Goal: Transaction & Acquisition: Purchase product/service

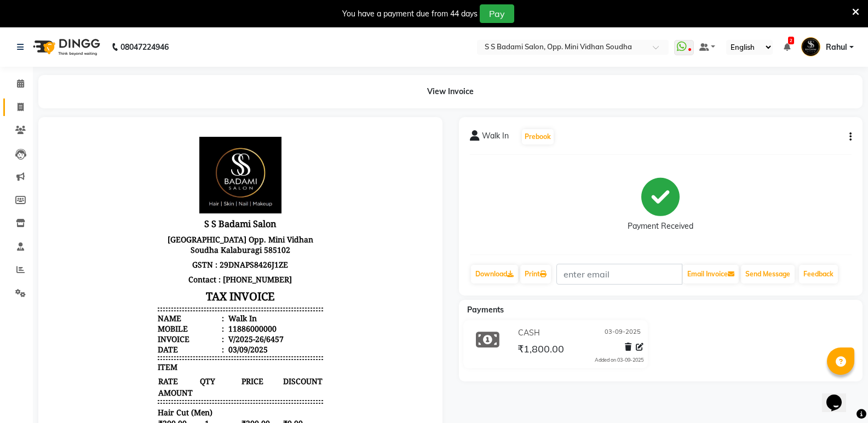
click at [9, 107] on link "Invoice" at bounding box center [16, 108] width 26 height 18
select select "service"
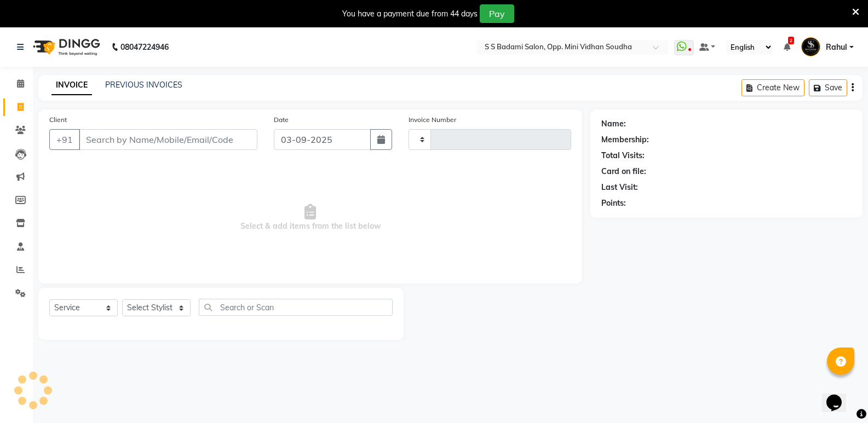
type input "6458"
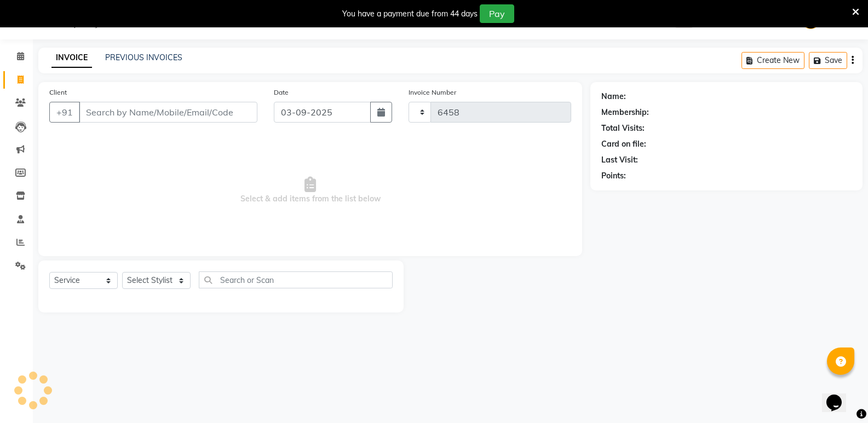
select select "4533"
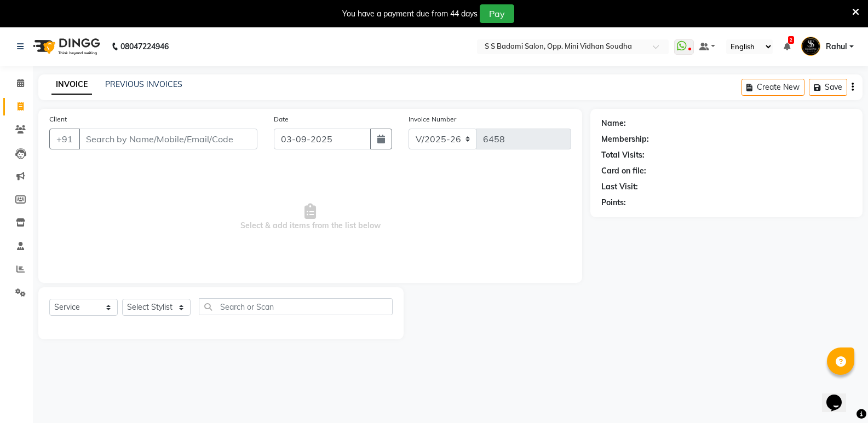
scroll to position [0, 0]
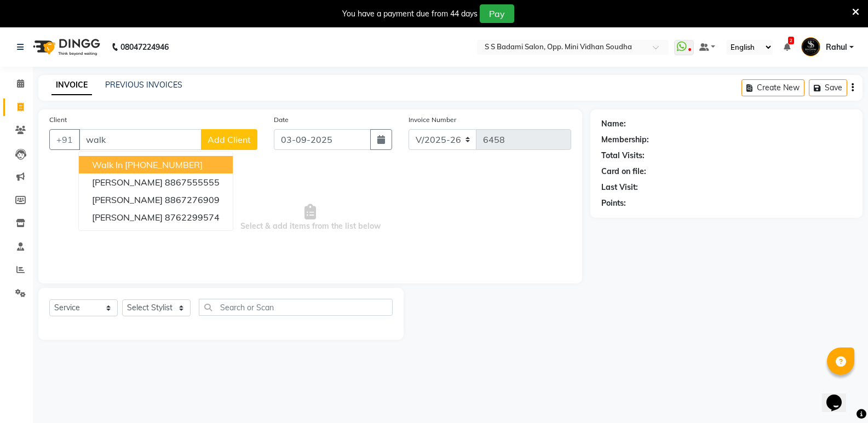
click at [153, 164] on ngb-highlight "[PHONE_NUMBER]" at bounding box center [164, 164] width 78 height 11
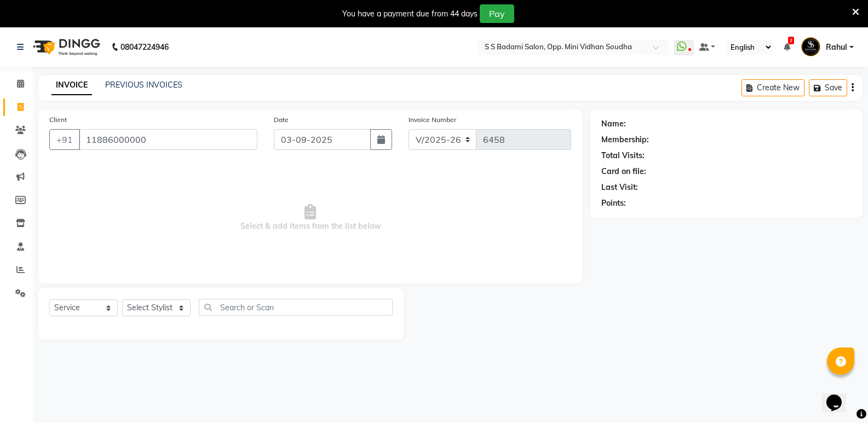
type input "11886000000"
select select "1: Object"
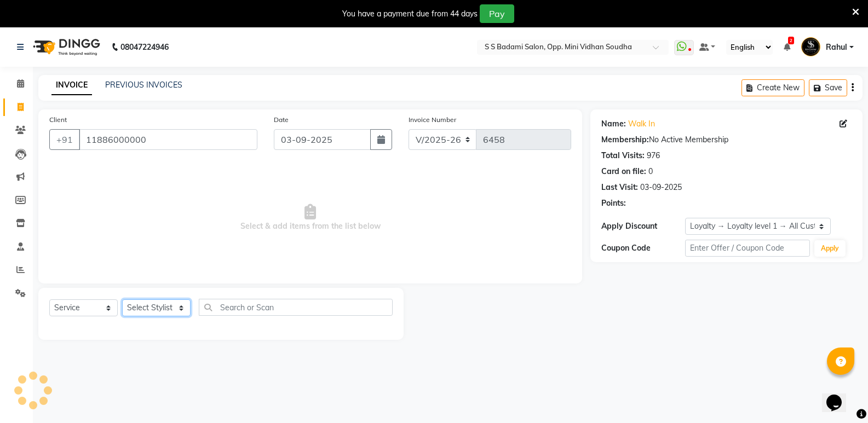
click at [151, 311] on select "Select Stylist [PERSON_NAME] [PERSON_NAME] Mallu Manjunath Marmma [PERSON_NAME]…" at bounding box center [156, 308] width 68 height 17
select select "25908"
click at [122, 300] on select "Select Stylist [PERSON_NAME] [PERSON_NAME] Mallu Manjunath Marmma [PERSON_NAME]…" at bounding box center [156, 308] width 68 height 17
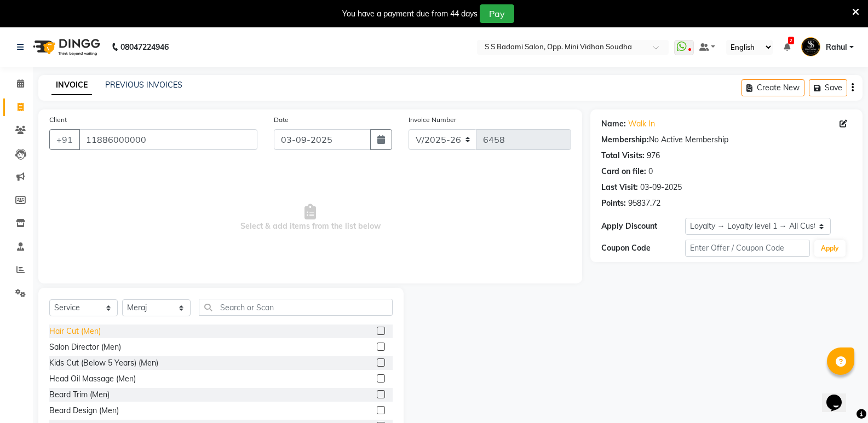
click at [85, 330] on div "Hair Cut (Men)" at bounding box center [74, 331] width 51 height 11
checkbox input "false"
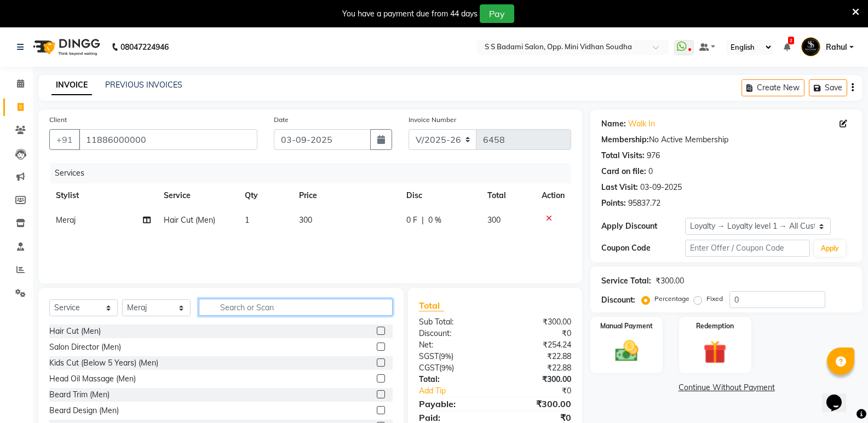
click at [225, 312] on input "text" at bounding box center [296, 307] width 194 height 17
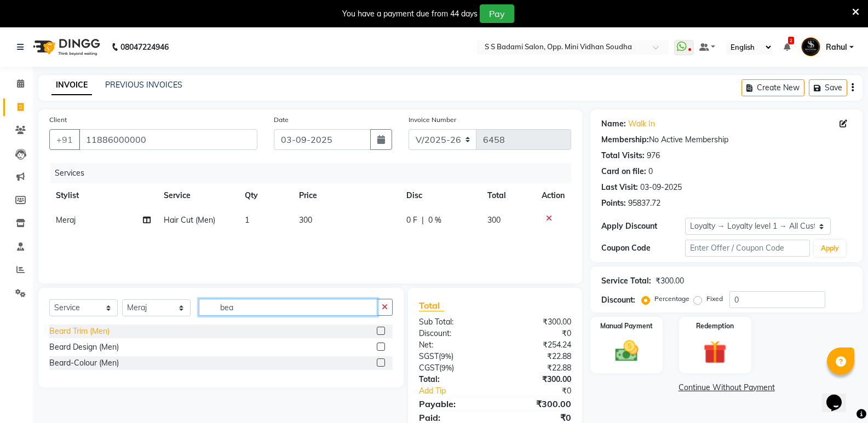
type input "bea"
click at [66, 329] on div "Beard Trim (Men)" at bounding box center [79, 331] width 60 height 11
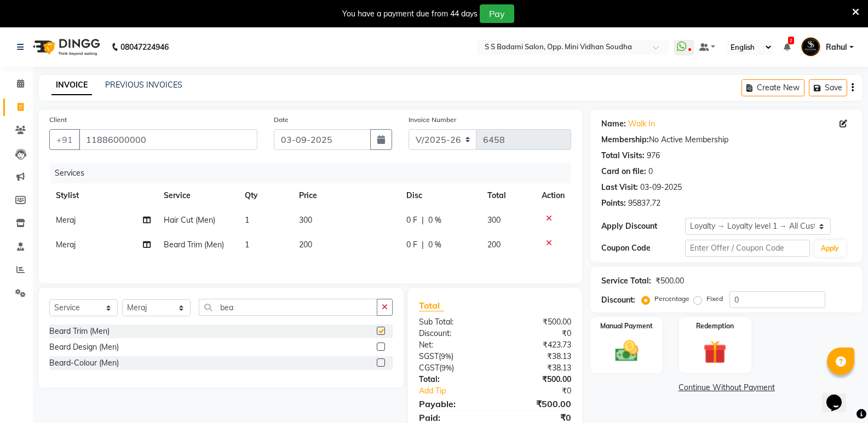
checkbox input "false"
drag, startPoint x: 235, startPoint y: 312, endPoint x: 175, endPoint y: 308, distance: 59.8
click at [175, 308] on div "Select Service Product Membership Package Voucher Prepaid Gift Card Select Styl…" at bounding box center [220, 312] width 343 height 26
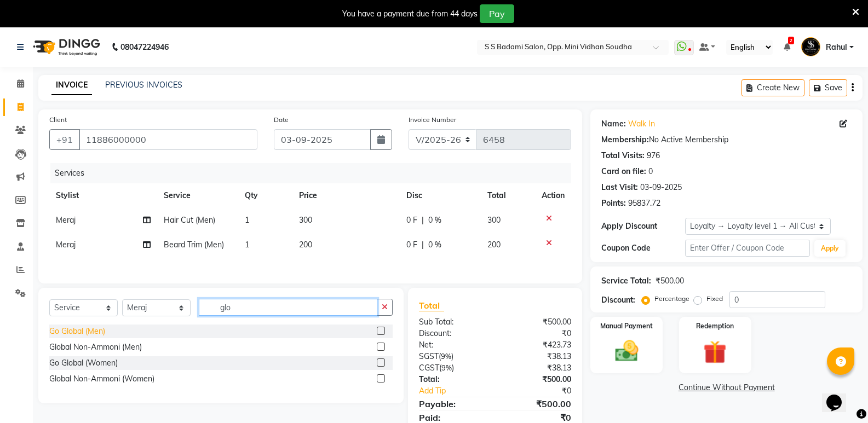
type input "glo"
click at [94, 329] on div "Go Global (Men)" at bounding box center [77, 331] width 56 height 11
checkbox input "false"
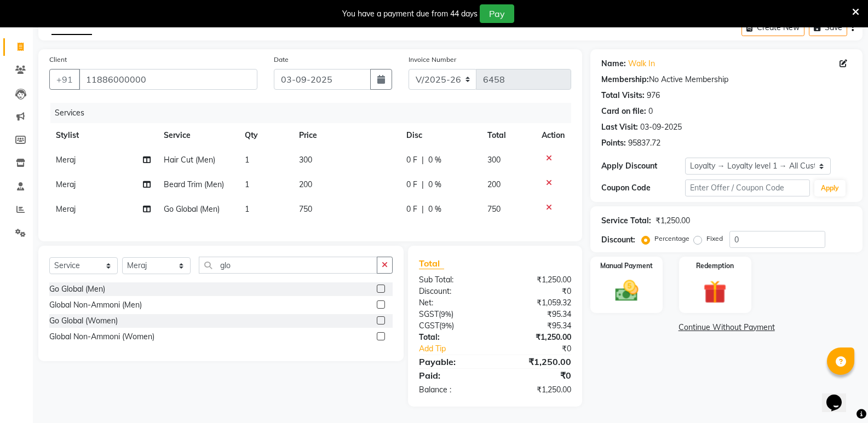
scroll to position [68, 0]
drag, startPoint x: 251, startPoint y: 272, endPoint x: 175, endPoint y: 271, distance: 76.1
click at [175, 271] on div "Select Service Product Membership Package Voucher Prepaid Gift Card Select Styl…" at bounding box center [220, 270] width 343 height 26
click at [275, 148] on td "1" at bounding box center [265, 160] width 54 height 25
select select "25908"
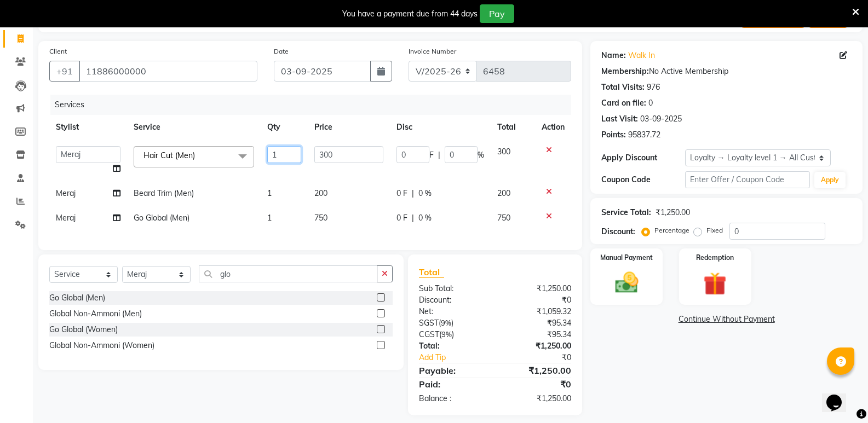
click at [286, 155] on input "1" at bounding box center [284, 154] width 34 height 17
type input "2"
click at [153, 285] on div "Select Service Product Membership Package Voucher Prepaid Gift Card Select Styl…" at bounding box center [220, 313] width 365 height 116
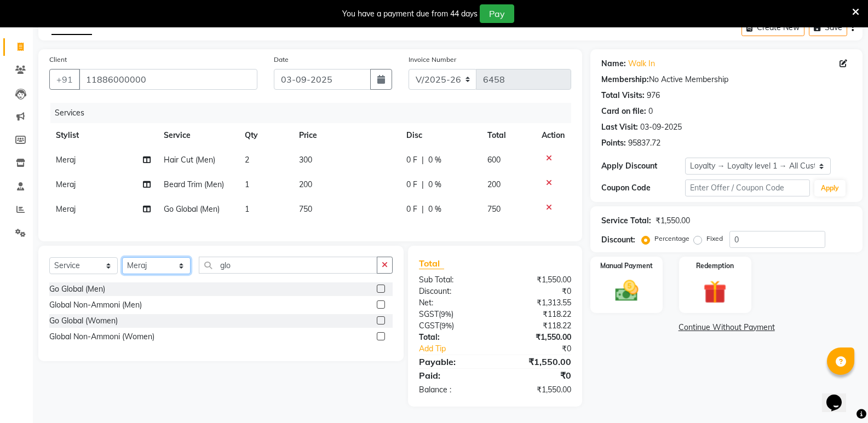
select select "45809"
click at [122, 257] on select "Select Stylist [PERSON_NAME] [PERSON_NAME] Mallu Manjunath Marmma [PERSON_NAME]…" at bounding box center [156, 265] width 68 height 17
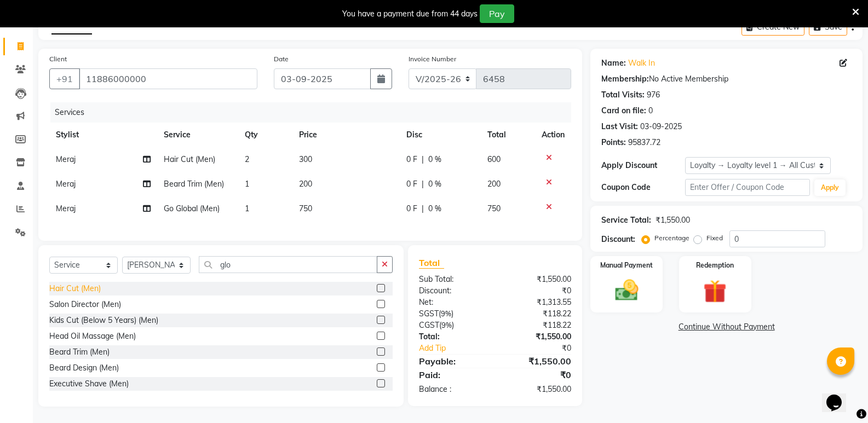
click at [65, 284] on div "Hair Cut (Men)" at bounding box center [74, 288] width 51 height 11
checkbox input "false"
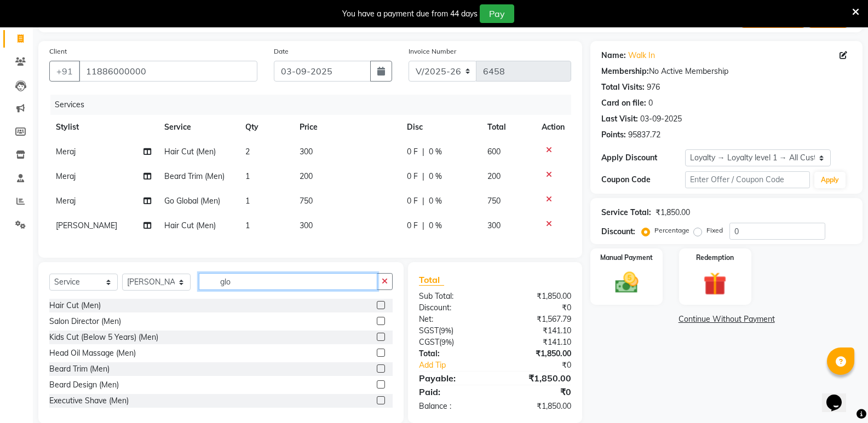
drag, startPoint x: 215, startPoint y: 301, endPoint x: 158, endPoint y: 309, distance: 56.9
click at [158, 309] on div "Select Service Product Membership Package Voucher Prepaid Gift Card Select Styl…" at bounding box center [220, 343] width 365 height 162
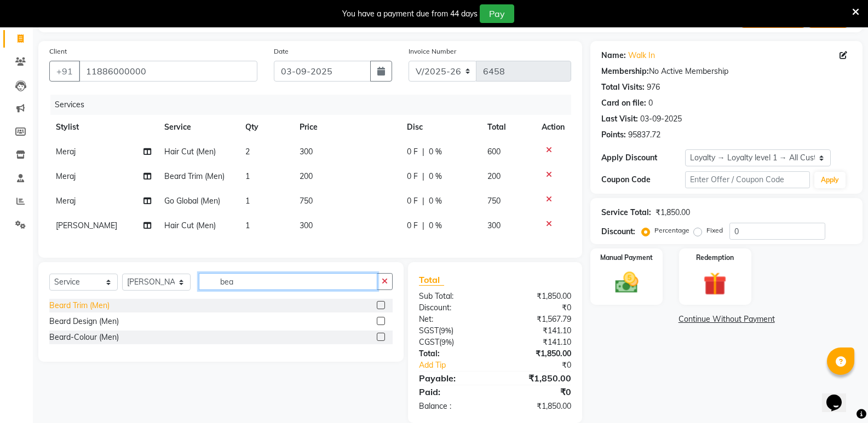
type input "bea"
click at [61, 312] on div "Beard Trim (Men)" at bounding box center [79, 305] width 60 height 11
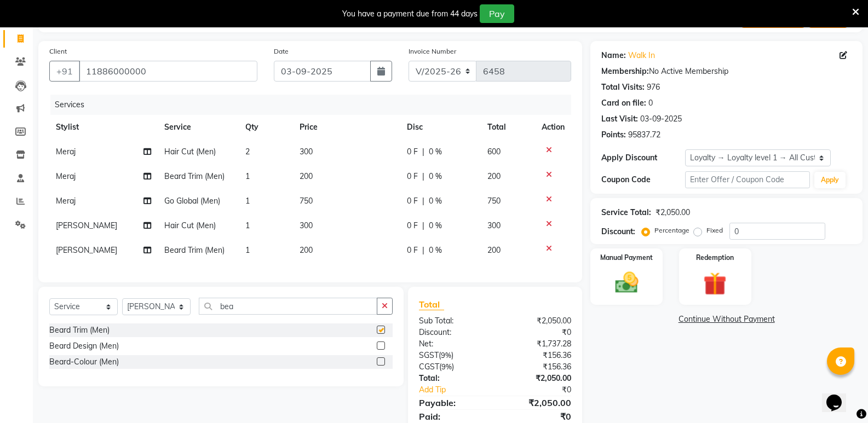
checkbox input "false"
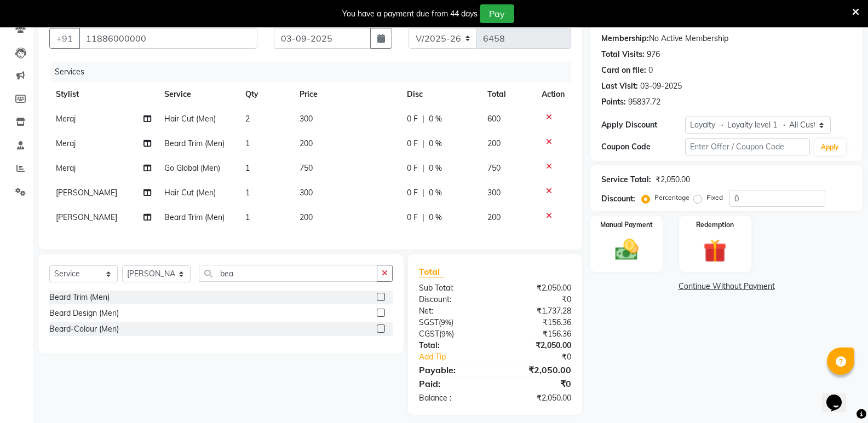
scroll to position [118, 0]
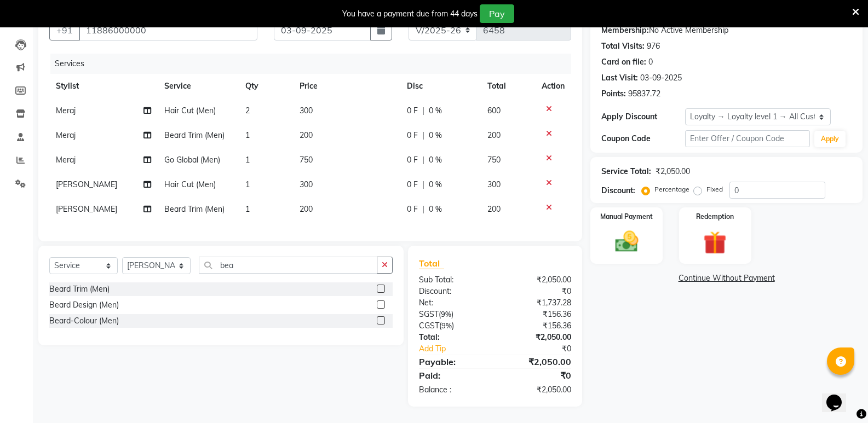
click at [252, 175] on td "1" at bounding box center [266, 184] width 54 height 25
select select "45809"
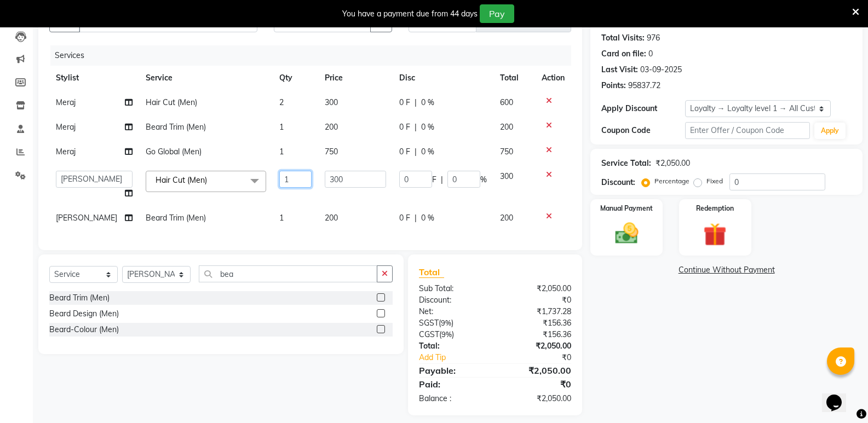
click at [286, 185] on input "1" at bounding box center [295, 179] width 32 height 17
type input "2"
click at [283, 225] on div "Services Stylist Service Qty Price Disc Total Action Meraj Hair Cut (Men) 2 300…" at bounding box center [310, 142] width 522 height 194
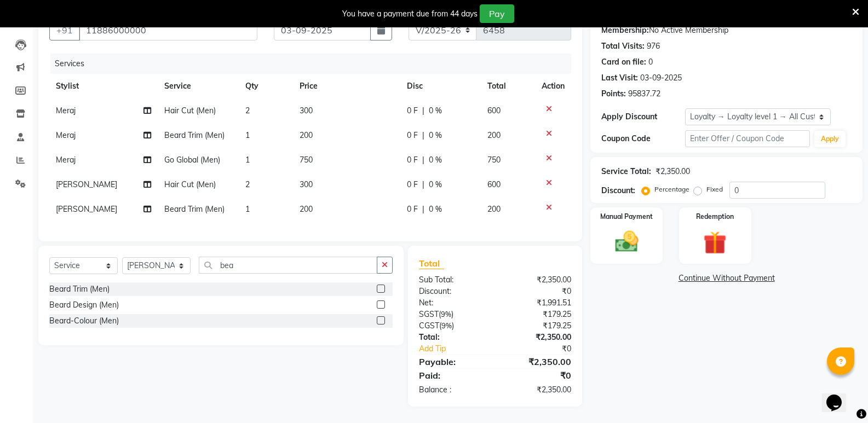
click at [252, 197] on td "1" at bounding box center [266, 209] width 54 height 25
select select "45809"
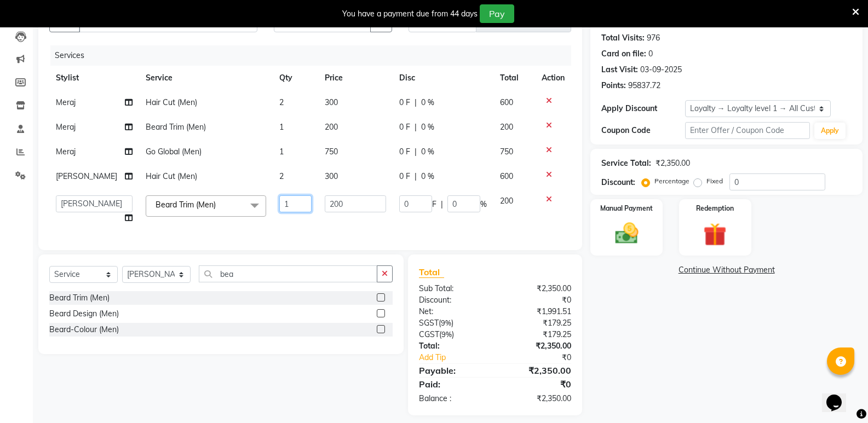
click at [279, 199] on input "1" at bounding box center [295, 203] width 32 height 17
type input "2"
click at [671, 373] on div "Name: Walk In Membership: No Active Membership Total Visits: 976 Card on file: …" at bounding box center [730, 204] width 280 height 424
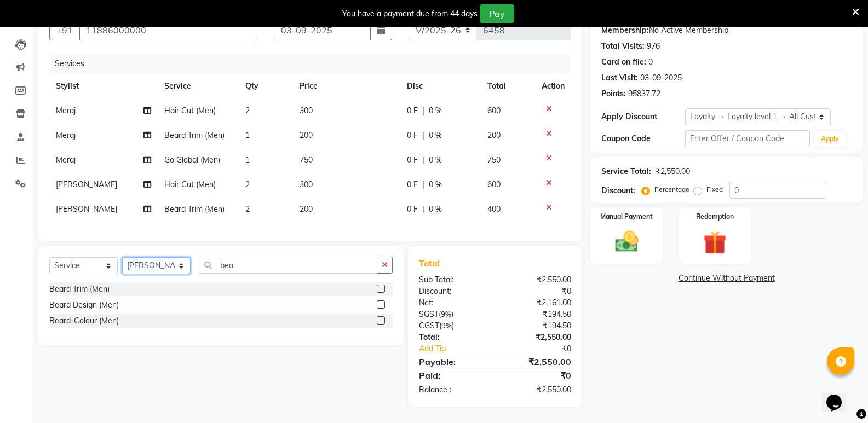
click at [155, 268] on select "Select Stylist [PERSON_NAME] [PERSON_NAME] Mallu Manjunath Marmma [PERSON_NAME]…" at bounding box center [156, 265] width 68 height 17
select select "88232"
click at [122, 257] on select "Select Stylist [PERSON_NAME] [PERSON_NAME] Mallu Manjunath Marmma [PERSON_NAME]…" at bounding box center [156, 265] width 68 height 17
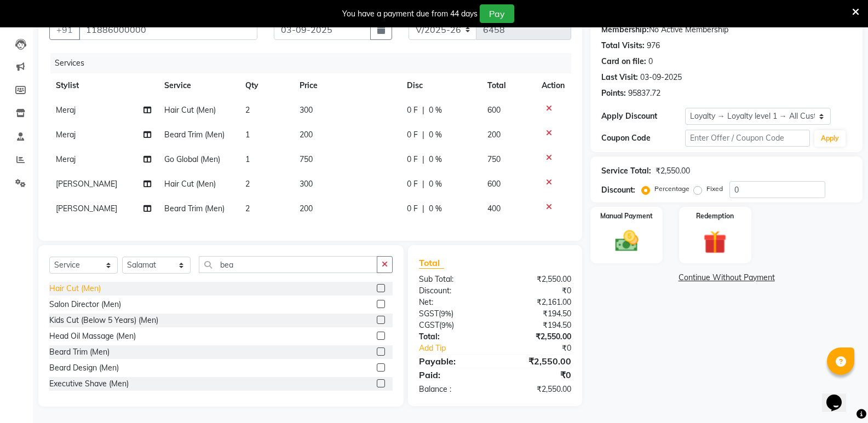
click at [79, 285] on div "Hair Cut (Men)" at bounding box center [74, 288] width 51 height 11
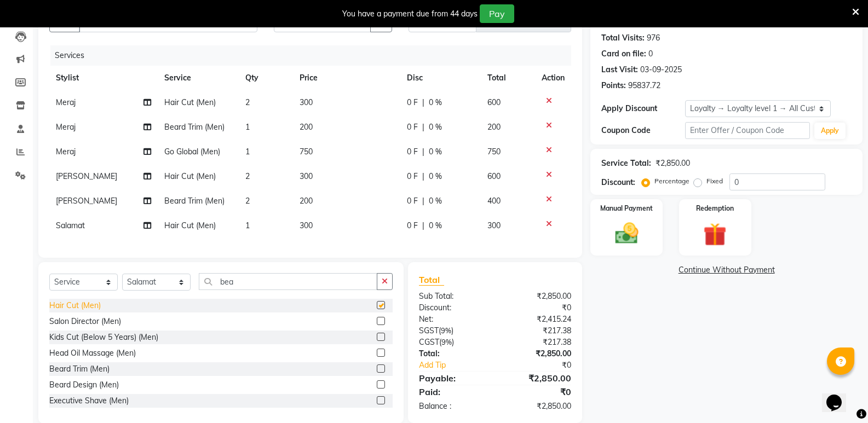
checkbox input "false"
click at [146, 281] on div "Select Service Product Membership Package Voucher Prepaid Gift Card Select Styl…" at bounding box center [220, 343] width 365 height 162
click at [146, 291] on select "Select Stylist [PERSON_NAME] [PERSON_NAME] Mallu Manjunath Marmma [PERSON_NAME]…" at bounding box center [156, 282] width 68 height 17
select select "87807"
click at [122, 282] on select "Select Stylist [PERSON_NAME] [PERSON_NAME] Mallu Manjunath Marmma [PERSON_NAME]…" at bounding box center [156, 282] width 68 height 17
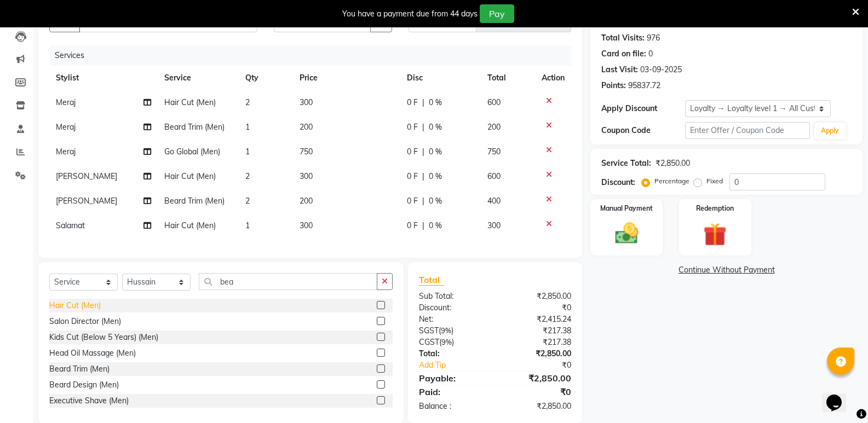
click at [73, 312] on div "Hair Cut (Men)" at bounding box center [74, 305] width 51 height 11
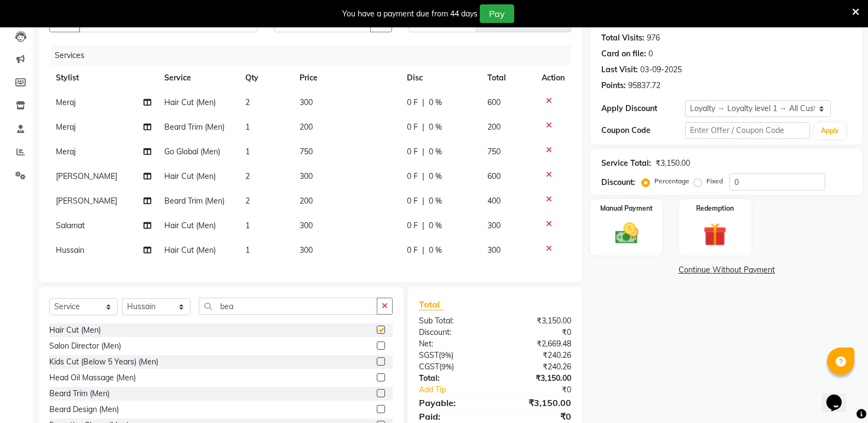
checkbox input "false"
click at [264, 315] on input "bea" at bounding box center [288, 306] width 179 height 17
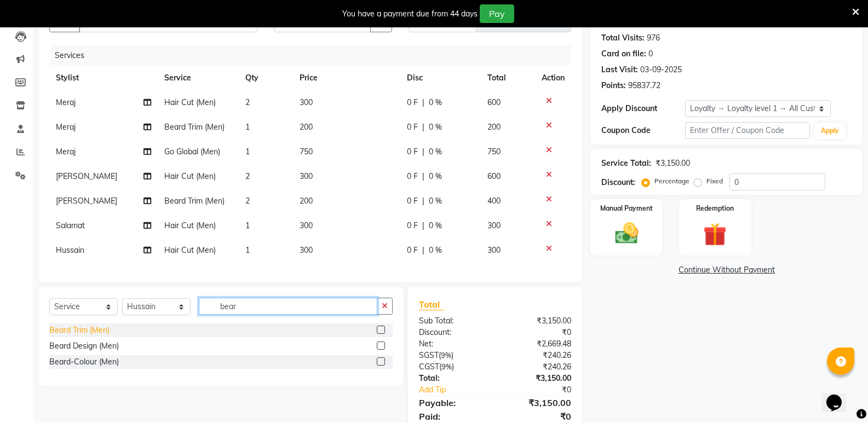
type input "bear"
click at [95, 333] on div "Beard Trim (Men)" at bounding box center [79, 330] width 60 height 11
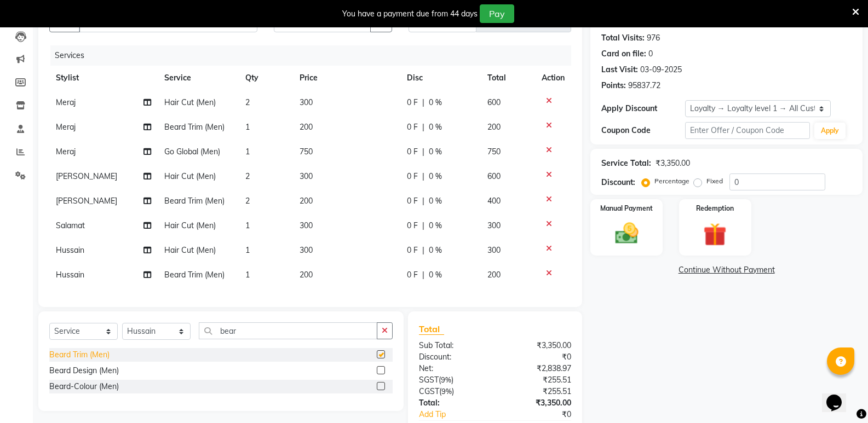
checkbox input "false"
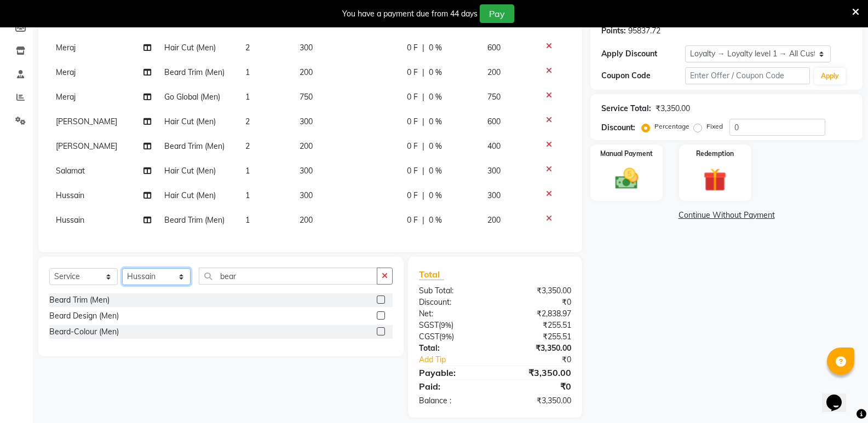
click at [155, 285] on select "Select Stylist [PERSON_NAME] [PERSON_NAME] Mallu Manjunath Marmma [PERSON_NAME]…" at bounding box center [156, 276] width 68 height 17
select select "25907"
click at [122, 277] on select "Select Stylist [PERSON_NAME] [PERSON_NAME] Mallu Manjunath Marmma [PERSON_NAME]…" at bounding box center [156, 276] width 68 height 17
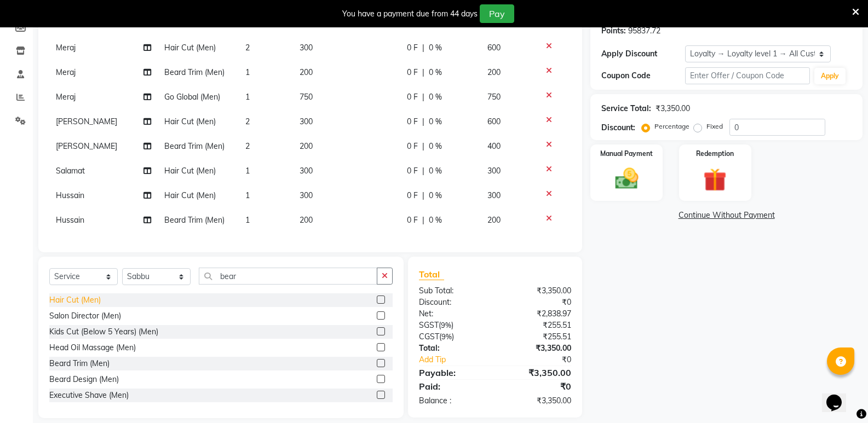
click at [86, 306] on div "Hair Cut (Men)" at bounding box center [74, 300] width 51 height 11
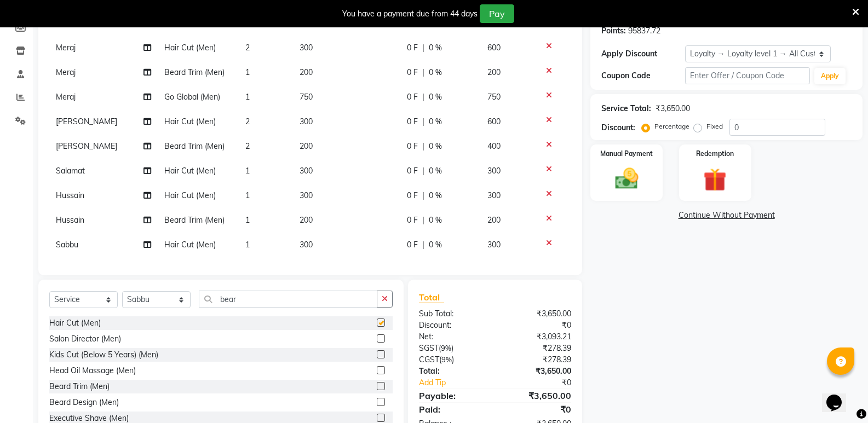
checkbox input "false"
click at [244, 300] on input "bear" at bounding box center [288, 299] width 179 height 17
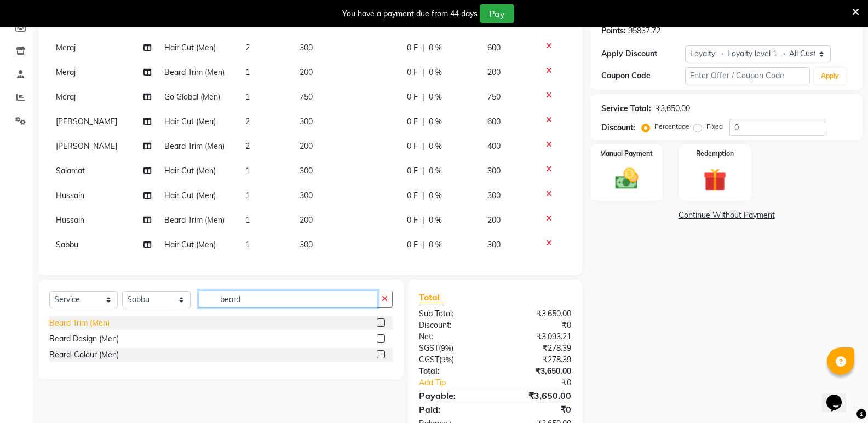
type input "beard"
click at [82, 323] on div "Beard Trim (Men)" at bounding box center [79, 323] width 60 height 11
checkbox input "false"
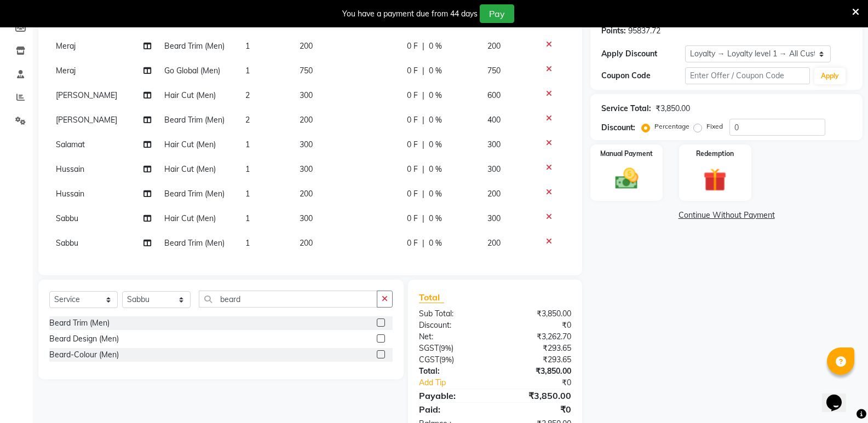
click at [261, 211] on td "1" at bounding box center [266, 218] width 54 height 25
select select "25907"
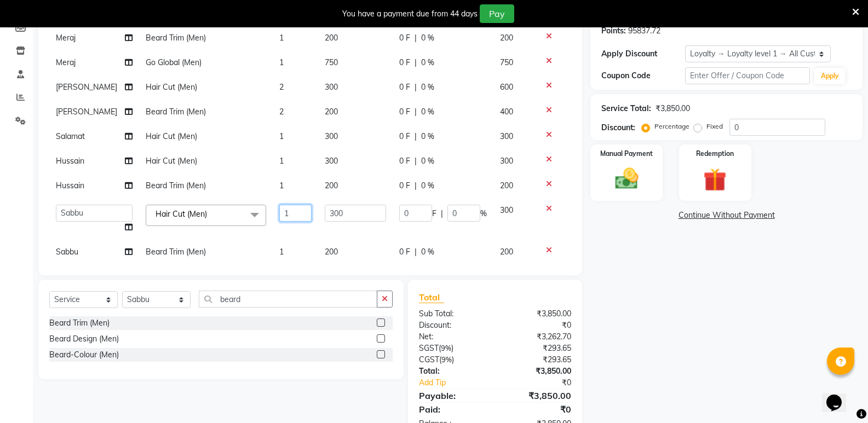
click at [290, 214] on input "1" at bounding box center [295, 213] width 32 height 17
type input "2"
click at [672, 318] on div "Name: Walk In Membership: No Active Membership Total Visits: 976 Card on file: …" at bounding box center [730, 189] width 280 height 504
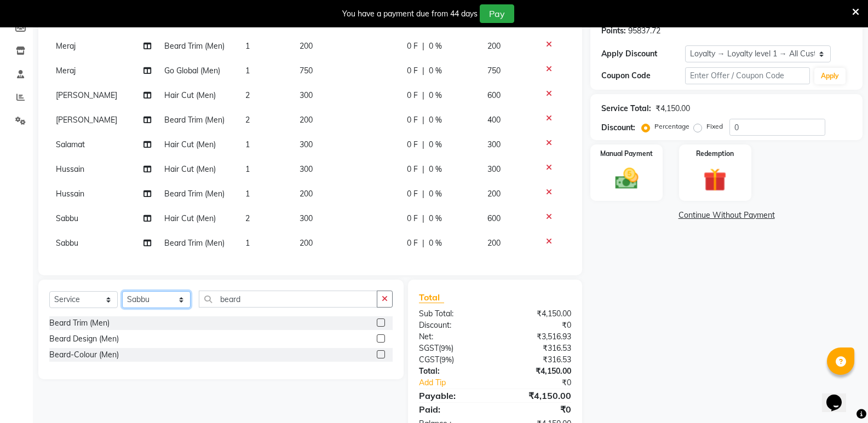
click at [148, 298] on select "Select Stylist [PERSON_NAME] [PERSON_NAME] Mallu Manjunath Marmma [PERSON_NAME]…" at bounding box center [156, 299] width 68 height 17
select select "28117"
click at [122, 291] on select "Select Stylist [PERSON_NAME] [PERSON_NAME] Mallu Manjunath Marmma [PERSON_NAME]…" at bounding box center [156, 299] width 68 height 17
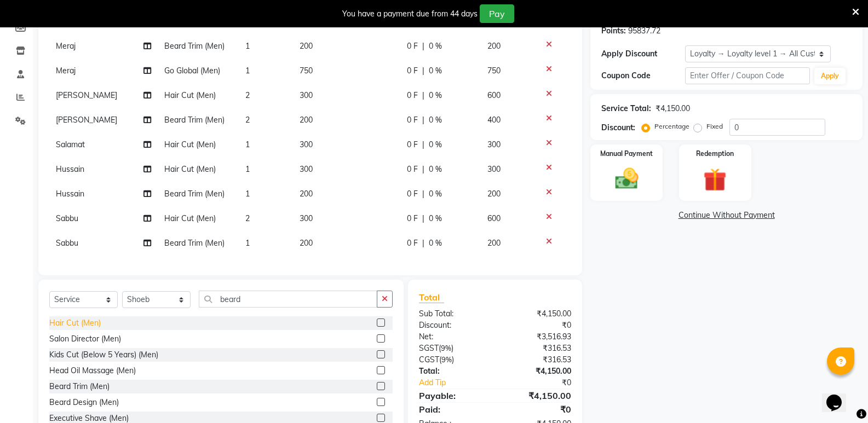
click at [50, 320] on div "Hair Cut (Men)" at bounding box center [74, 323] width 51 height 11
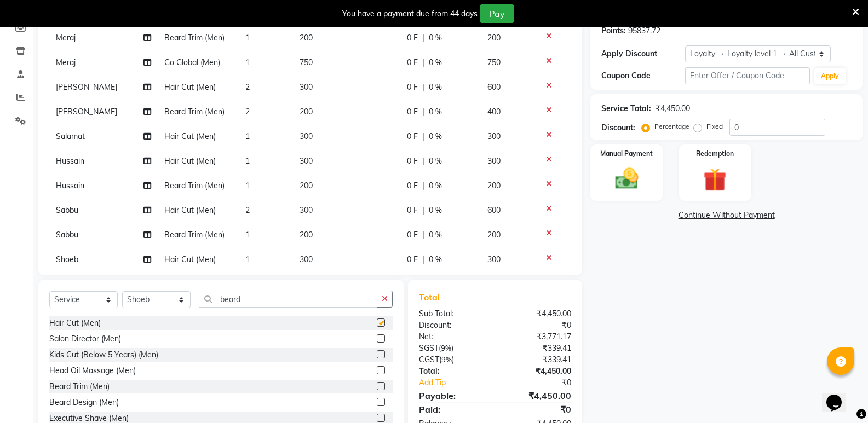
checkbox input "false"
drag, startPoint x: 245, startPoint y: 301, endPoint x: 205, endPoint y: 307, distance: 40.4
click at [205, 307] on input "beard" at bounding box center [288, 299] width 179 height 17
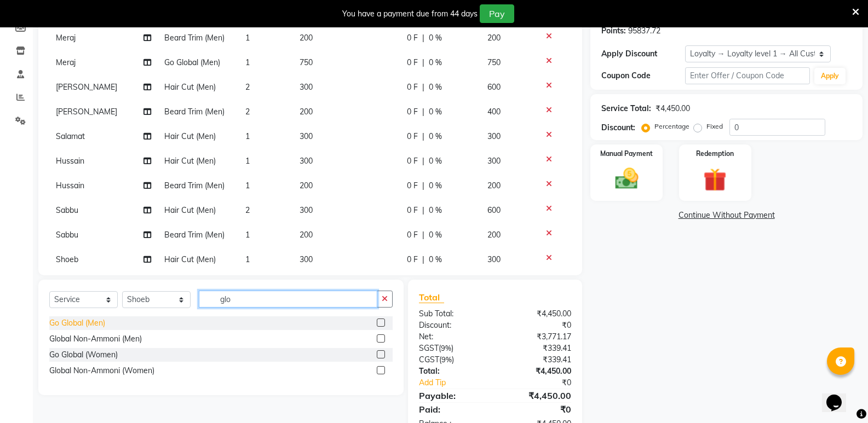
type input "glo"
click at [80, 320] on div "Go Global (Men)" at bounding box center [77, 323] width 56 height 11
checkbox input "false"
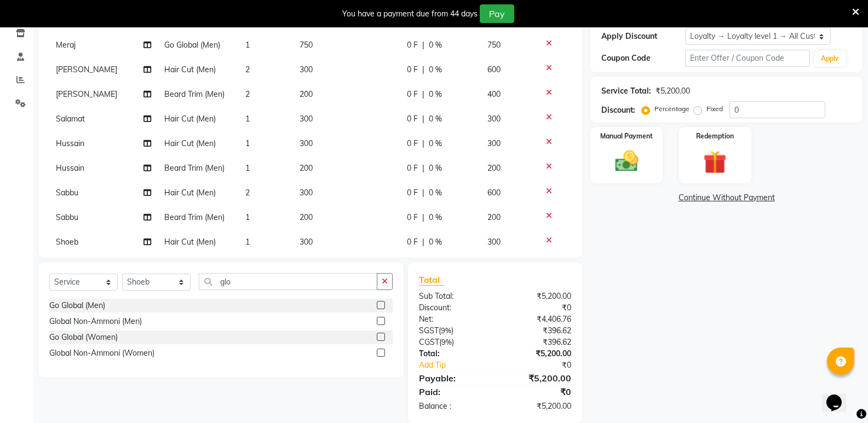
scroll to position [206, 0]
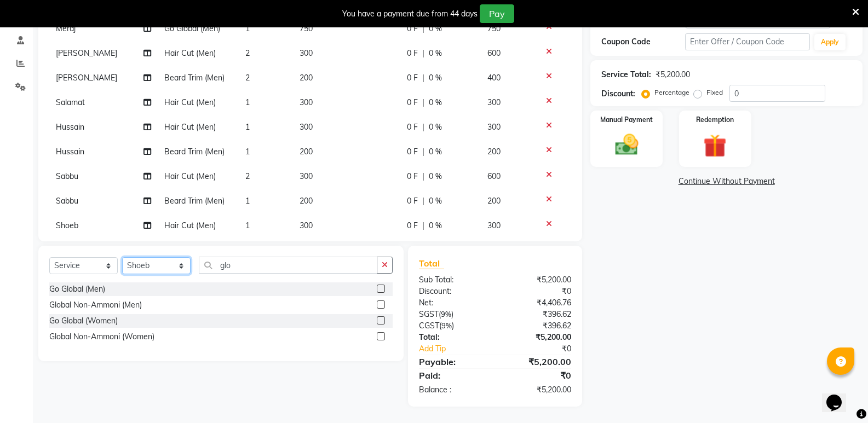
click at [155, 264] on select "Select Stylist [PERSON_NAME] [PERSON_NAME] Mallu Manjunath Marmma [PERSON_NAME]…" at bounding box center [156, 265] width 68 height 17
select select "25906"
click at [122, 257] on select "Select Stylist [PERSON_NAME] [PERSON_NAME] Mallu Manjunath Marmma [PERSON_NAME]…" at bounding box center [156, 265] width 68 height 17
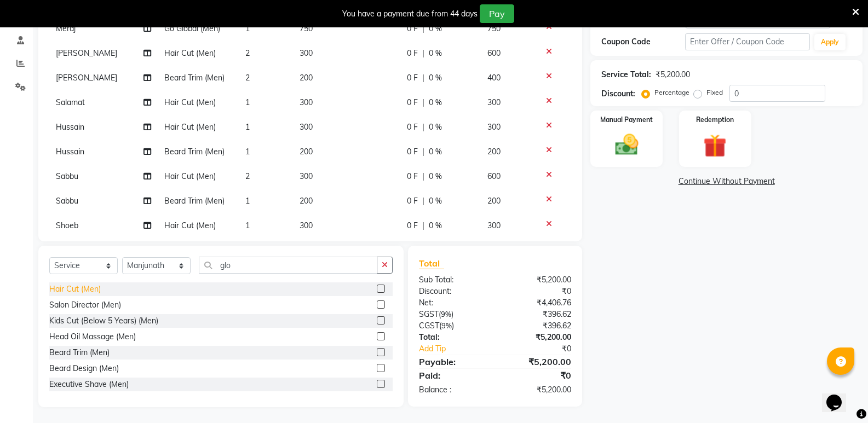
click at [94, 289] on div "Hair Cut (Men)" at bounding box center [74, 289] width 51 height 11
checkbox input "false"
click at [289, 267] on input "glo" at bounding box center [288, 265] width 179 height 17
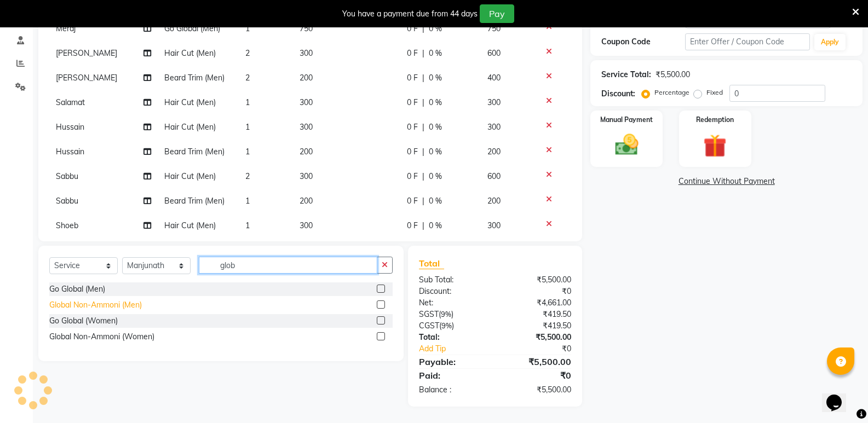
type input "glob"
click at [95, 306] on div "Global Non-Ammoni (Men)" at bounding box center [95, 305] width 93 height 11
checkbox input "false"
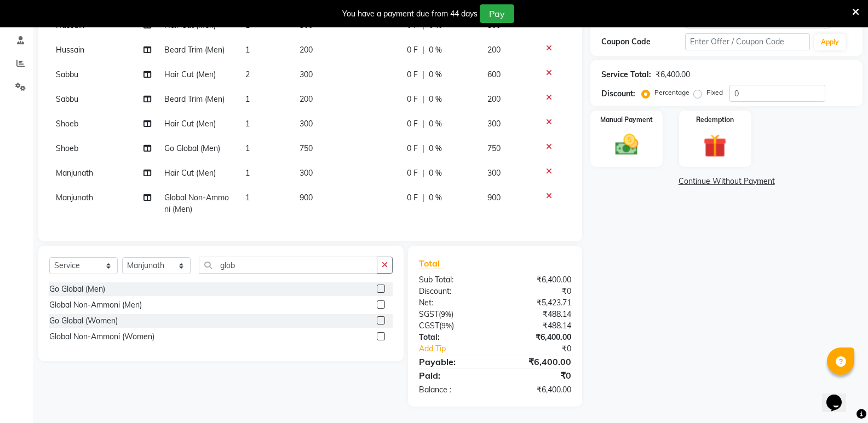
scroll to position [145, 0]
click at [267, 166] on td "1" at bounding box center [266, 173] width 54 height 25
select select "25906"
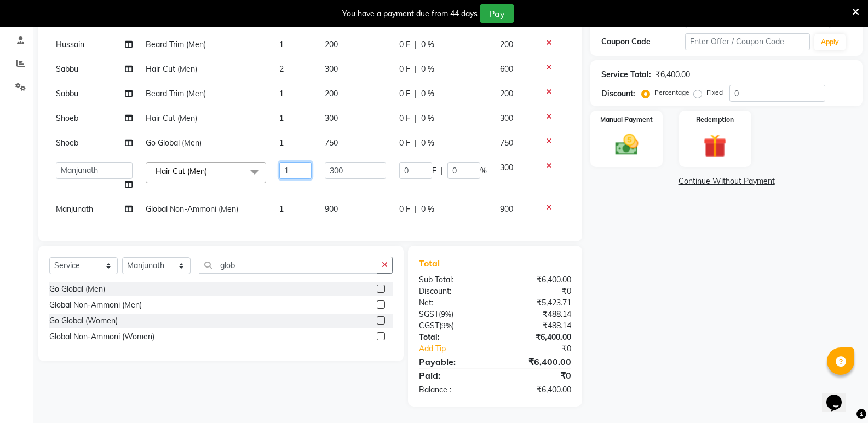
click at [280, 170] on input "1" at bounding box center [295, 170] width 32 height 17
type input "2"
click at [148, 264] on select "Select Stylist [PERSON_NAME] [PERSON_NAME] Mallu Manjunath Marmma [PERSON_NAME]…" at bounding box center [156, 265] width 68 height 17
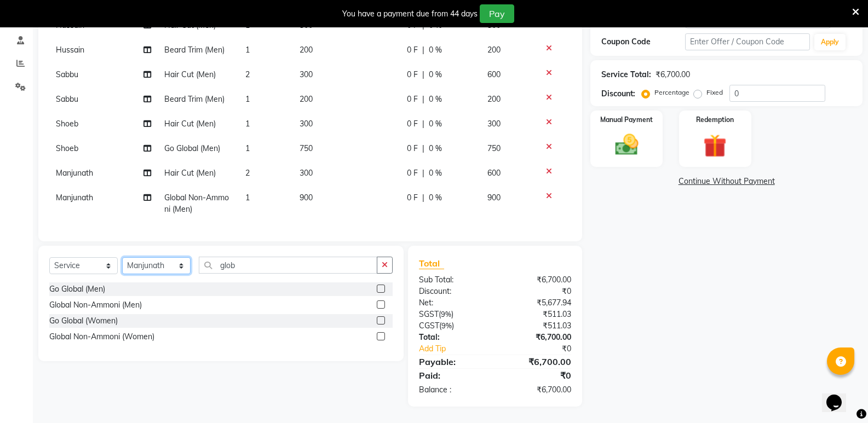
select select "43648"
click at [122, 257] on select "Select Stylist [PERSON_NAME] [PERSON_NAME] Mallu Manjunath Marmma [PERSON_NAME]…" at bounding box center [156, 265] width 68 height 17
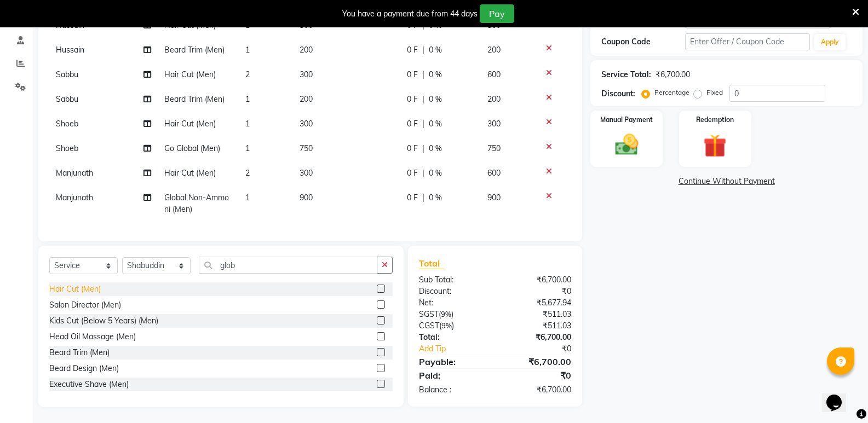
click at [68, 290] on div "Hair Cut (Men)" at bounding box center [74, 289] width 51 height 11
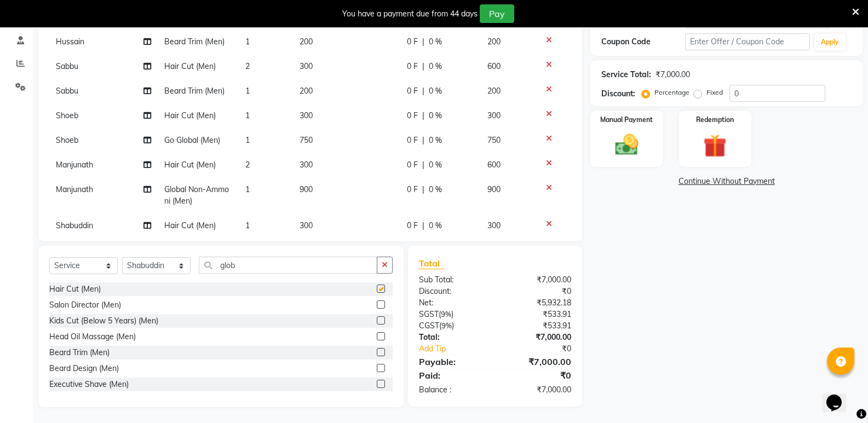
checkbox input "false"
drag, startPoint x: 275, startPoint y: 266, endPoint x: 195, endPoint y: 268, distance: 80.0
click at [195, 268] on div "Select Service Product Membership Package Voucher Prepaid Gift Card Select Styl…" at bounding box center [220, 270] width 343 height 26
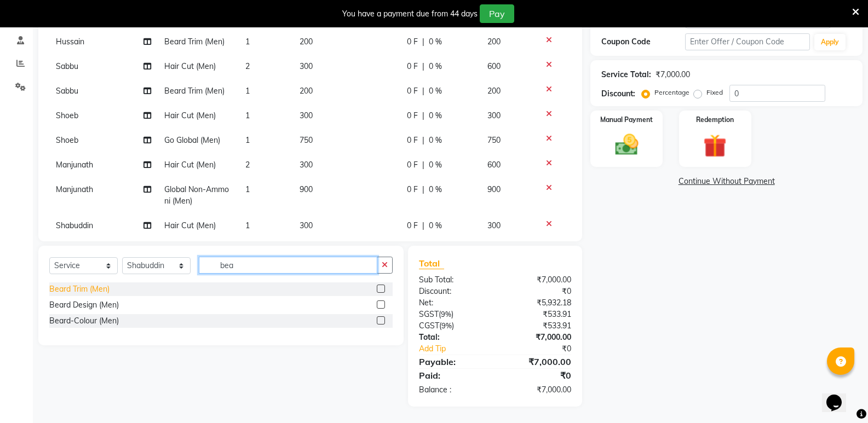
type input "bea"
click at [94, 289] on div "Beard Trim (Men)" at bounding box center [79, 289] width 60 height 11
checkbox input "false"
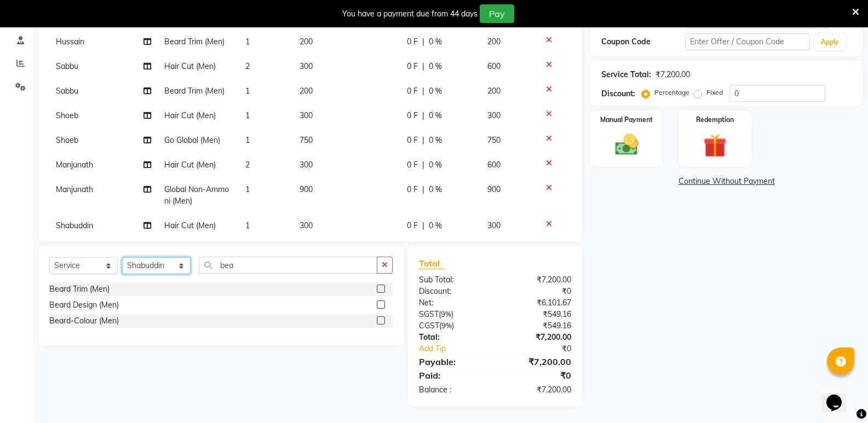
click at [158, 271] on select "Select Stylist [PERSON_NAME] [PERSON_NAME] Mallu Manjunath Marmma [PERSON_NAME]…" at bounding box center [156, 265] width 68 height 17
select select "50243"
click at [122, 257] on select "Select Stylist [PERSON_NAME] [PERSON_NAME] Mallu Manjunath Marmma [PERSON_NAME]…" at bounding box center [156, 265] width 68 height 17
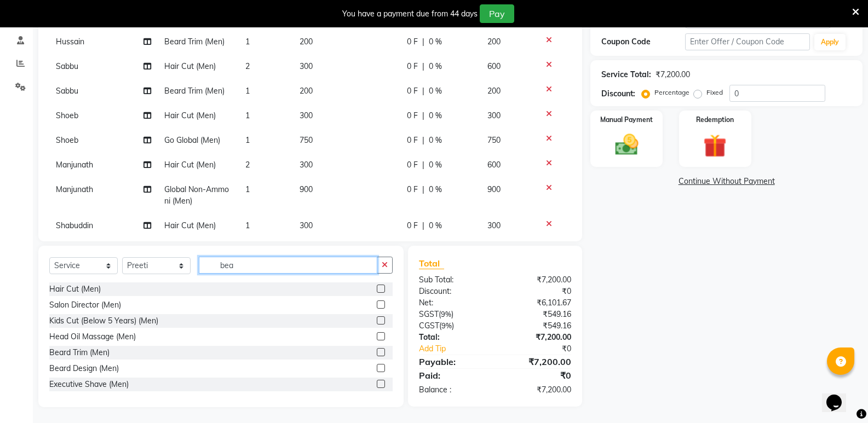
drag, startPoint x: 272, startPoint y: 271, endPoint x: 136, endPoint y: 284, distance: 136.4
click at [136, 284] on div "Select Service Product Membership Package Voucher Prepaid Gift Card Select Styl…" at bounding box center [220, 327] width 365 height 162
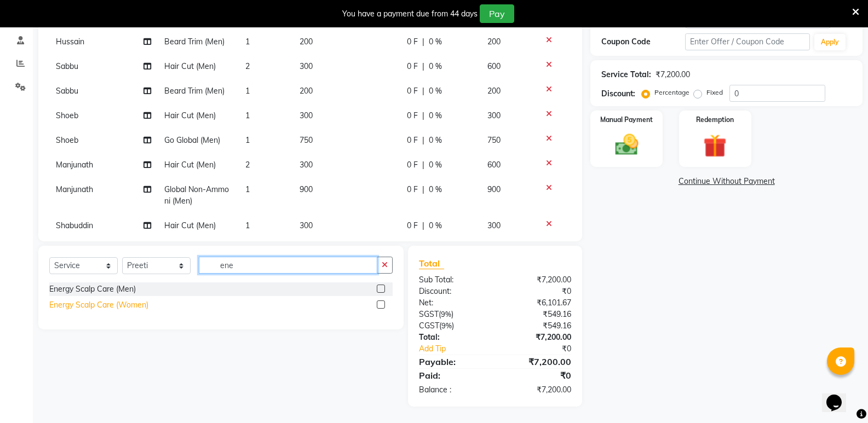
type input "ene"
click at [135, 304] on div "Energy Scalp Care (Women)" at bounding box center [98, 305] width 99 height 11
checkbox input "false"
drag, startPoint x: 239, startPoint y: 268, endPoint x: 186, endPoint y: 277, distance: 53.3
click at [186, 277] on div "Select Service Product Membership Package Voucher Prepaid Gift Card Select Styl…" at bounding box center [220, 270] width 343 height 26
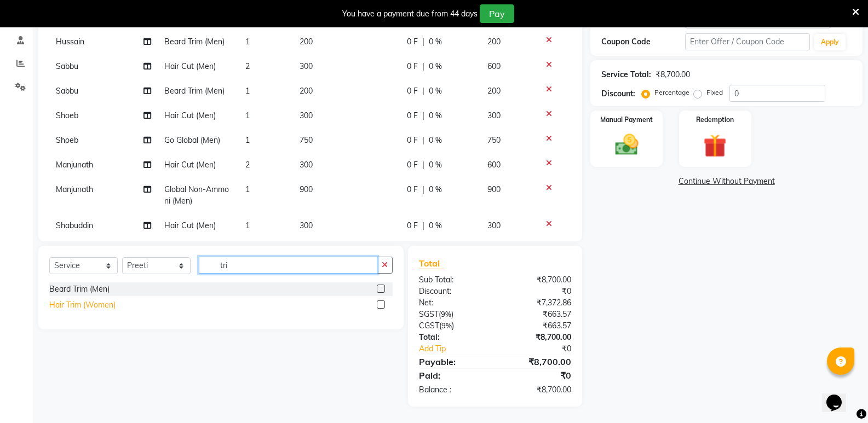
type input "tri"
click at [106, 302] on div "Hair Trim (Women)" at bounding box center [82, 305] width 66 height 11
checkbox input "false"
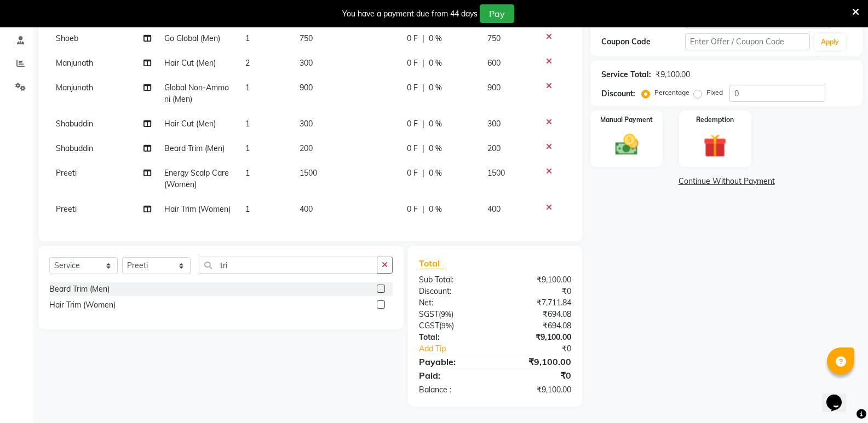
click at [308, 197] on td "400" at bounding box center [346, 209] width 107 height 25
select select "50243"
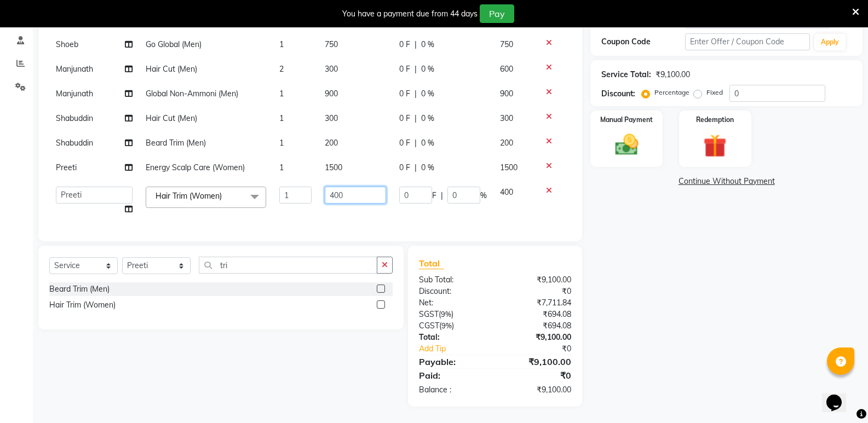
click at [325, 192] on input "400" at bounding box center [355, 195] width 61 height 17
type input "500"
click at [155, 265] on select "Select Stylist [PERSON_NAME] [PERSON_NAME] Mallu Manjunath Marmma [PERSON_NAME]…" at bounding box center [156, 265] width 68 height 17
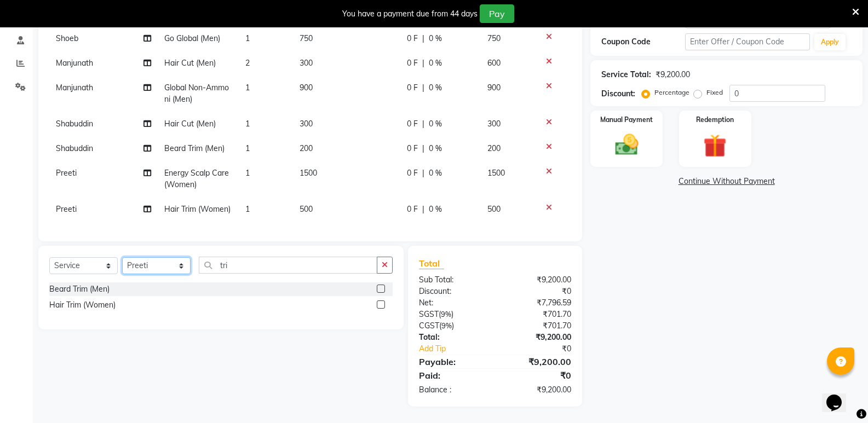
select select "25904"
click at [122, 257] on select "Select Stylist [PERSON_NAME] [PERSON_NAME] Mallu Manjunath Marmma [PERSON_NAME]…" at bounding box center [156, 265] width 68 height 17
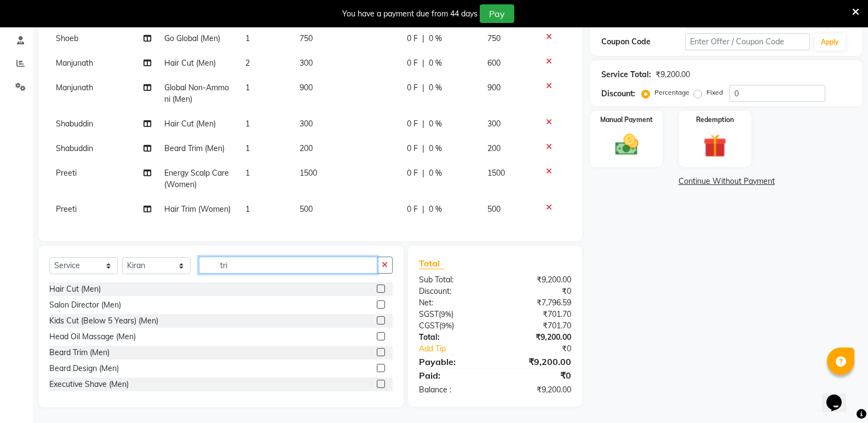
drag, startPoint x: 244, startPoint y: 262, endPoint x: 182, endPoint y: 263, distance: 62.4
click at [182, 263] on div "Select Service Product Membership Package Voucher Prepaid Gift Card Select Styl…" at bounding box center [220, 270] width 343 height 26
type input "wom"
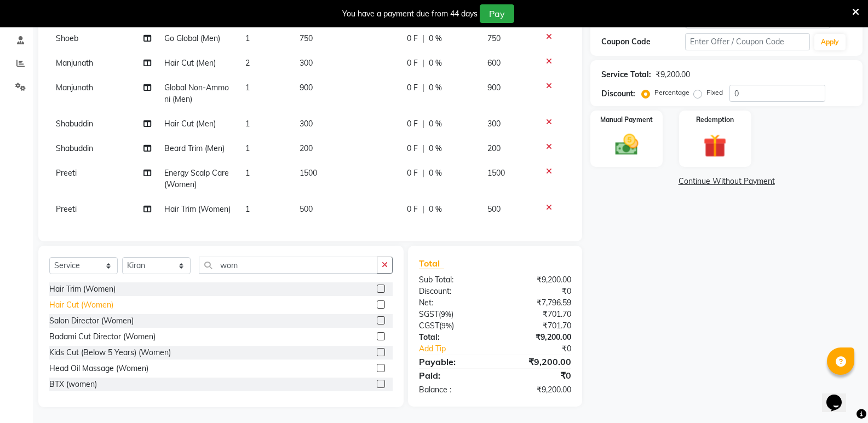
click at [78, 304] on div "Hair Cut (Women)" at bounding box center [81, 305] width 64 height 11
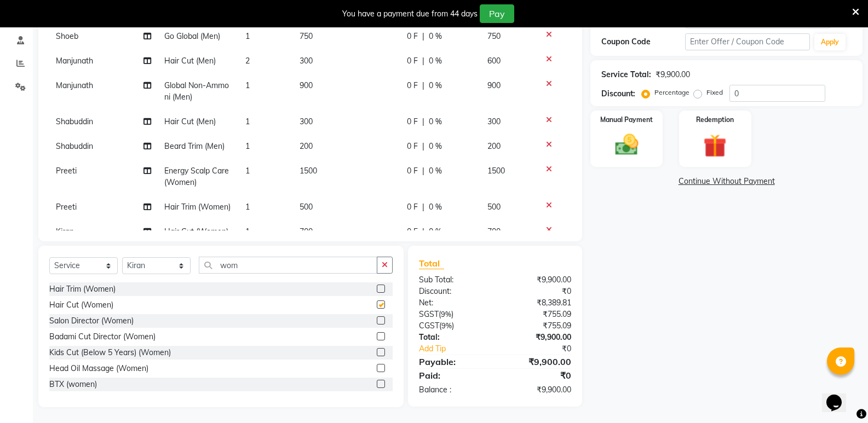
checkbox input "false"
click at [151, 266] on select "Select Stylist [PERSON_NAME] [PERSON_NAME] Mallu Manjunath Marmma [PERSON_NAME]…" at bounding box center [156, 265] width 68 height 17
select select "63628"
click at [122, 257] on select "Select Stylist [PERSON_NAME] [PERSON_NAME] Mallu Manjunath Marmma [PERSON_NAME]…" at bounding box center [156, 265] width 68 height 17
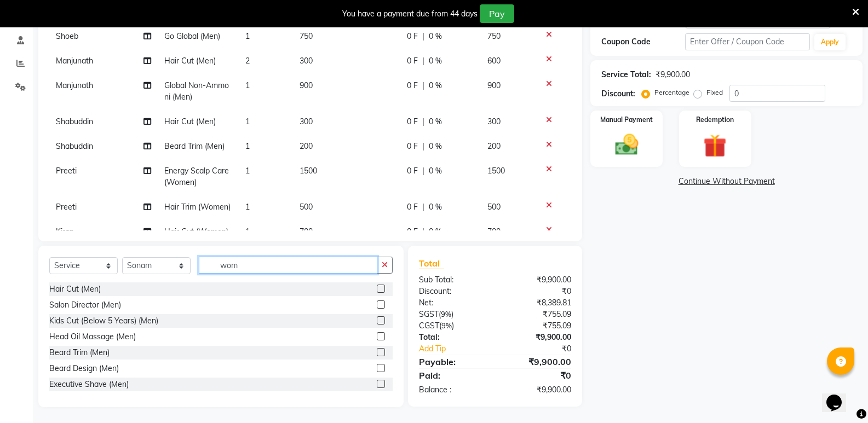
drag, startPoint x: 252, startPoint y: 262, endPoint x: 177, endPoint y: 261, distance: 75.0
click at [177, 261] on div "Select Service Product Membership Package Voucher Prepaid Gift Card Select Styl…" at bounding box center [220, 270] width 343 height 26
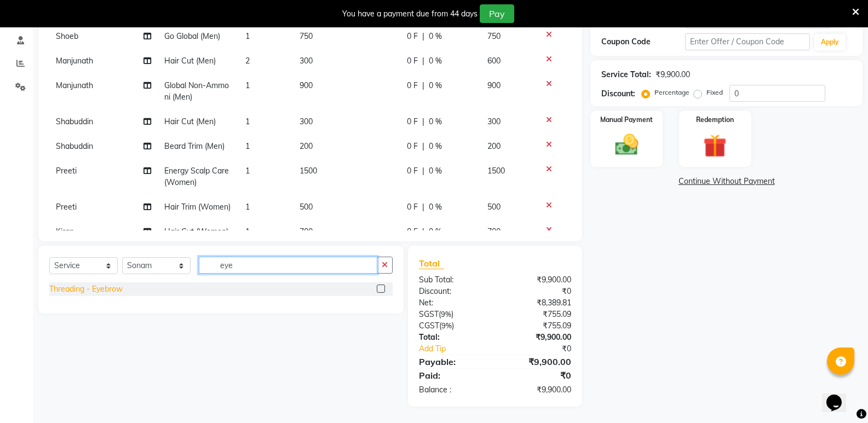
type input "eye"
click at [111, 289] on div "Threading - Eyebrow" at bounding box center [85, 289] width 73 height 11
checkbox input "false"
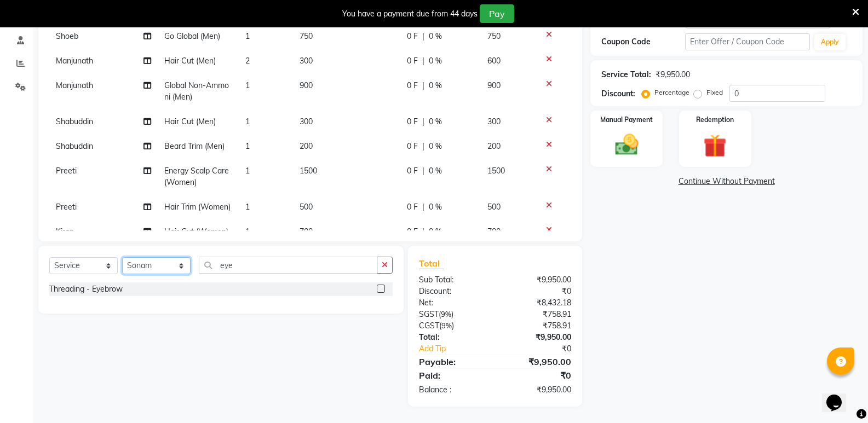
click at [148, 272] on select "Select Stylist [PERSON_NAME] [PERSON_NAME] Mallu Manjunath Marmma [PERSON_NAME]…" at bounding box center [156, 265] width 68 height 17
select select "25902"
click at [122, 257] on select "Select Stylist [PERSON_NAME] [PERSON_NAME] Mallu Manjunath Marmma [PERSON_NAME]…" at bounding box center [156, 265] width 68 height 17
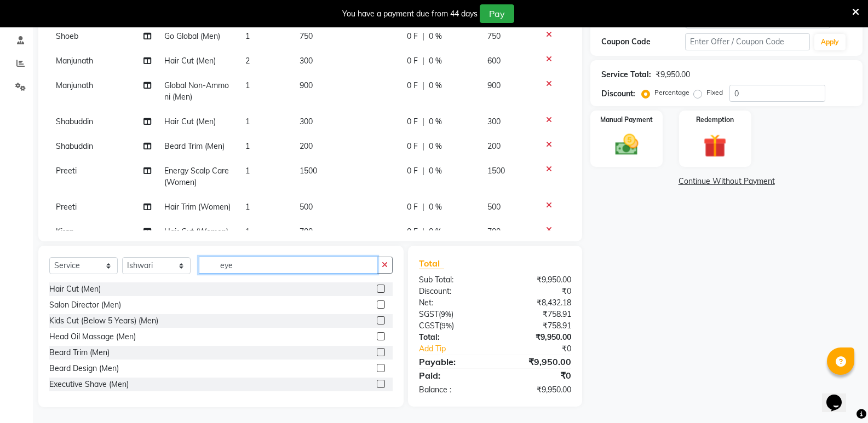
click at [249, 269] on input "eye" at bounding box center [288, 265] width 179 height 17
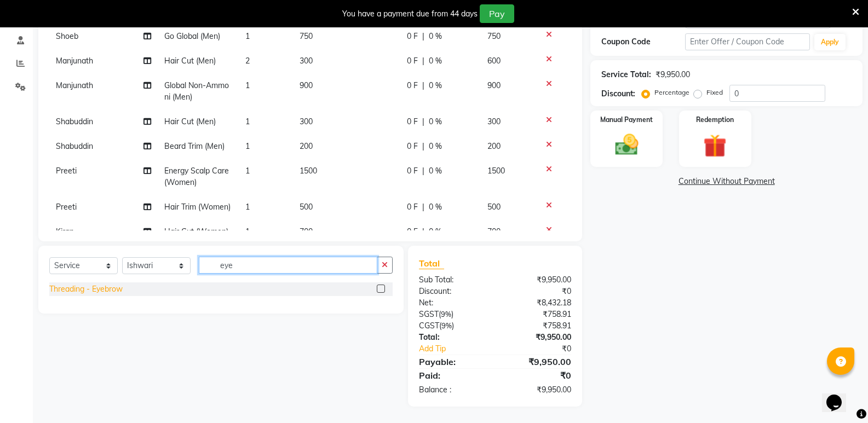
type input "eye"
click at [107, 290] on div "Threading - Eyebrow" at bounding box center [85, 289] width 73 height 11
checkbox input "false"
drag, startPoint x: 233, startPoint y: 267, endPoint x: 218, endPoint y: 268, distance: 14.3
click at [218, 268] on input "eye" at bounding box center [288, 265] width 179 height 17
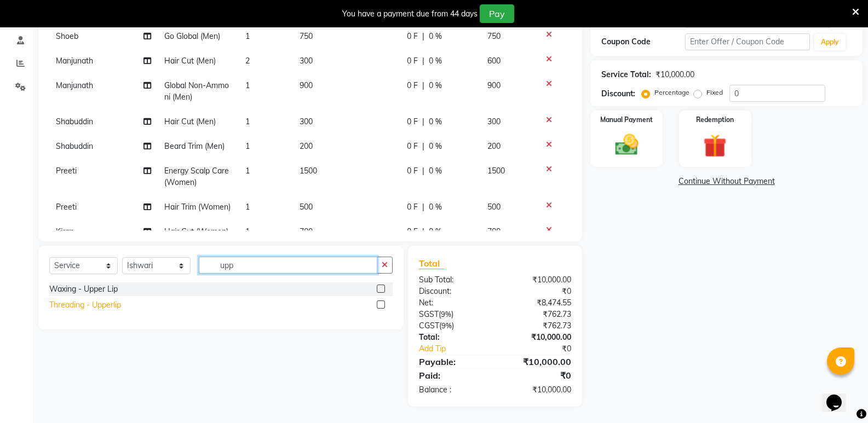
type input "upp"
click at [110, 305] on div "Threading - Upperlip" at bounding box center [85, 305] width 72 height 11
checkbox input "false"
click at [622, 156] on img at bounding box center [626, 145] width 39 height 28
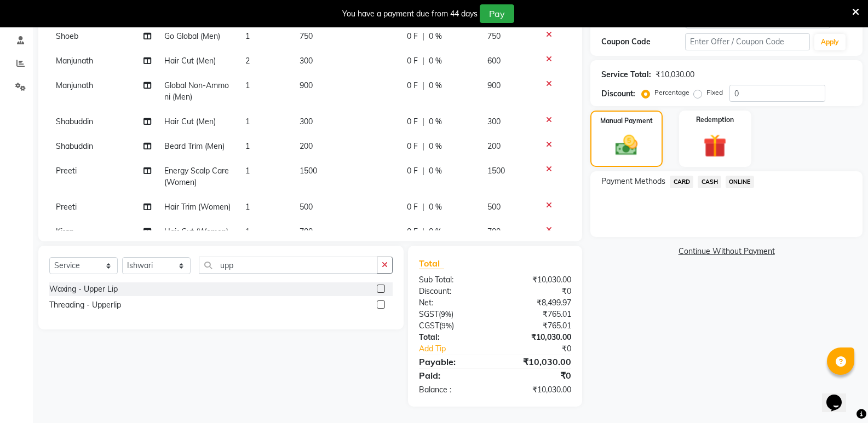
click at [700, 182] on span "CASH" at bounding box center [710, 182] width 24 height 13
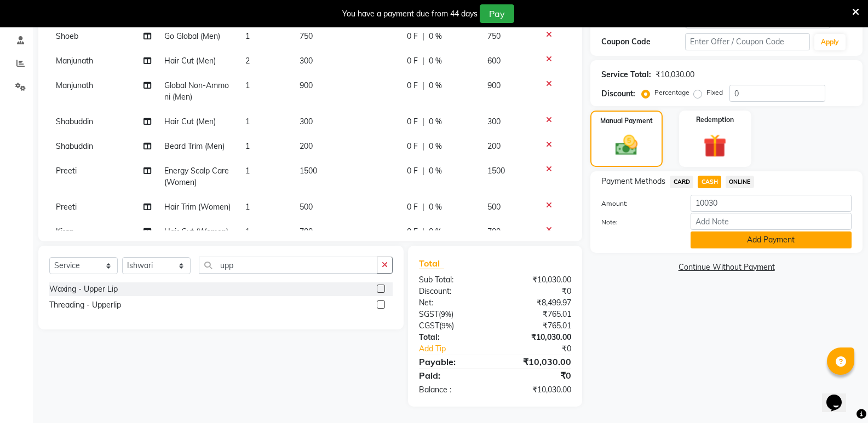
click at [715, 240] on button "Add Payment" at bounding box center [771, 240] width 161 height 17
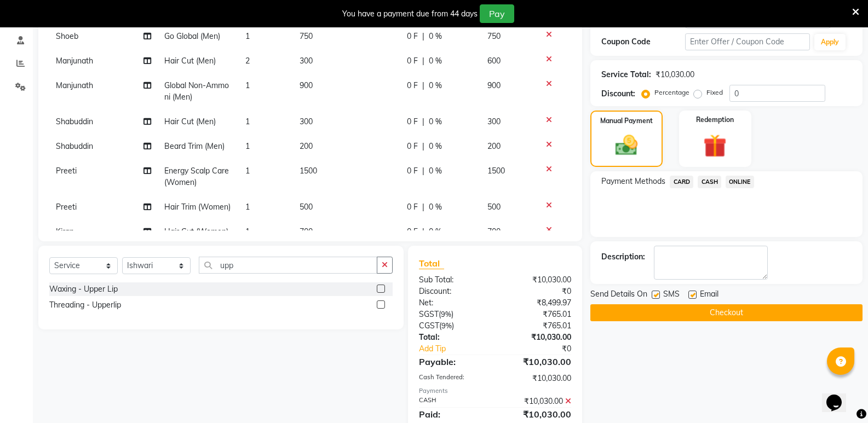
click at [693, 315] on button "Checkout" at bounding box center [726, 312] width 272 height 17
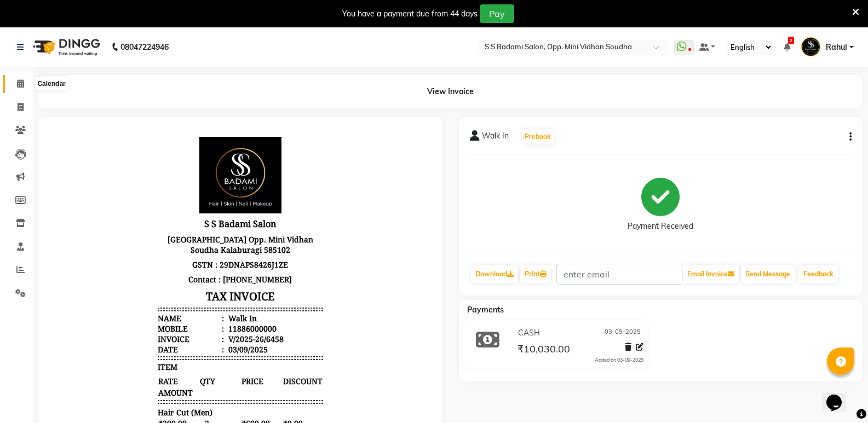
click at [21, 79] on span at bounding box center [20, 84] width 19 height 13
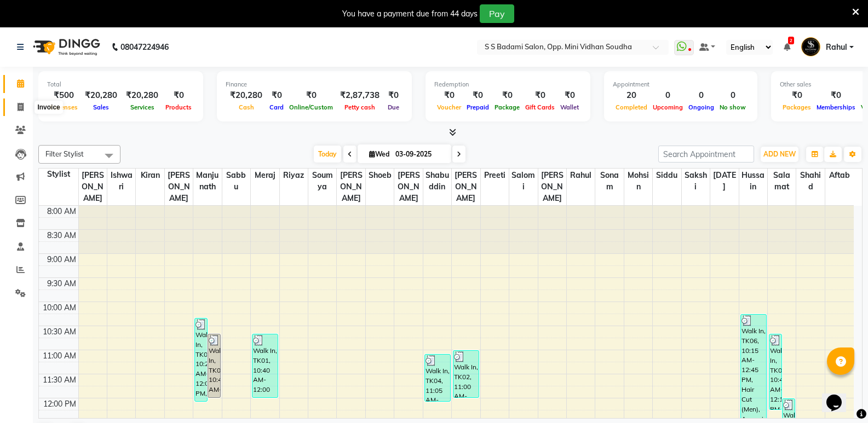
click at [20, 101] on span at bounding box center [20, 107] width 19 height 13
select select "service"
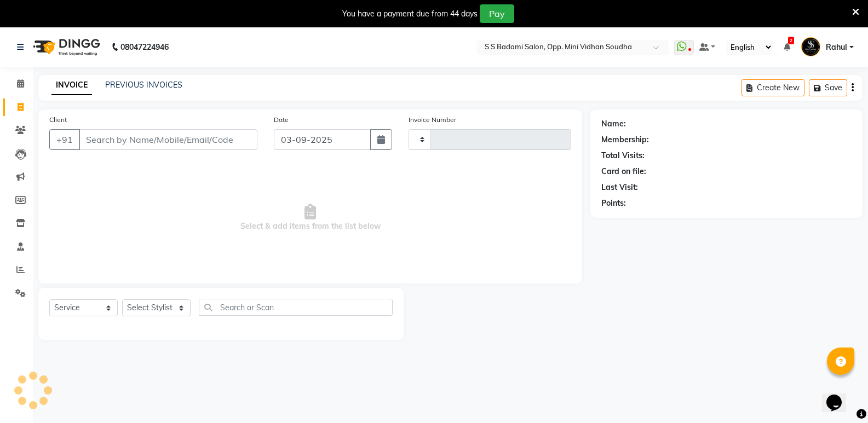
type input "6459"
select select "4533"
click at [19, 83] on icon at bounding box center [20, 83] width 7 height 8
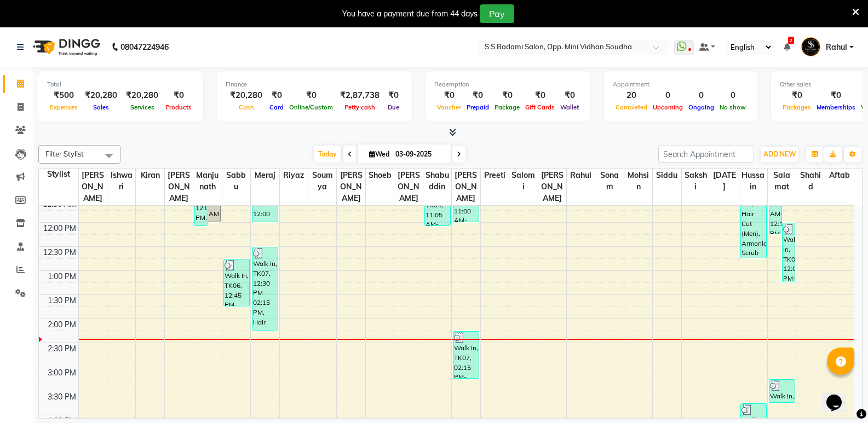
scroll to position [352, 0]
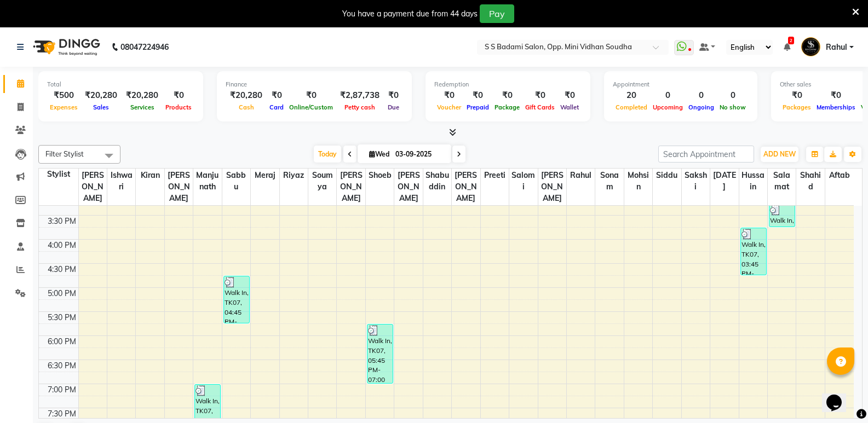
click at [853, 384] on div "Opens Chat This icon Opens the chat window." at bounding box center [839, 384] width 26 height 0
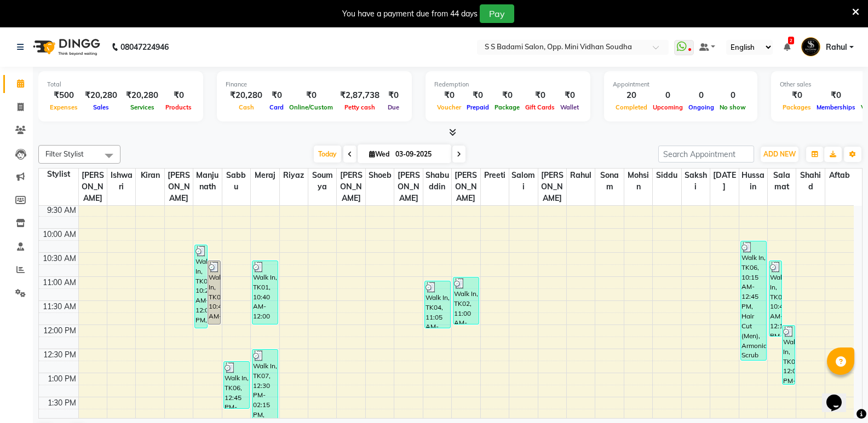
scroll to position [0, 0]
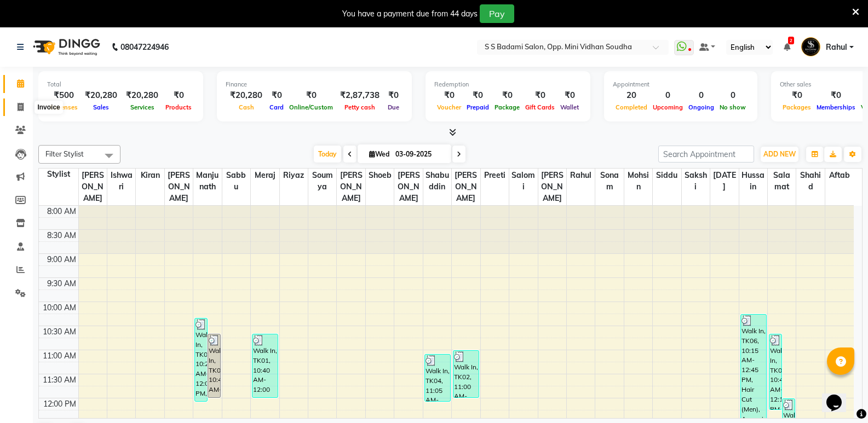
drag, startPoint x: 22, startPoint y: 105, endPoint x: 21, endPoint y: 88, distance: 17.1
click at [22, 105] on icon at bounding box center [21, 107] width 6 height 8
select select "4533"
select select "service"
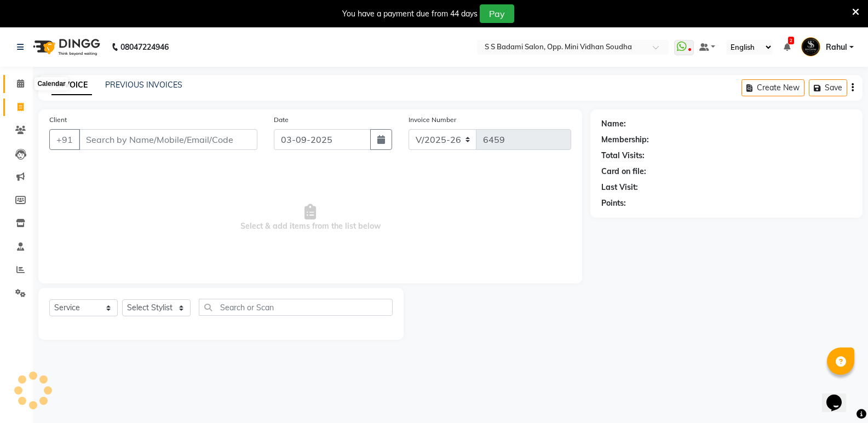
click at [21, 88] on span at bounding box center [20, 84] width 19 height 13
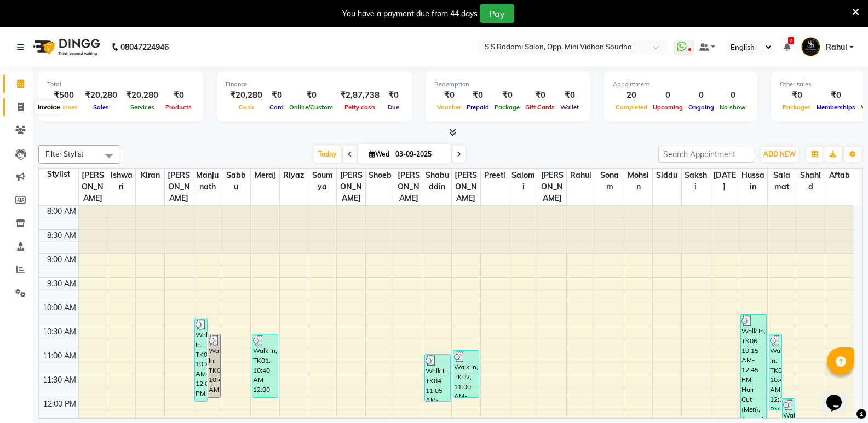
click at [26, 102] on span at bounding box center [20, 107] width 19 height 13
select select "service"
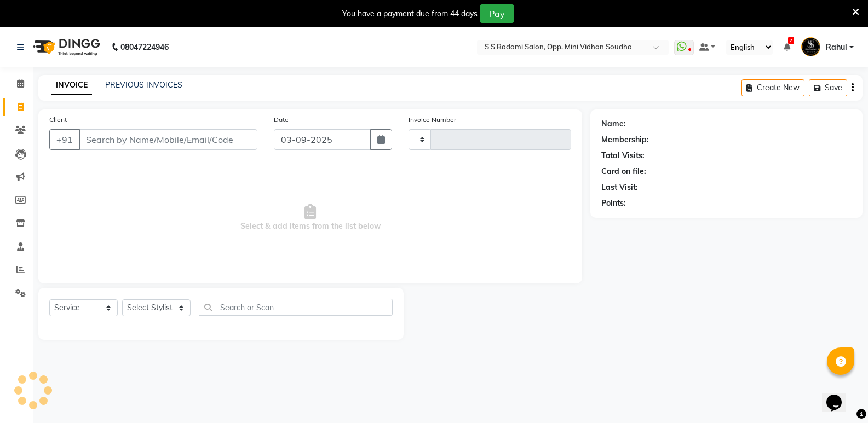
type input "6459"
select select "4533"
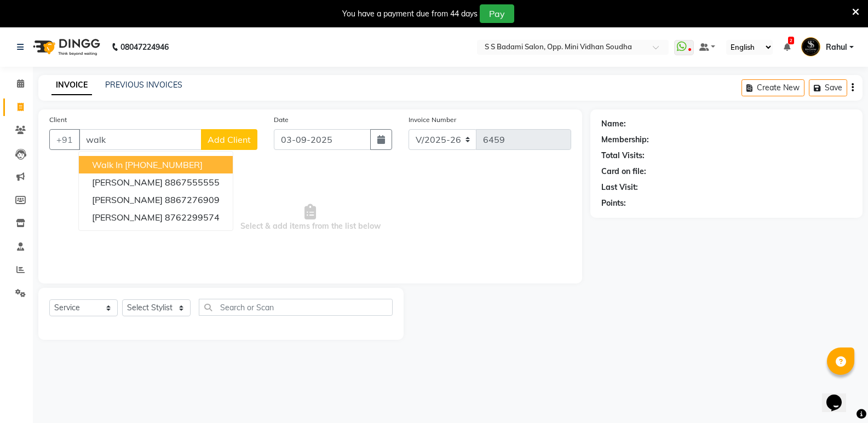
click at [141, 160] on ngb-highlight "[PHONE_NUMBER]" at bounding box center [164, 164] width 78 height 11
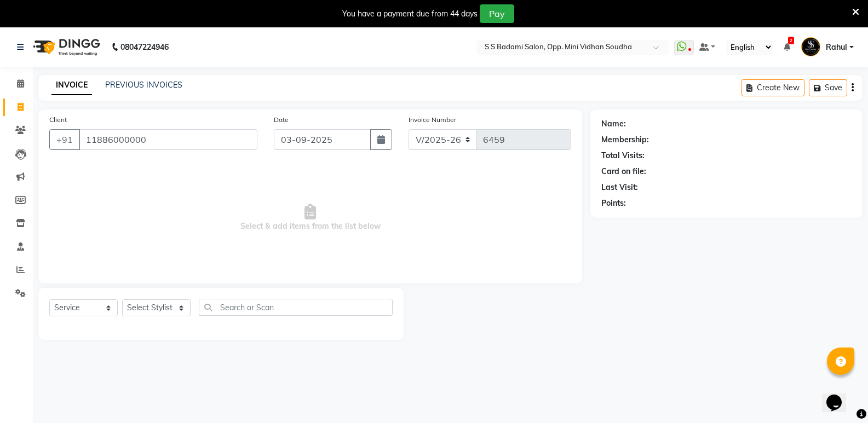
type input "11886000000"
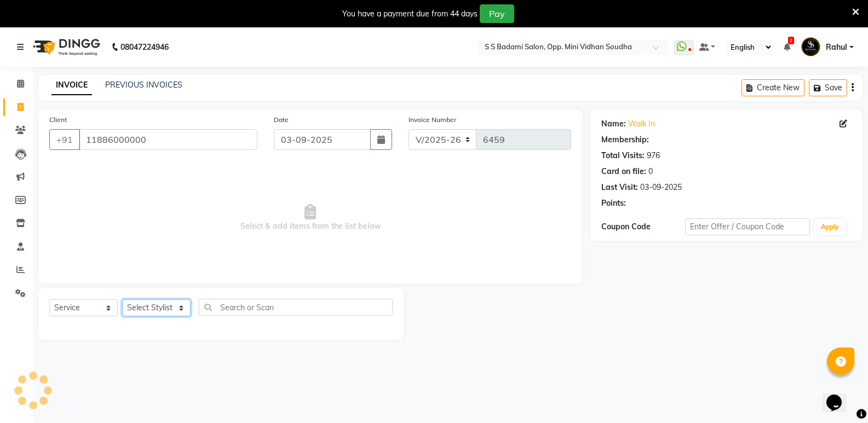
select select "1: Object"
click at [156, 315] on select "Select Stylist [PERSON_NAME] [PERSON_NAME] Mallu Manjunath Marmma [PERSON_NAME]…" at bounding box center [156, 308] width 68 height 17
select select "87807"
click at [122, 300] on select "Select Stylist [PERSON_NAME] [PERSON_NAME] Mallu Manjunath Marmma [PERSON_NAME]…" at bounding box center [156, 308] width 68 height 17
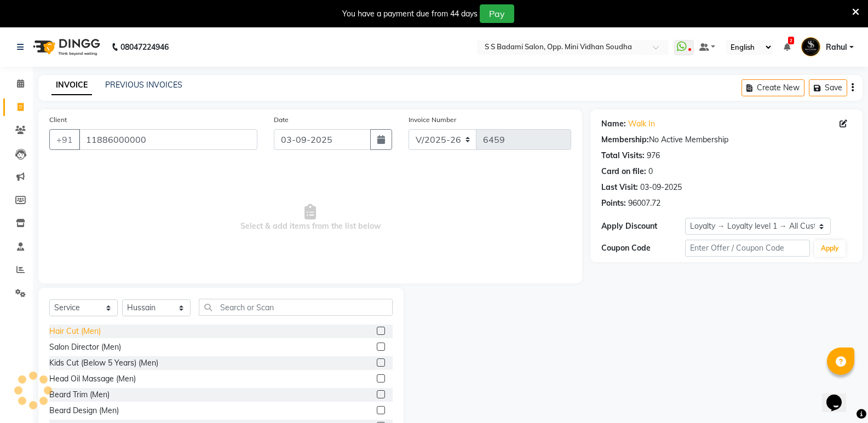
click at [70, 331] on div "Hair Cut (Men)" at bounding box center [74, 331] width 51 height 11
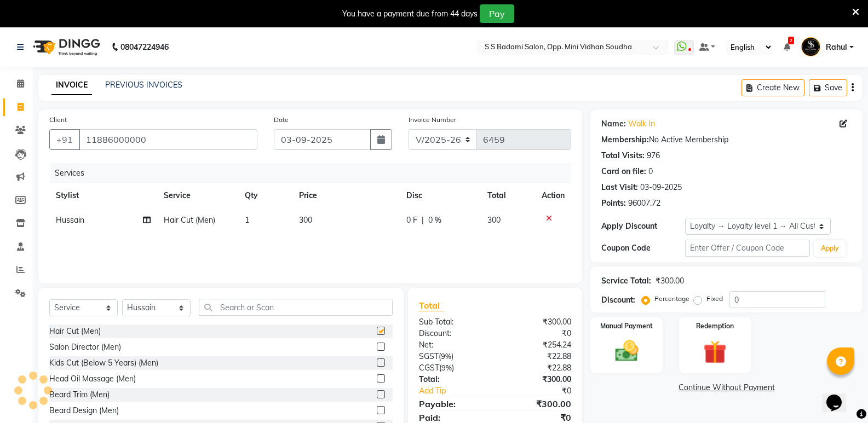
checkbox input "false"
click at [238, 313] on input "text" at bounding box center [296, 307] width 194 height 17
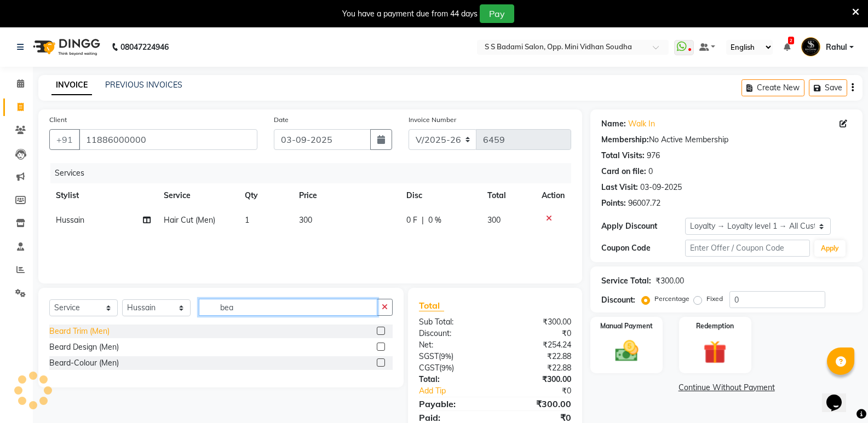
type input "bea"
click at [76, 329] on div "Beard Trim (Men)" at bounding box center [79, 331] width 60 height 11
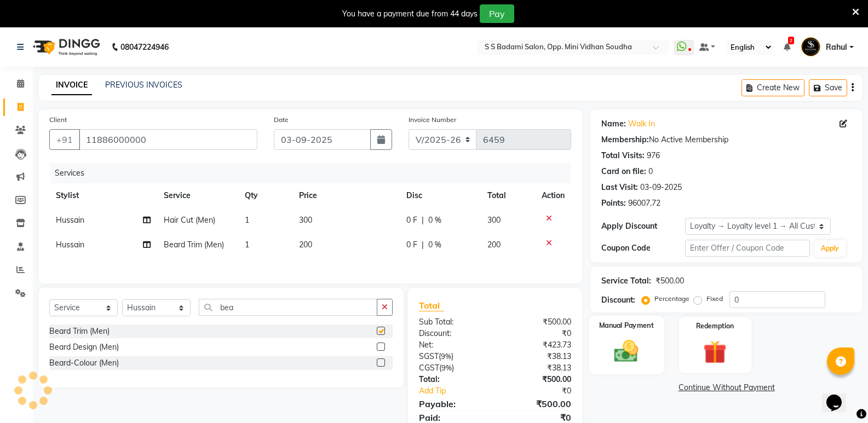
checkbox input "false"
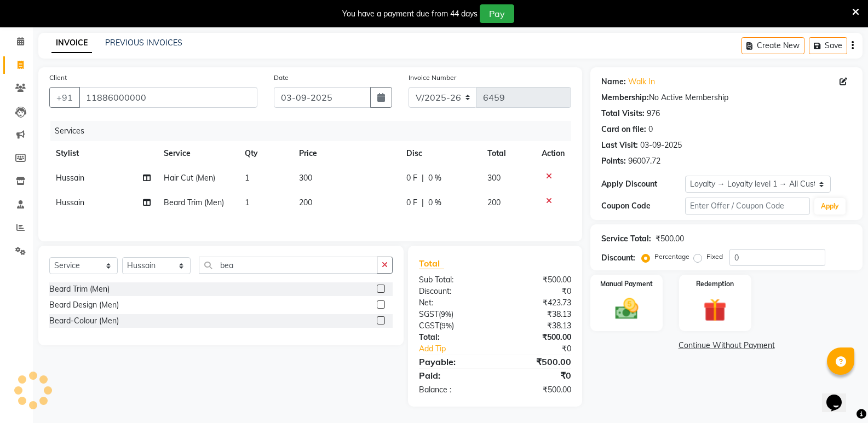
scroll to position [44, 0]
click at [641, 309] on img at bounding box center [626, 309] width 39 height 28
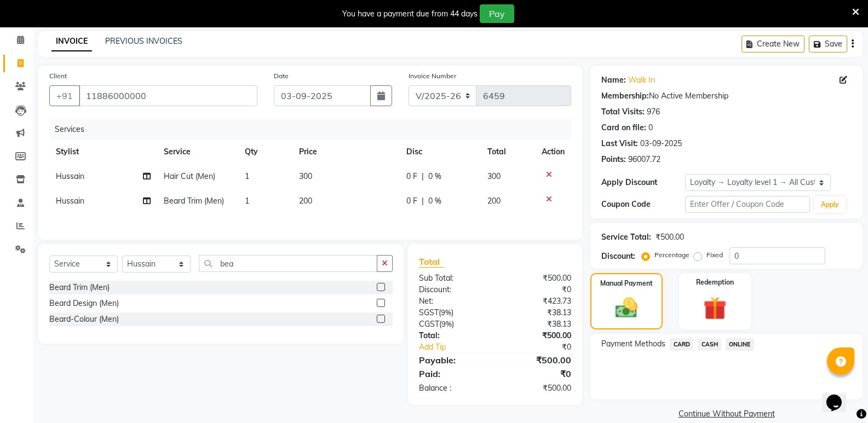
click at [706, 346] on span "CASH" at bounding box center [710, 344] width 24 height 13
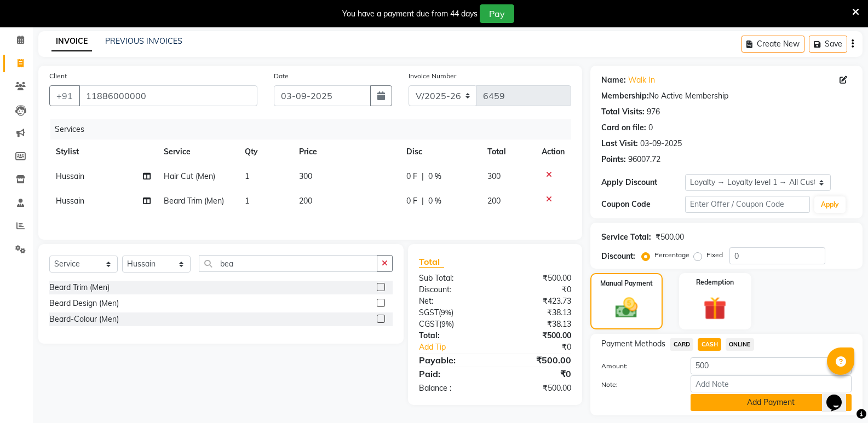
click at [730, 408] on button "Add Payment" at bounding box center [771, 402] width 161 height 17
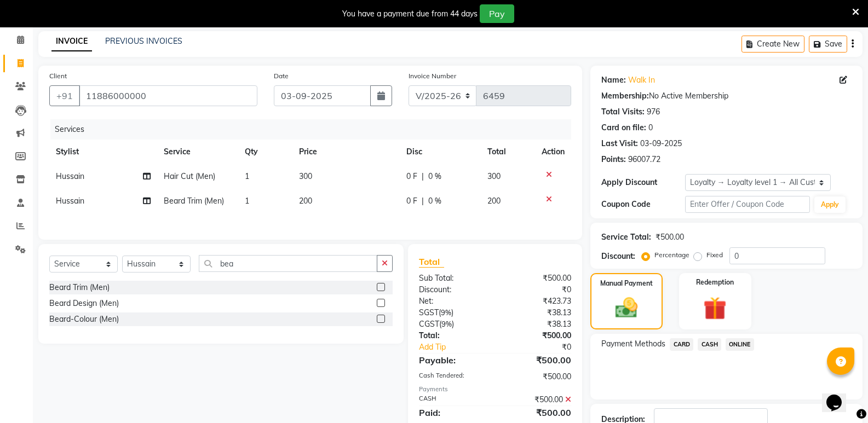
scroll to position [137, 0]
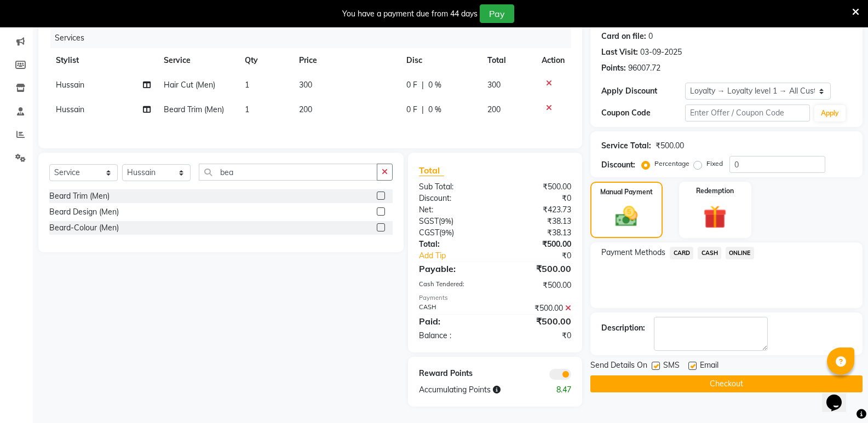
click at [730, 386] on button "Checkout" at bounding box center [726, 384] width 272 height 17
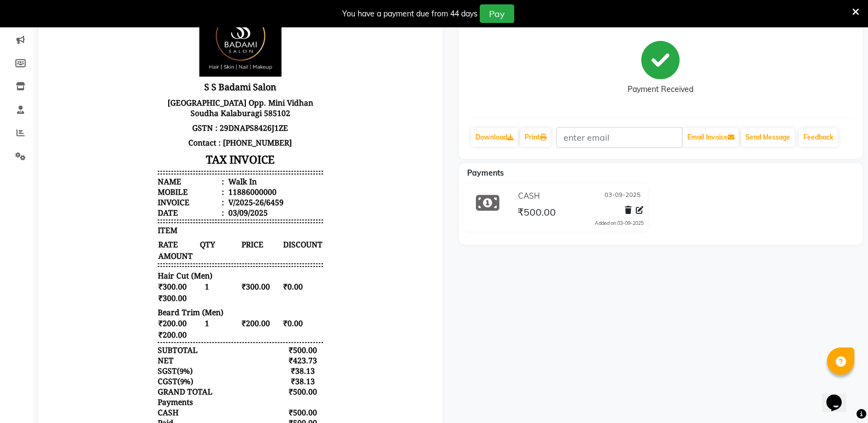
scroll to position [27, 0]
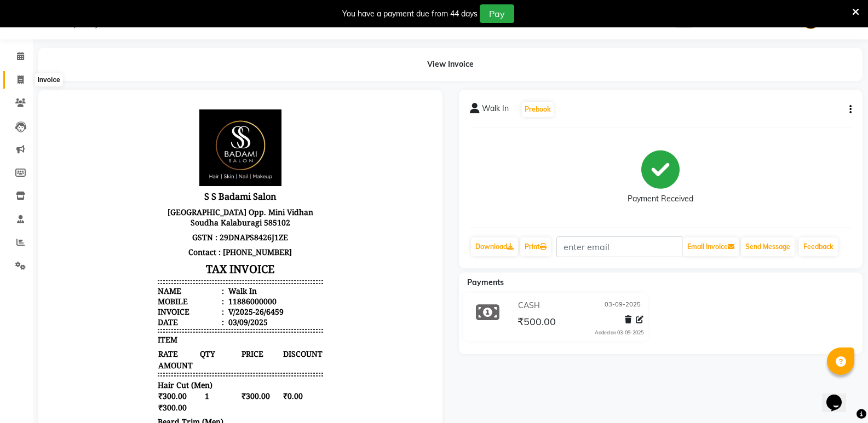
click at [22, 77] on icon at bounding box center [21, 80] width 6 height 8
select select "4533"
select select "service"
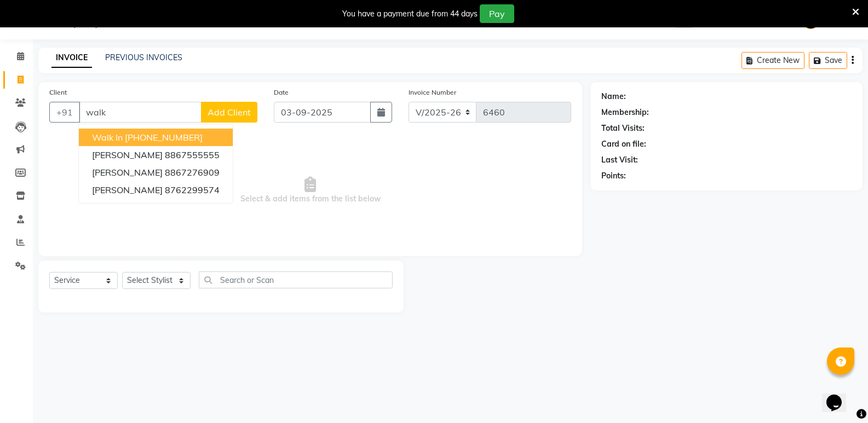
click at [206, 136] on button "Walk In +91 11886000000" at bounding box center [156, 138] width 154 height 18
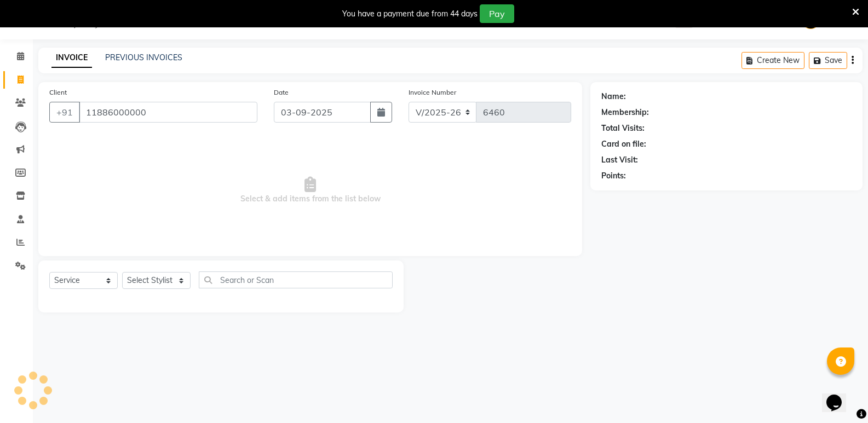
type input "11886000000"
select select "1: Object"
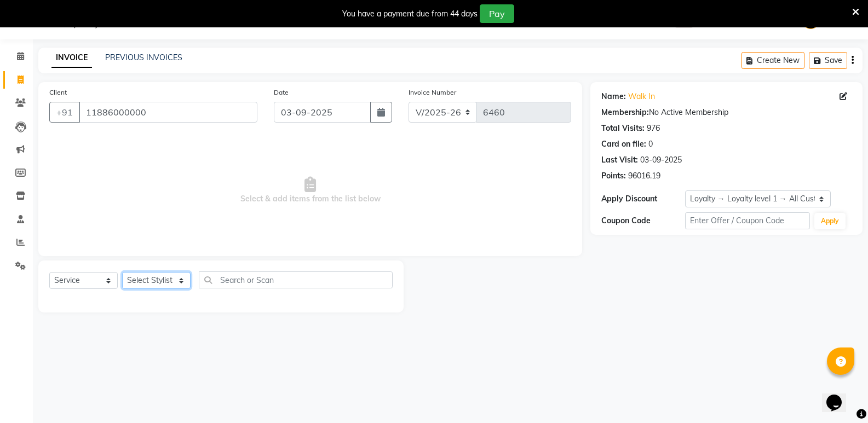
click at [156, 284] on select "Select Stylist [PERSON_NAME] [PERSON_NAME] Mallu Manjunath Marmma [PERSON_NAME]…" at bounding box center [156, 280] width 68 height 17
select select "88232"
click at [122, 272] on select "Select Stylist [PERSON_NAME] [PERSON_NAME] Mallu Manjunath Marmma [PERSON_NAME]…" at bounding box center [156, 280] width 68 height 17
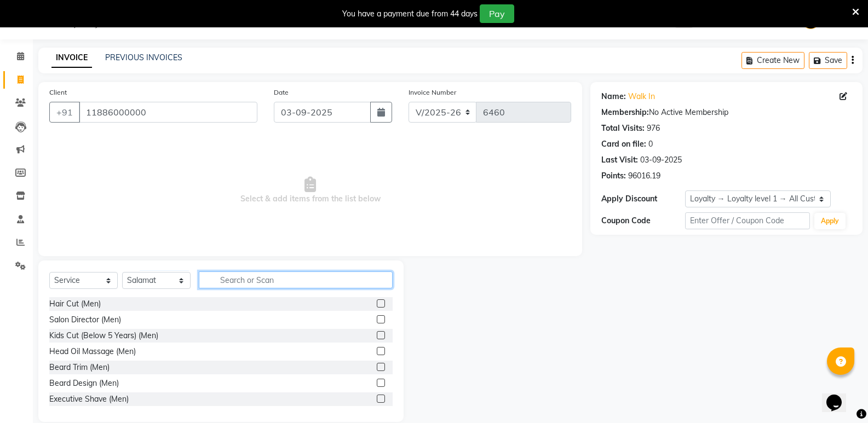
click at [324, 283] on input "text" at bounding box center [296, 280] width 194 height 17
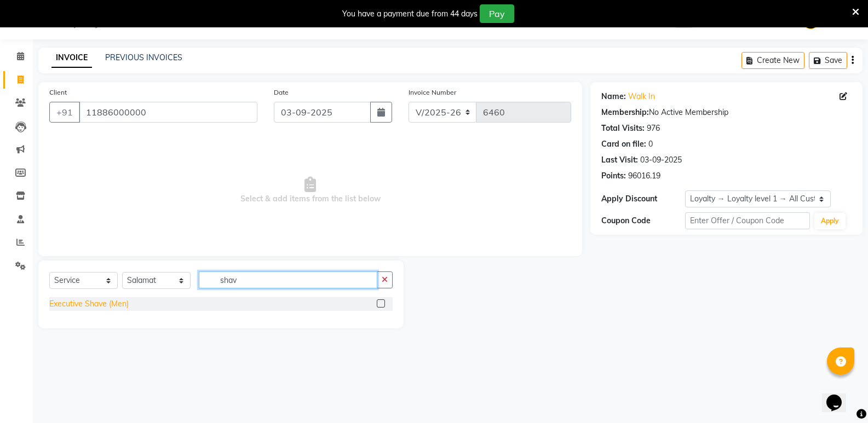
type input "shav"
click at [100, 302] on div "Executive Shave (Men)" at bounding box center [88, 303] width 79 height 11
checkbox input "false"
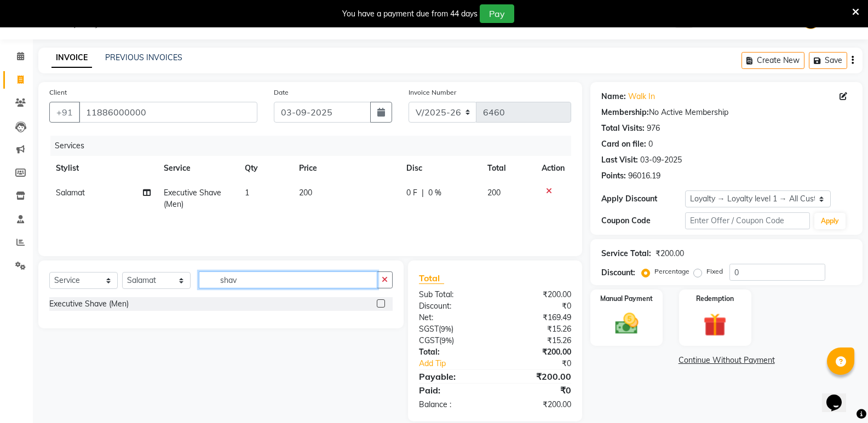
drag, startPoint x: 250, startPoint y: 286, endPoint x: 202, endPoint y: 303, distance: 51.3
click at [202, 303] on div "Select Service Product Membership Package Voucher Prepaid Gift Card Select Styl…" at bounding box center [220, 295] width 365 height 68
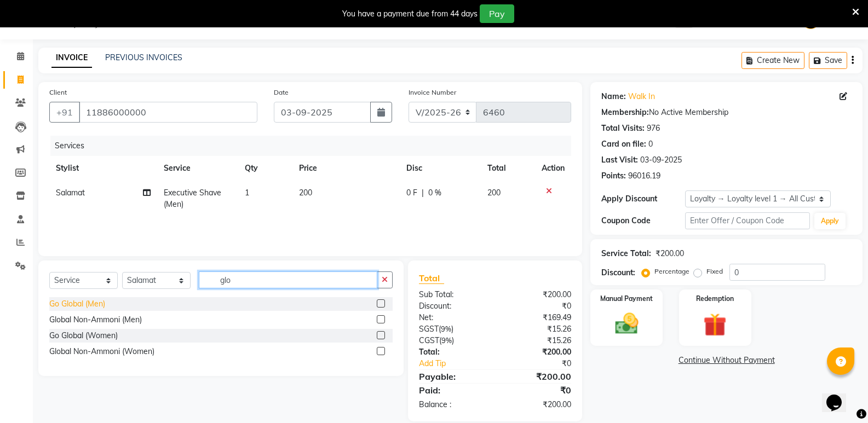
type input "glo"
click at [90, 302] on div "Go Global (Men)" at bounding box center [77, 303] width 56 height 11
checkbox input "false"
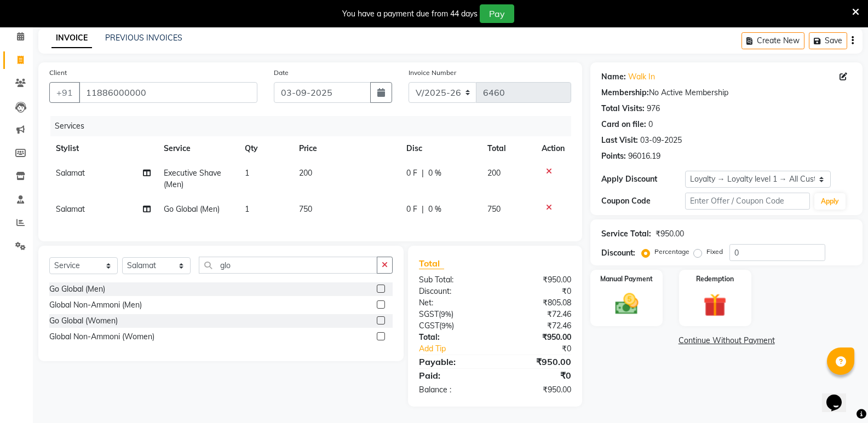
scroll to position [55, 0]
click at [139, 269] on select "Select Stylist [PERSON_NAME] [PERSON_NAME] Mallu Manjunath Marmma [PERSON_NAME]…" at bounding box center [156, 265] width 68 height 17
click at [122, 257] on select "Select Stylist [PERSON_NAME] [PERSON_NAME] Mallu Manjunath Marmma [PERSON_NAME]…" at bounding box center [156, 265] width 68 height 17
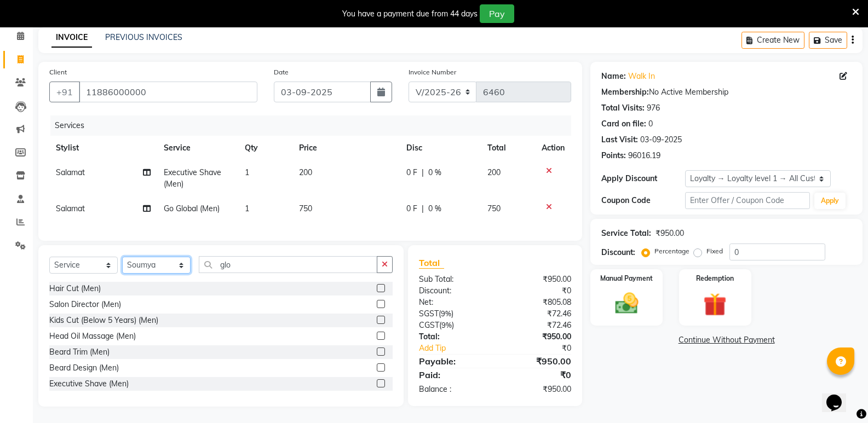
click at [154, 266] on select "Select Stylist [PERSON_NAME] [PERSON_NAME] Mallu Manjunath Marmma [PERSON_NAME]…" at bounding box center [156, 265] width 68 height 17
select select "50304"
click at [122, 257] on select "Select Stylist [PERSON_NAME] [PERSON_NAME] Mallu Manjunath Marmma [PERSON_NAME]…" at bounding box center [156, 265] width 68 height 17
drag, startPoint x: 261, startPoint y: 266, endPoint x: 181, endPoint y: 289, distance: 82.7
click at [181, 289] on div "Select Service Product Membership Package Voucher Prepaid Gift Card Select Styl…" at bounding box center [220, 326] width 365 height 162
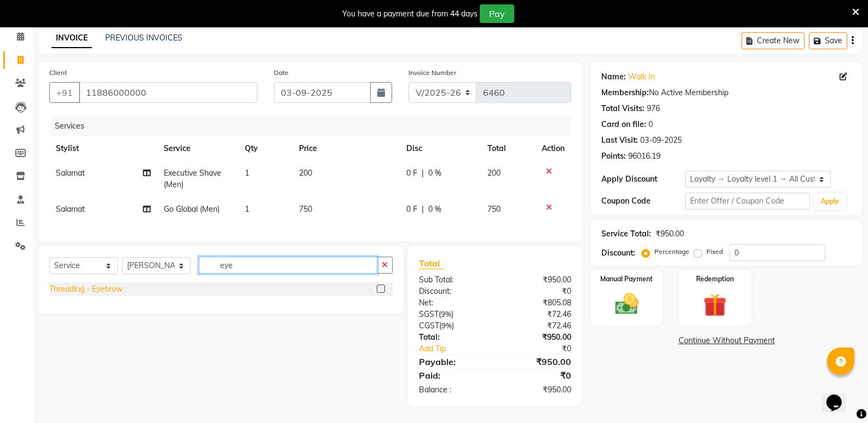
type input "eye"
click at [111, 291] on div "Threading - Eyebrow" at bounding box center [85, 289] width 73 height 11
checkbox input "false"
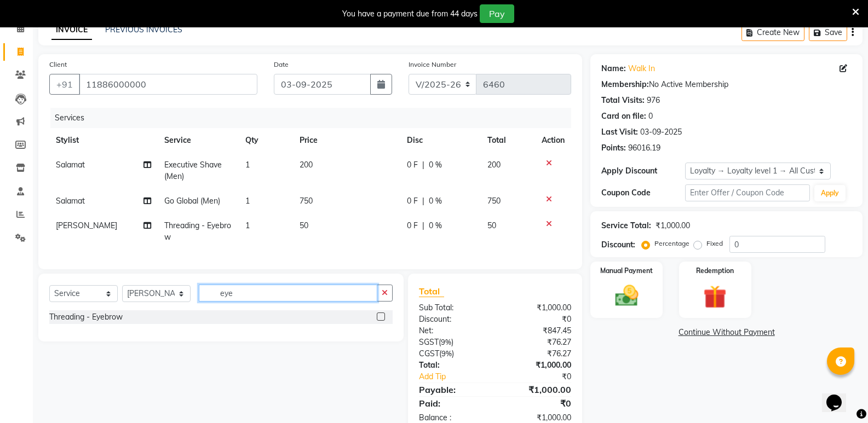
drag, startPoint x: 255, startPoint y: 301, endPoint x: 143, endPoint y: 310, distance: 112.1
click at [143, 310] on div "Select Service Product Membership Package Voucher Prepaid Gift Card Select Styl…" at bounding box center [220, 298] width 343 height 26
type input "upp"
click at [110, 338] on div "Threading - Upperlip" at bounding box center [85, 332] width 72 height 11
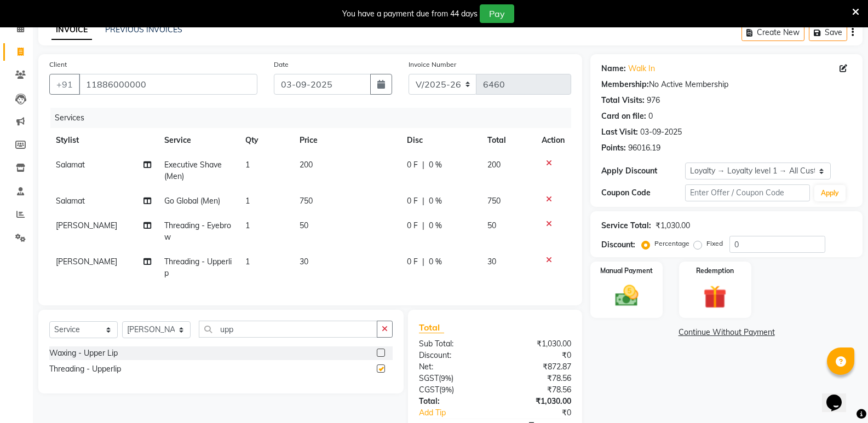
checkbox input "false"
drag, startPoint x: 200, startPoint y: 343, endPoint x: 150, endPoint y: 344, distance: 50.4
click at [150, 344] on div "Select Service Product Membership Package Voucher Prepaid Gift Card Select Styl…" at bounding box center [220, 334] width 343 height 26
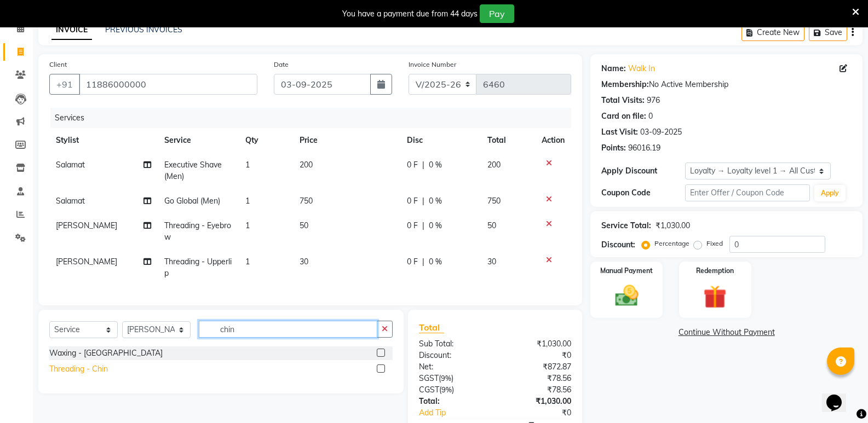
type input "chin"
click at [78, 375] on div "Threading - Chin" at bounding box center [78, 369] width 59 height 11
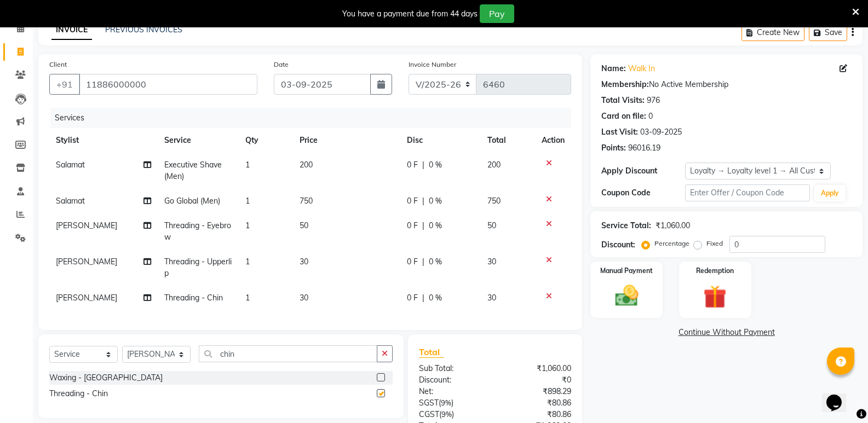
checkbox input "false"
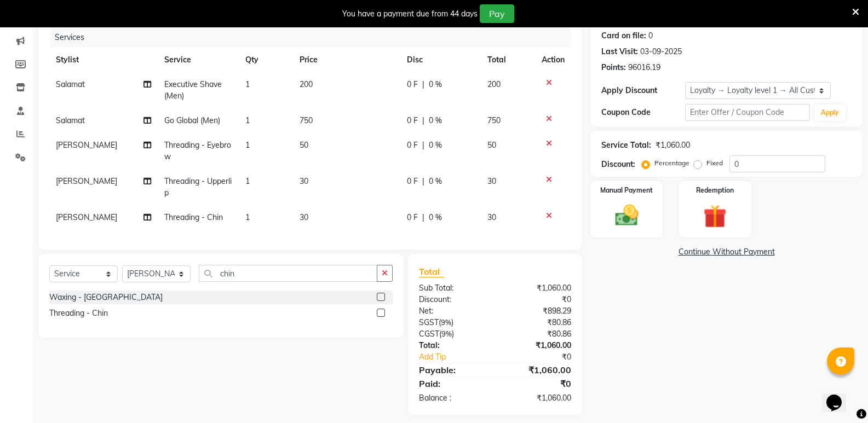
scroll to position [152, 0]
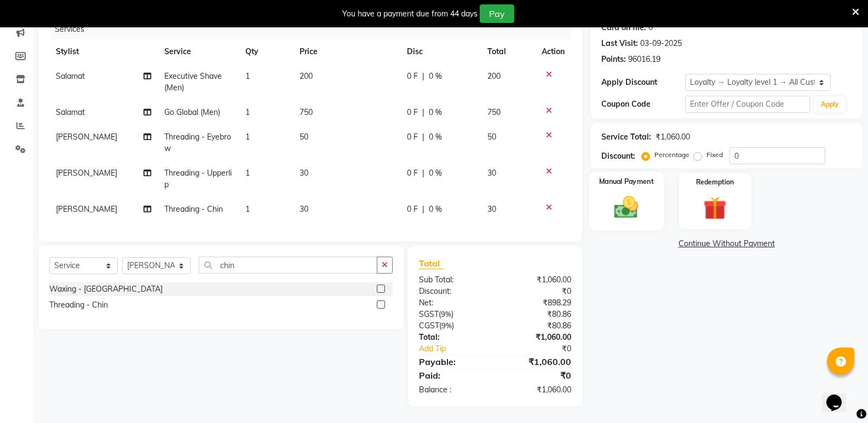
click at [632, 199] on img at bounding box center [626, 207] width 39 height 28
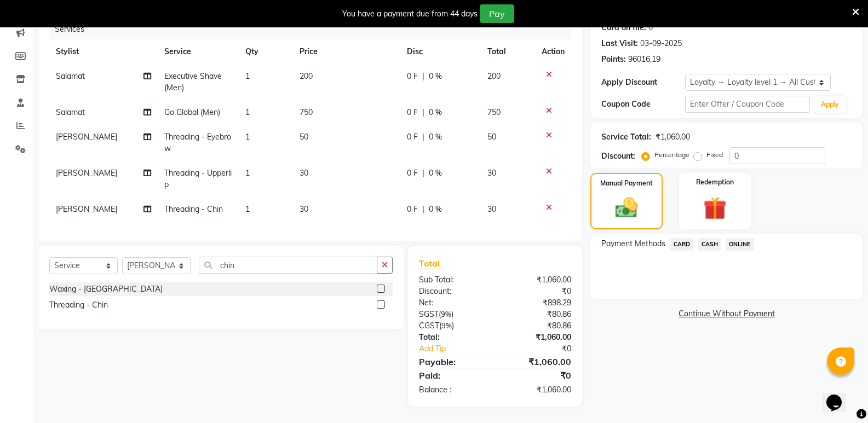
click at [714, 238] on span "CASH" at bounding box center [710, 244] width 24 height 13
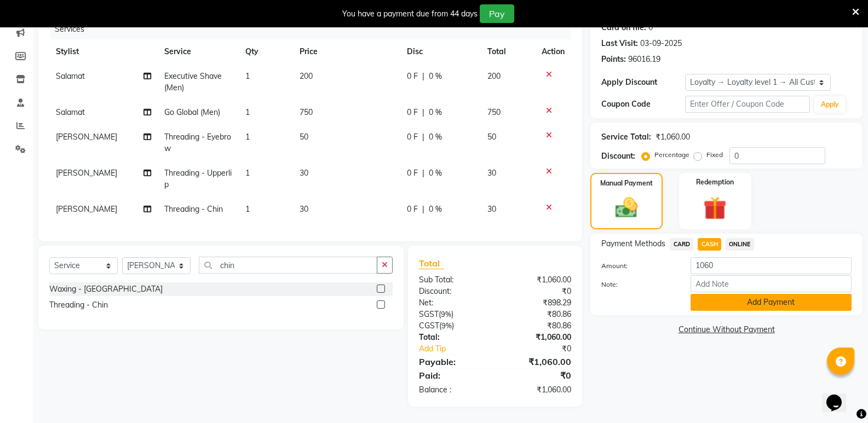
drag, startPoint x: 725, startPoint y: 296, endPoint x: 749, endPoint y: 339, distance: 49.0
click at [725, 299] on button "Add Payment" at bounding box center [771, 302] width 161 height 17
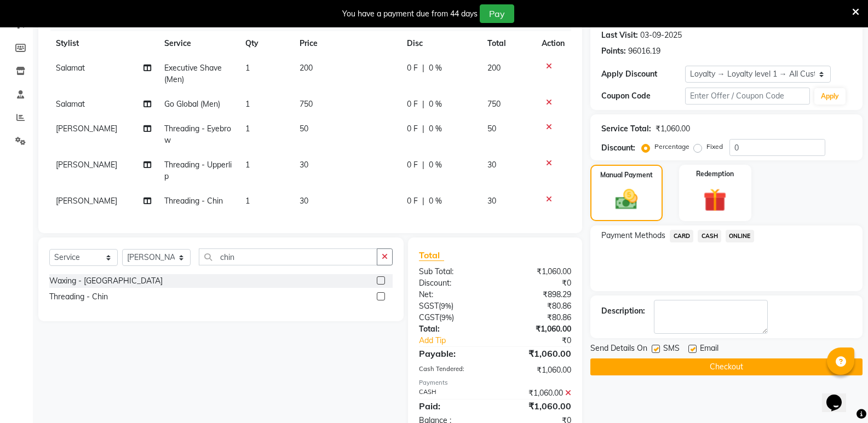
click at [757, 363] on button "Checkout" at bounding box center [726, 367] width 272 height 17
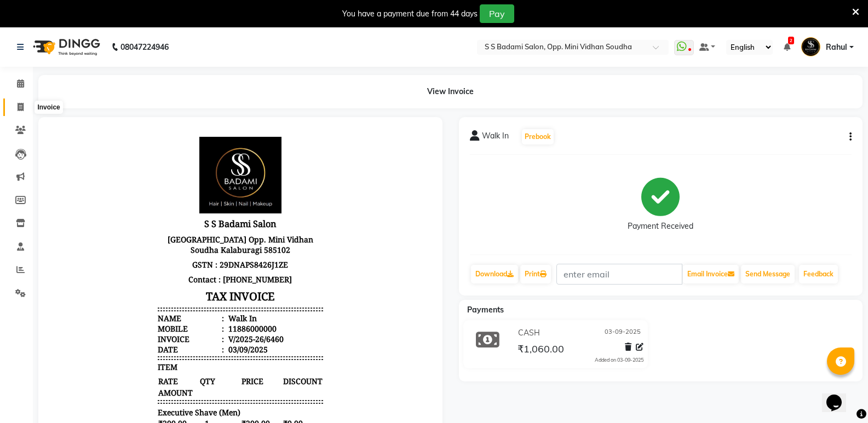
click at [25, 105] on span at bounding box center [20, 107] width 19 height 13
select select "service"
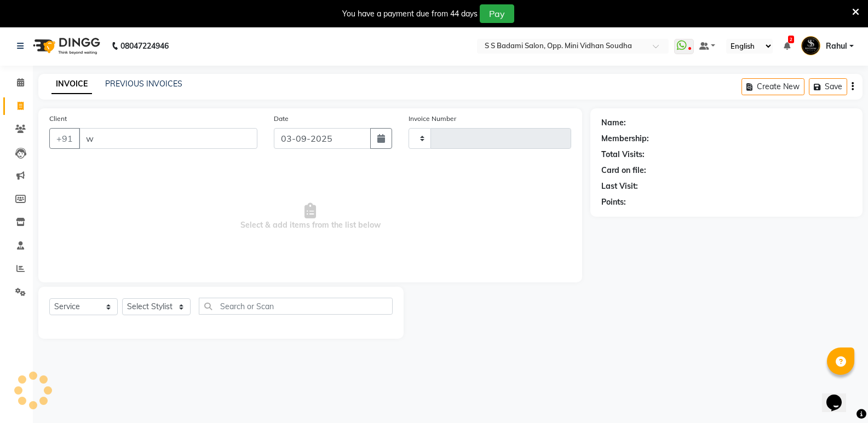
type input "wa"
type input "6461"
select select "4533"
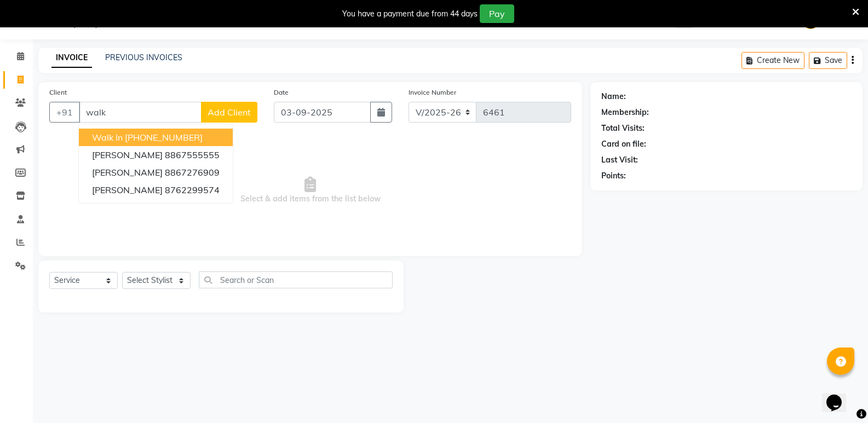
click at [110, 137] on span "Walk In" at bounding box center [107, 137] width 31 height 11
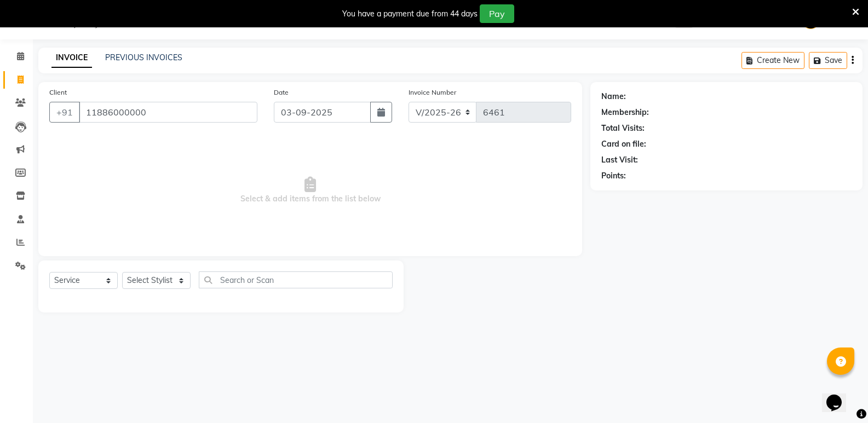
type input "11886000000"
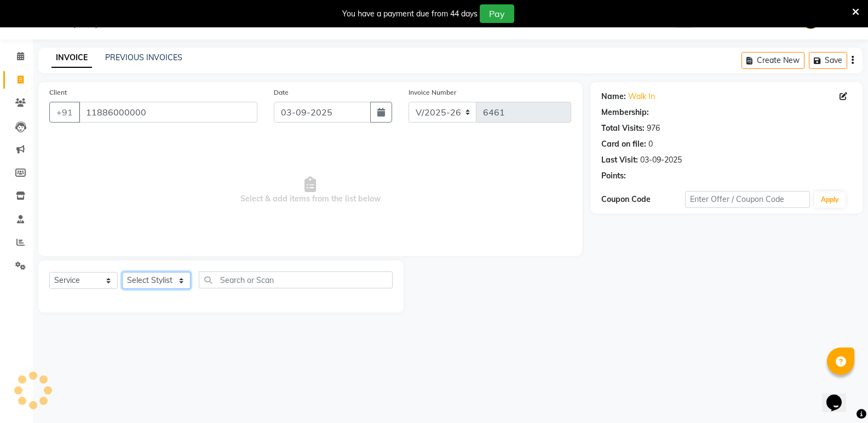
select select "1: Object"
click at [144, 277] on select "Select Stylist [PERSON_NAME] [PERSON_NAME] Mallu Manjunath Marmma [PERSON_NAME]…" at bounding box center [156, 280] width 68 height 17
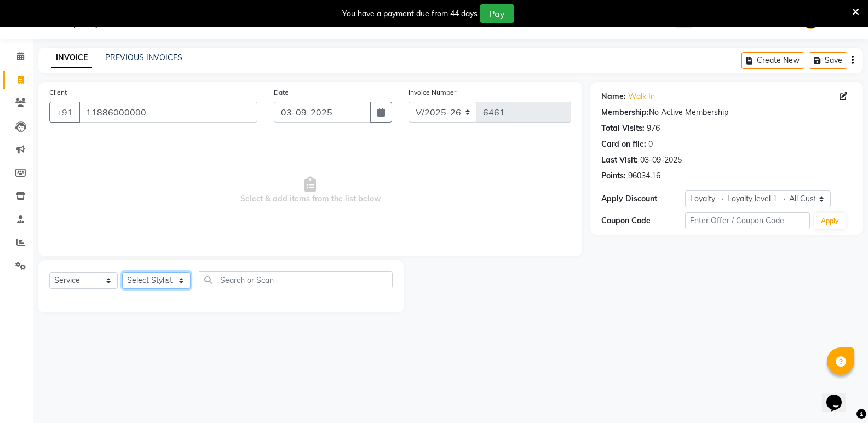
select select "70683"
click at [122, 272] on select "Select Stylist [PERSON_NAME] [PERSON_NAME] Mallu Manjunath Marmma [PERSON_NAME]…" at bounding box center [156, 280] width 68 height 17
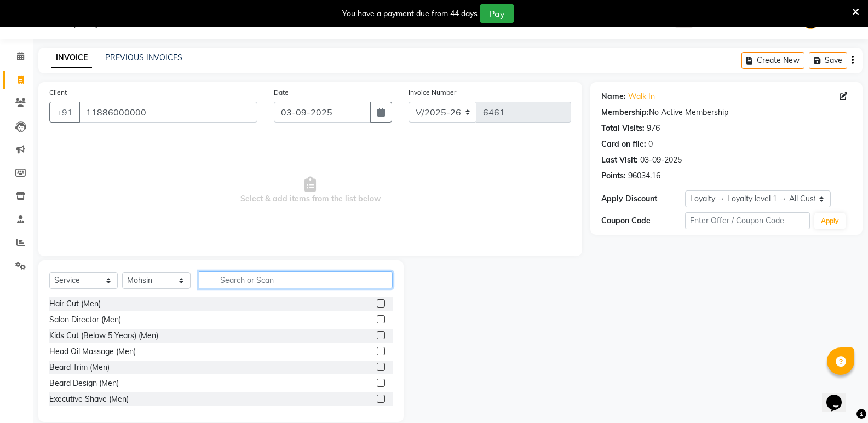
click at [309, 283] on input "text" at bounding box center [296, 280] width 194 height 17
type input "women"
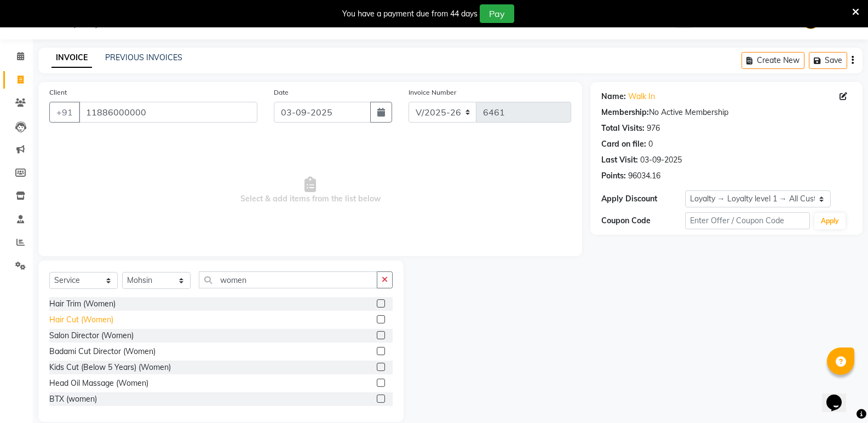
click at [95, 315] on div "Hair Cut (Women)" at bounding box center [81, 319] width 64 height 11
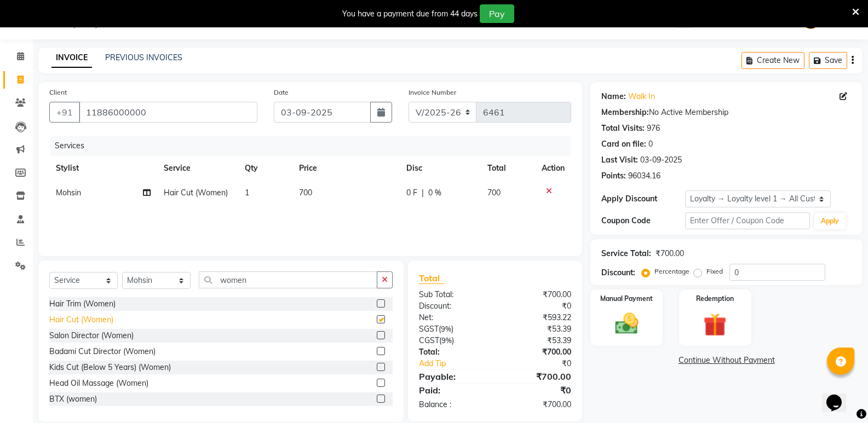
checkbox input "false"
click at [629, 330] on img at bounding box center [626, 324] width 39 height 28
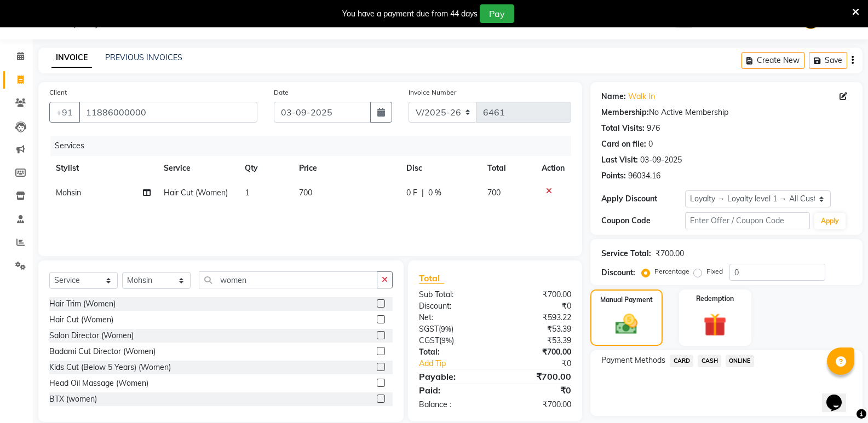
click at [712, 361] on span "CASH" at bounding box center [710, 361] width 24 height 13
click at [734, 419] on button "Add Payment" at bounding box center [771, 419] width 161 height 17
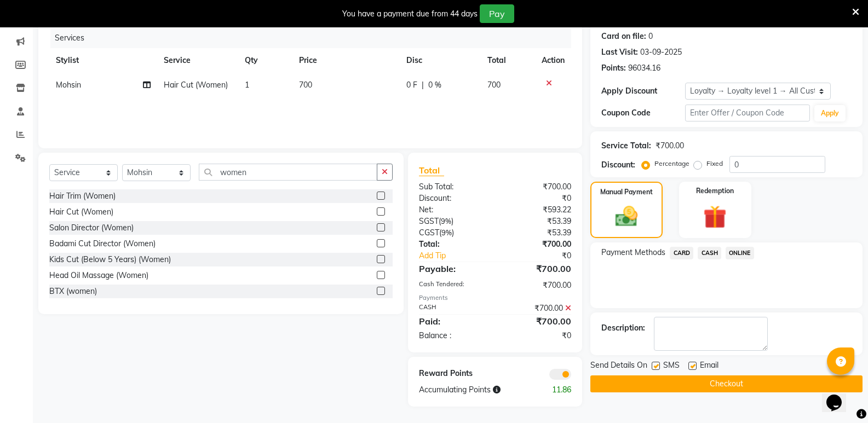
click at [743, 378] on button "Checkout" at bounding box center [726, 384] width 272 height 17
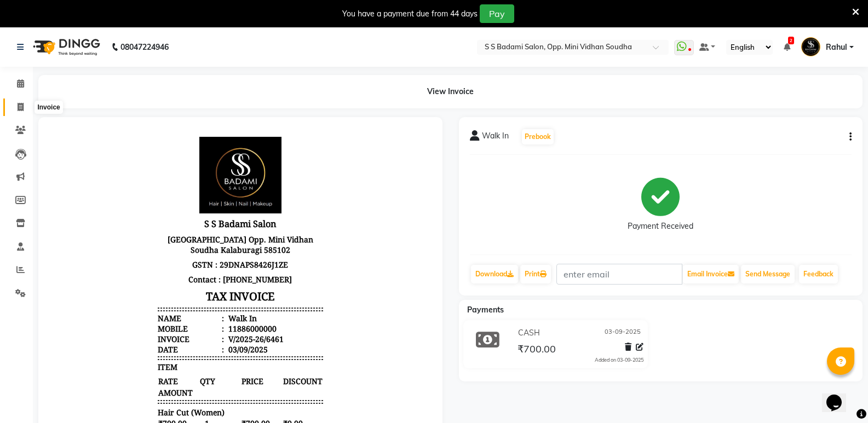
click at [11, 105] on span at bounding box center [20, 107] width 19 height 13
select select "4533"
select select "service"
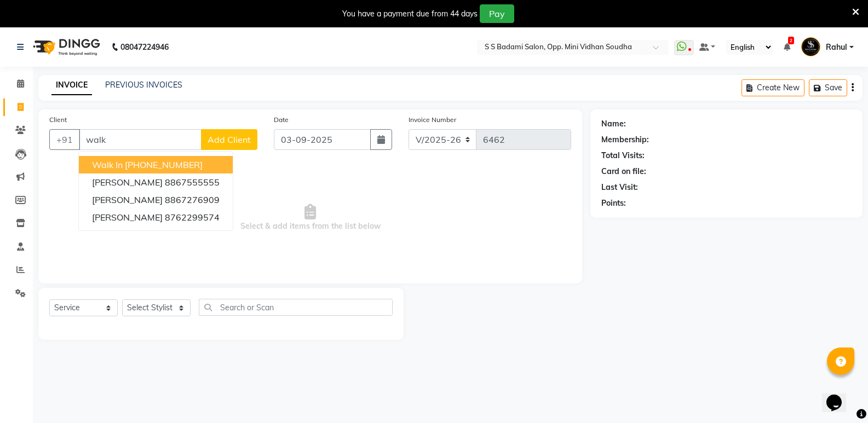
click at [114, 170] on button "Walk In +91 11886000000" at bounding box center [156, 165] width 154 height 18
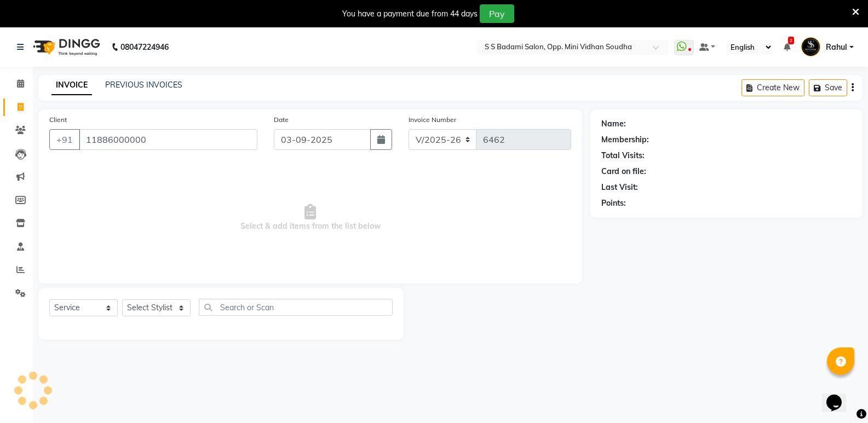
type input "11886000000"
select select "1: Object"
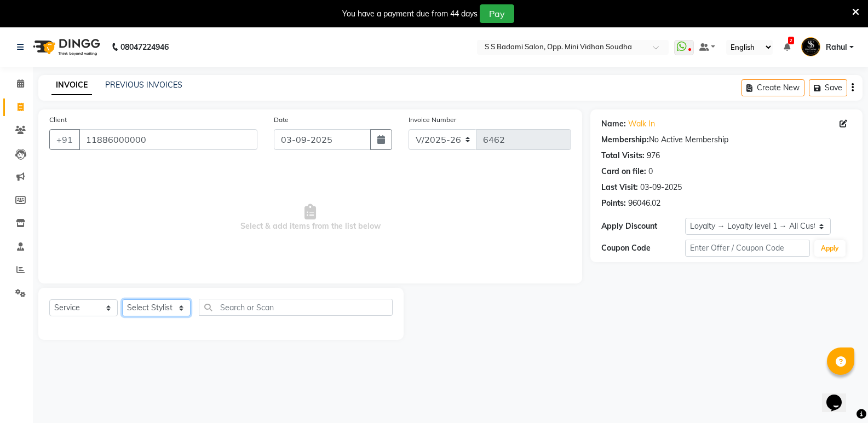
click at [154, 308] on select "Select Stylist [PERSON_NAME] [PERSON_NAME] Mallu Manjunath Marmma [PERSON_NAME]…" at bounding box center [156, 308] width 68 height 17
select select "25911"
click at [122, 300] on select "Select Stylist [PERSON_NAME] [PERSON_NAME] Mallu Manjunath Marmma [PERSON_NAME]…" at bounding box center [156, 308] width 68 height 17
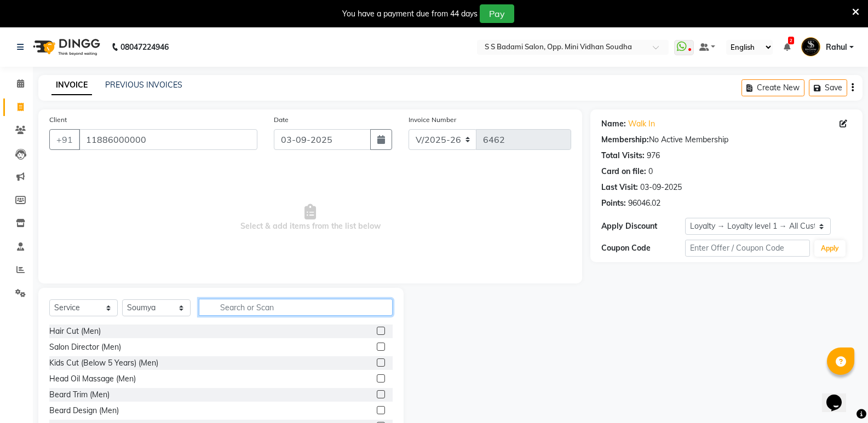
click at [256, 313] on input "text" at bounding box center [296, 307] width 194 height 17
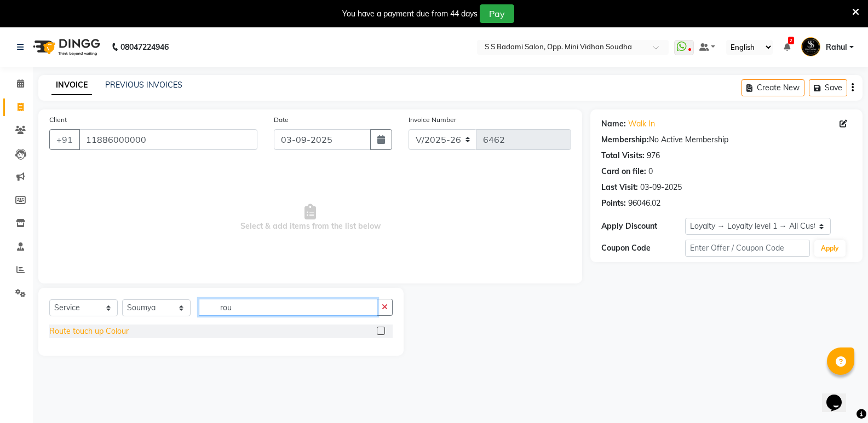
type input "rou"
click at [124, 330] on div "Route touch up Colour" at bounding box center [88, 331] width 79 height 11
checkbox input "false"
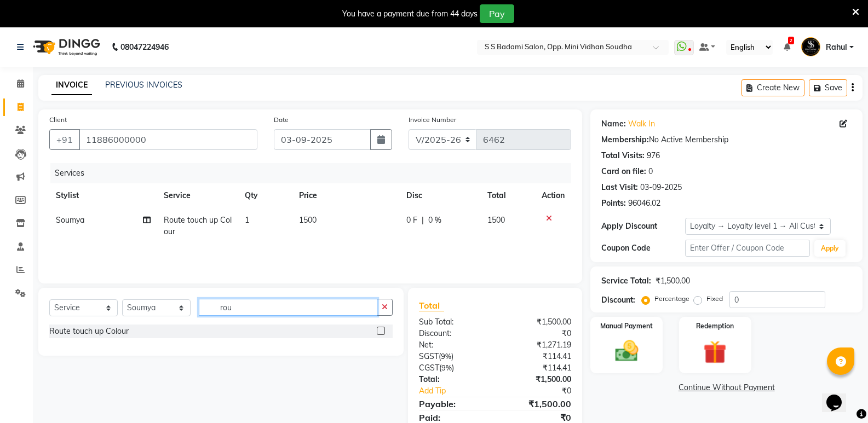
drag, startPoint x: 259, startPoint y: 311, endPoint x: 171, endPoint y: 314, distance: 87.7
click at [171, 314] on div "Select Service Product Membership Package Voucher Prepaid Gift Card Select Styl…" at bounding box center [220, 312] width 343 height 26
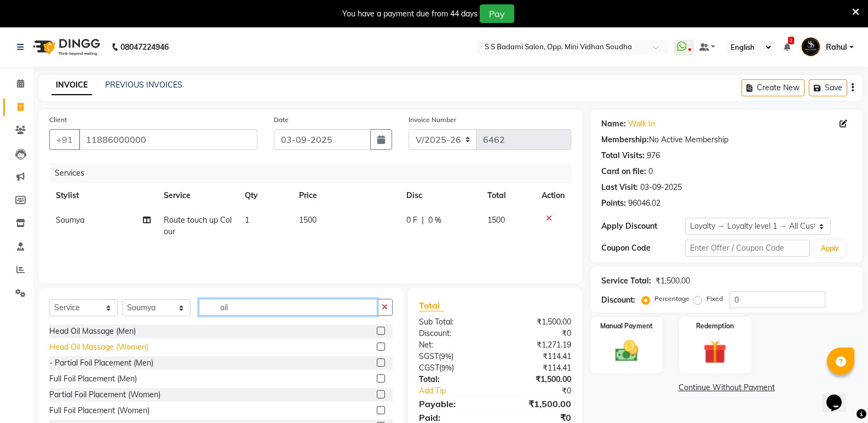
type input "oil"
click at [116, 346] on div "Head Oil Massage (Women)" at bounding box center [98, 347] width 99 height 11
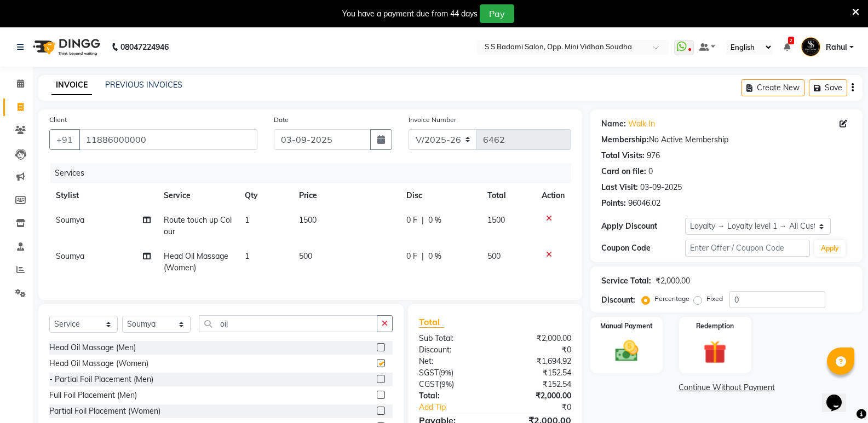
checkbox input "false"
click at [312, 250] on td "500" at bounding box center [346, 262] width 108 height 36
select select "25911"
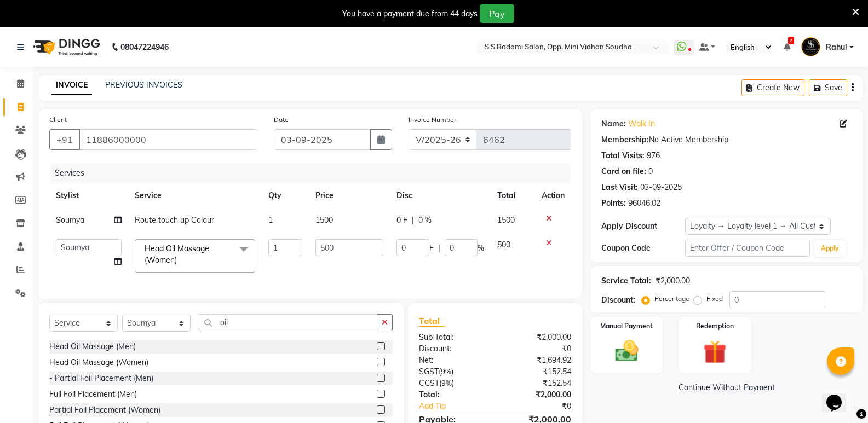
click at [324, 257] on td "500" at bounding box center [349, 256] width 81 height 47
click at [324, 254] on input "500" at bounding box center [349, 247] width 68 height 17
type input "800"
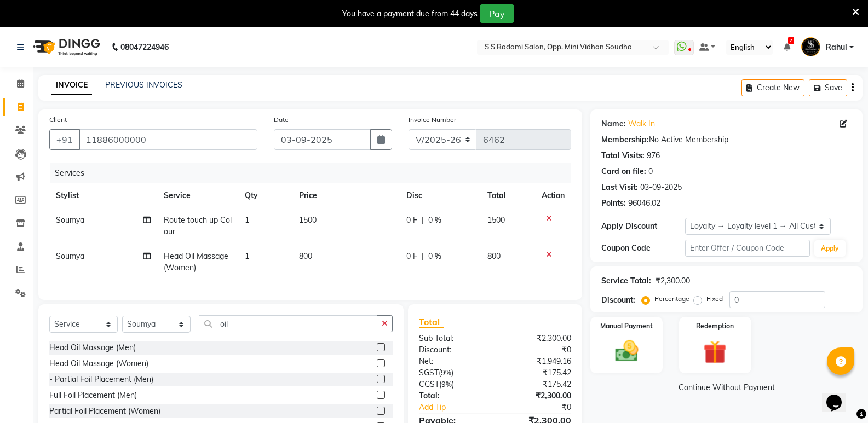
click at [628, 388] on link "Continue Without Payment" at bounding box center [727, 387] width 268 height 11
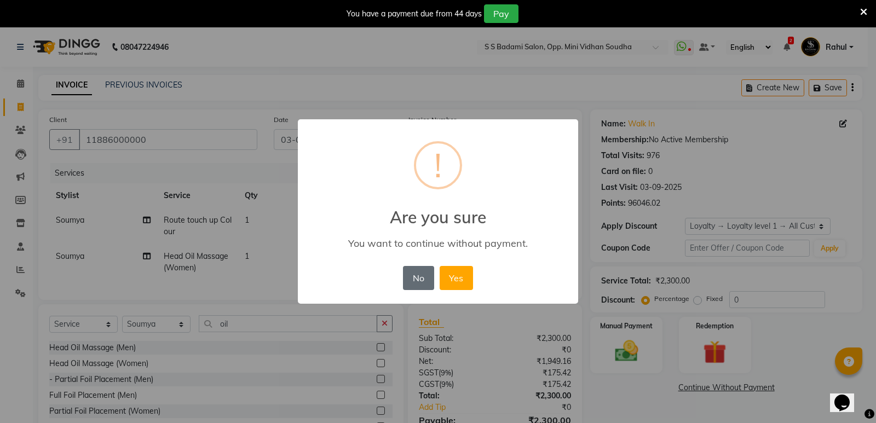
click at [424, 279] on button "No" at bounding box center [418, 278] width 31 height 24
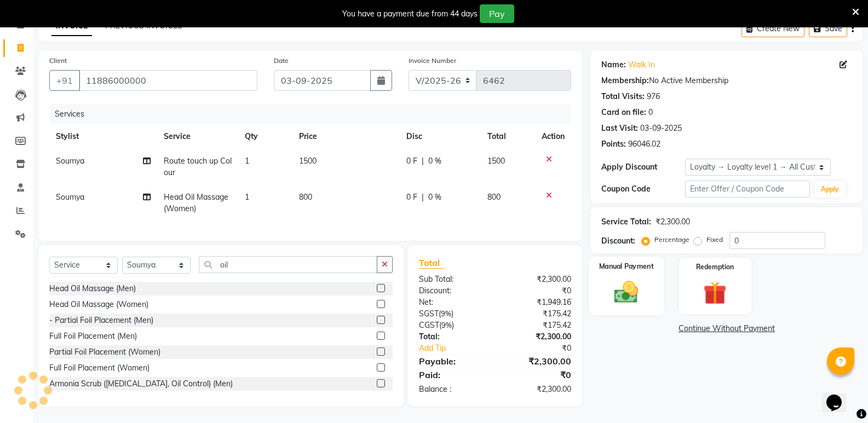
scroll to position [67, 0]
click at [632, 290] on img at bounding box center [626, 292] width 39 height 28
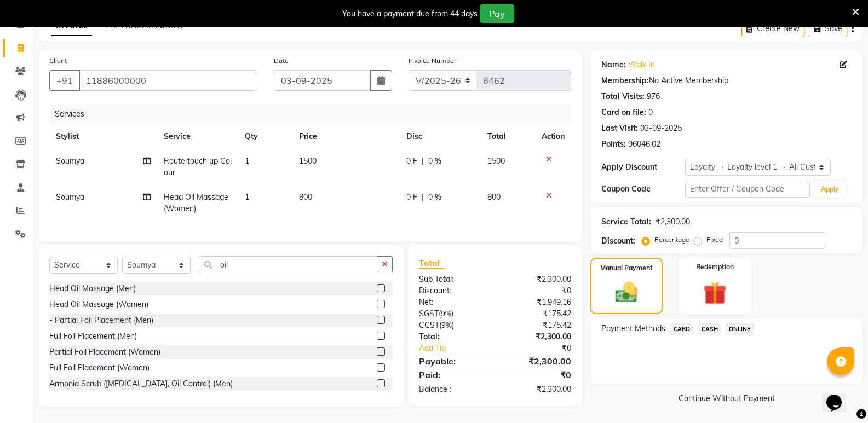
click at [714, 323] on span "CASH" at bounding box center [710, 329] width 24 height 13
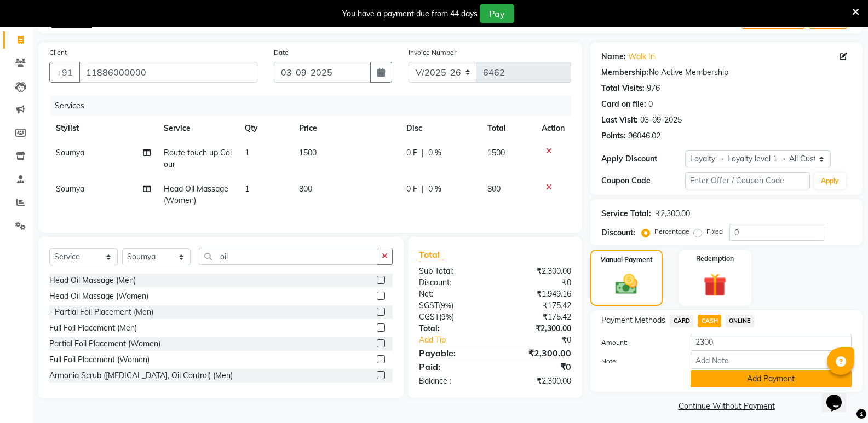
click at [734, 383] on button "Add Payment" at bounding box center [771, 379] width 161 height 17
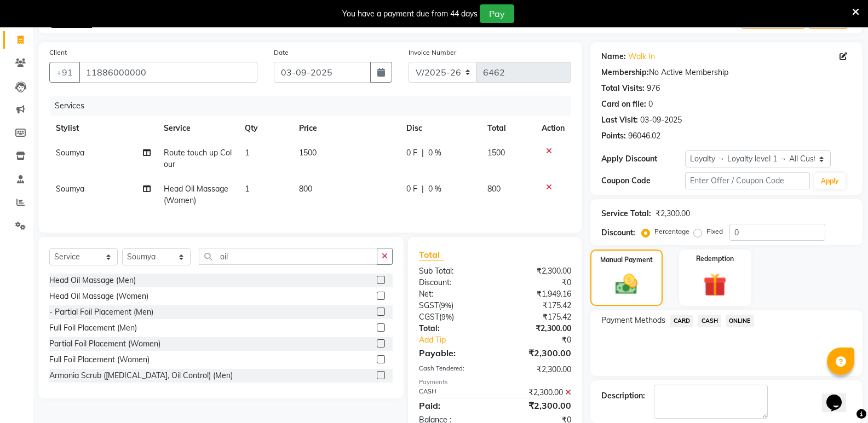
scroll to position [160, 0]
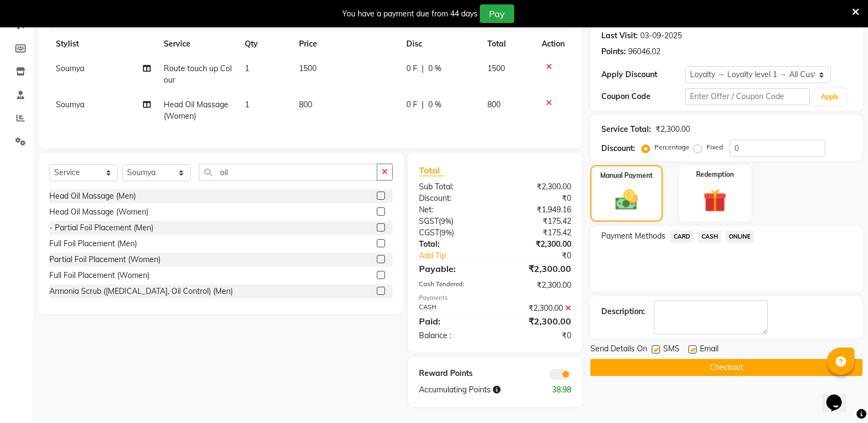
click at [714, 359] on button "Checkout" at bounding box center [726, 367] width 272 height 17
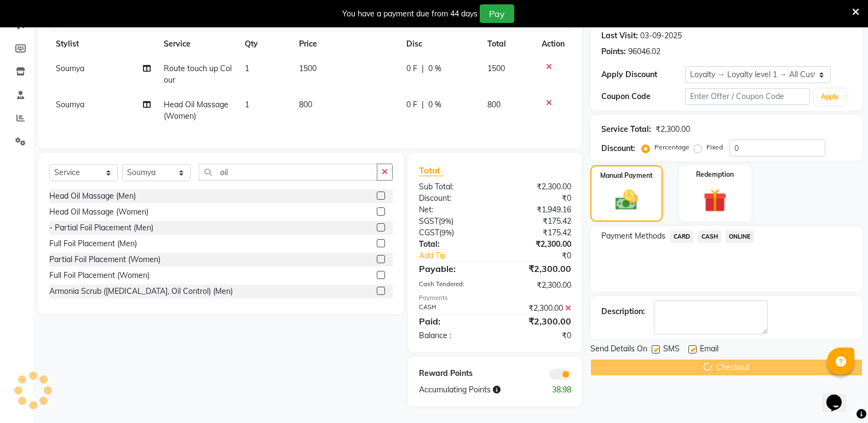
scroll to position [0, 0]
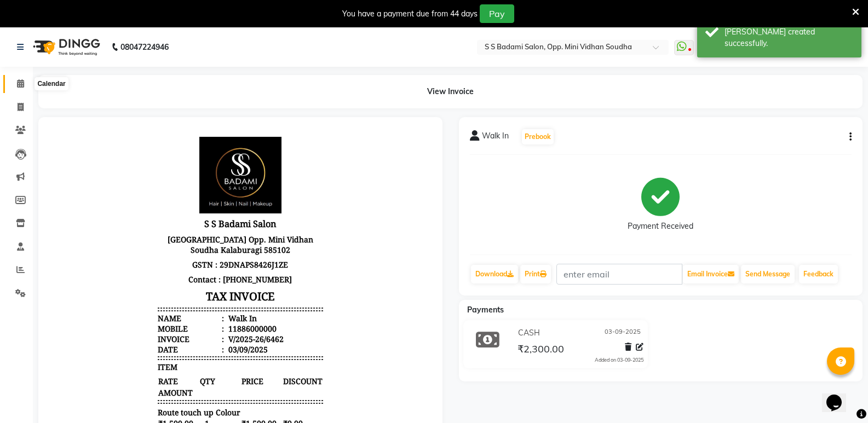
click at [11, 86] on span at bounding box center [20, 84] width 19 height 13
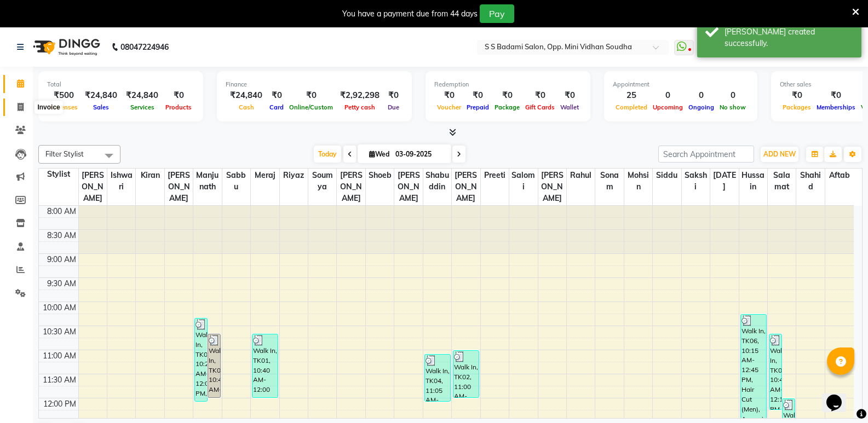
click at [15, 102] on span at bounding box center [20, 107] width 19 height 13
select select "service"
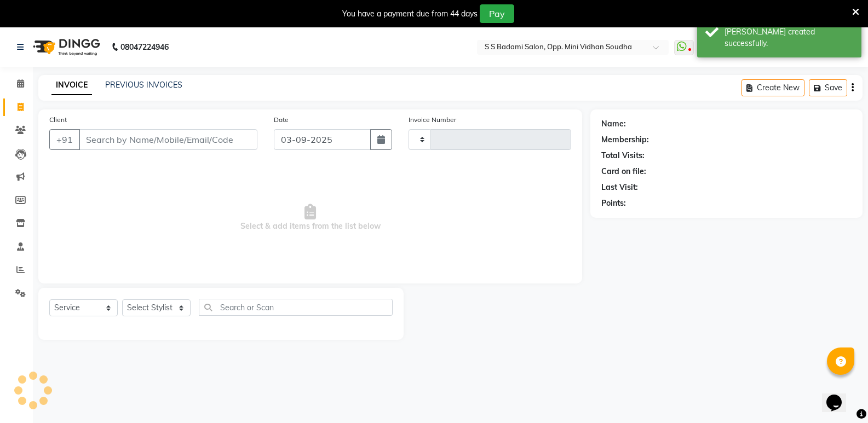
type input "6463"
select select "4533"
click at [18, 73] on li "Calendar" at bounding box center [16, 84] width 33 height 24
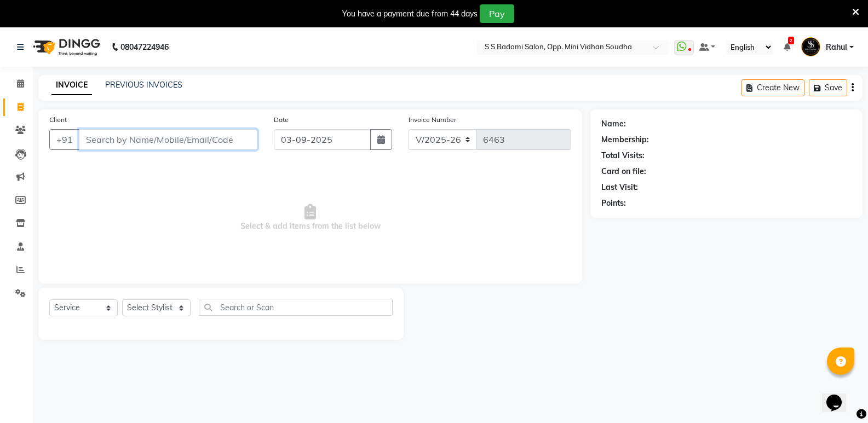
click at [198, 142] on input "Client" at bounding box center [168, 139] width 179 height 21
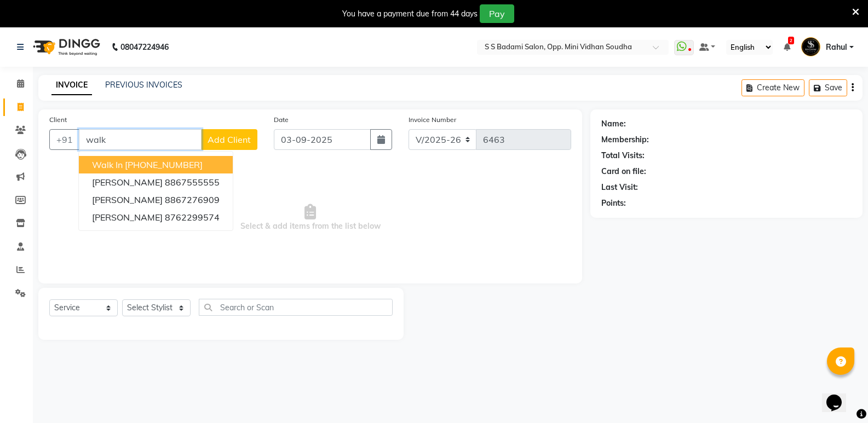
click at [132, 162] on ngb-highlight "[PHONE_NUMBER]" at bounding box center [164, 164] width 78 height 11
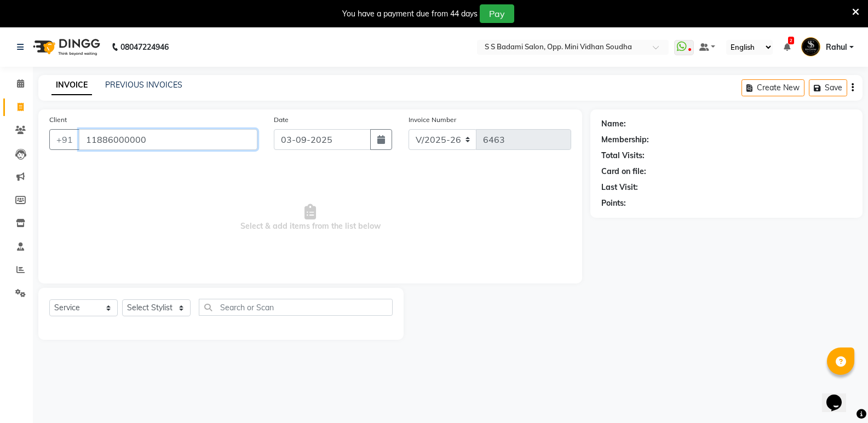
type input "11886000000"
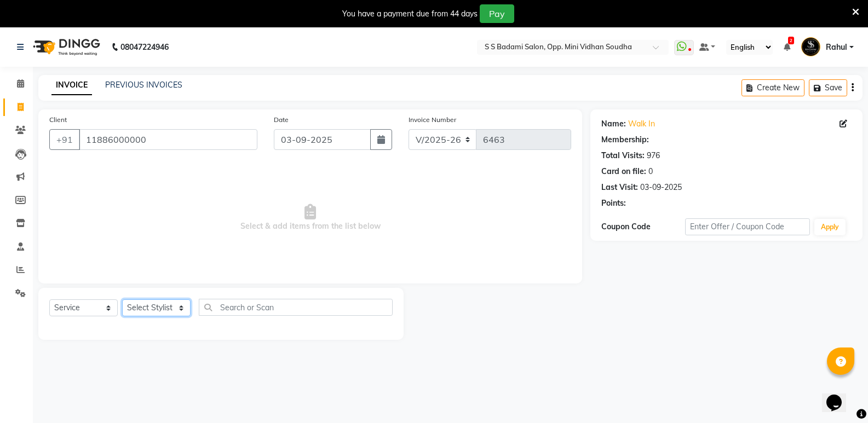
click at [168, 309] on select "Select Stylist [PERSON_NAME] [PERSON_NAME] Mallu Manjunath Marmma [PERSON_NAME]…" at bounding box center [156, 308] width 68 height 17
select select "1: Object"
select select "74043"
click at [122, 300] on select "Select Stylist [PERSON_NAME] [PERSON_NAME] Mallu Manjunath Marmma [PERSON_NAME]…" at bounding box center [156, 308] width 68 height 17
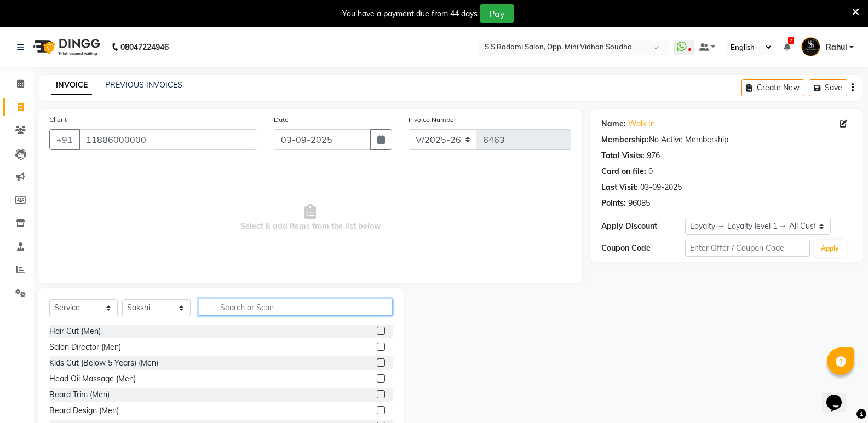
click at [237, 304] on input "text" at bounding box center [296, 307] width 194 height 17
type input "waxin"
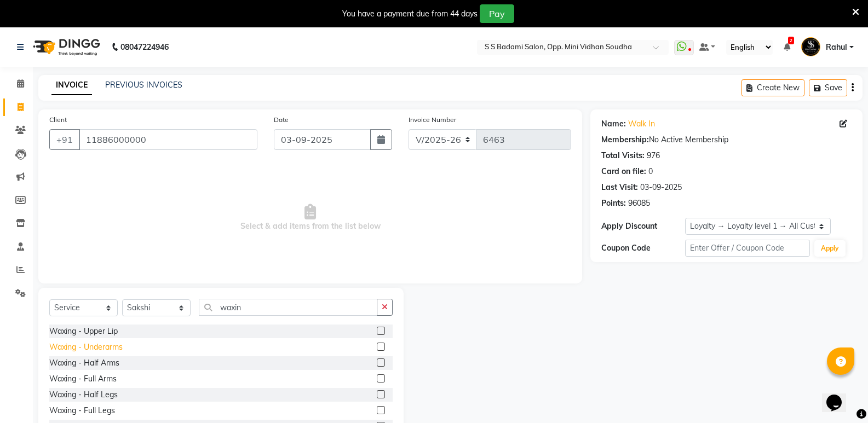
click at [111, 348] on div "Waxing - Underarms" at bounding box center [85, 347] width 73 height 11
checkbox input "false"
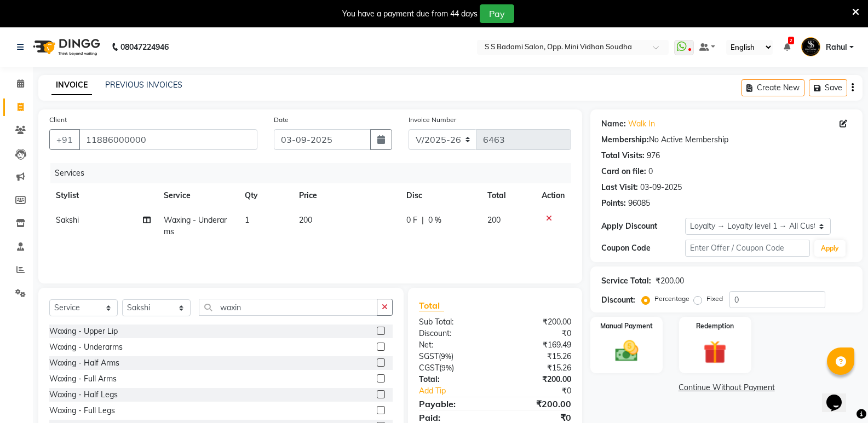
scroll to position [43, 0]
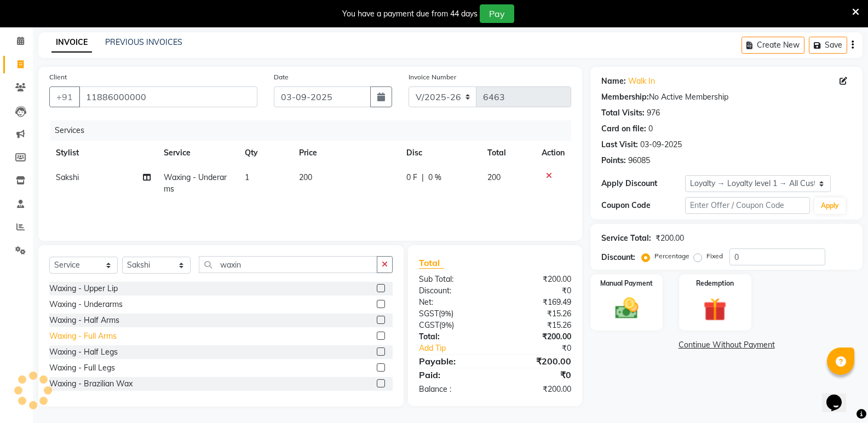
click at [108, 335] on div "Waxing - Full Arms" at bounding box center [82, 336] width 67 height 11
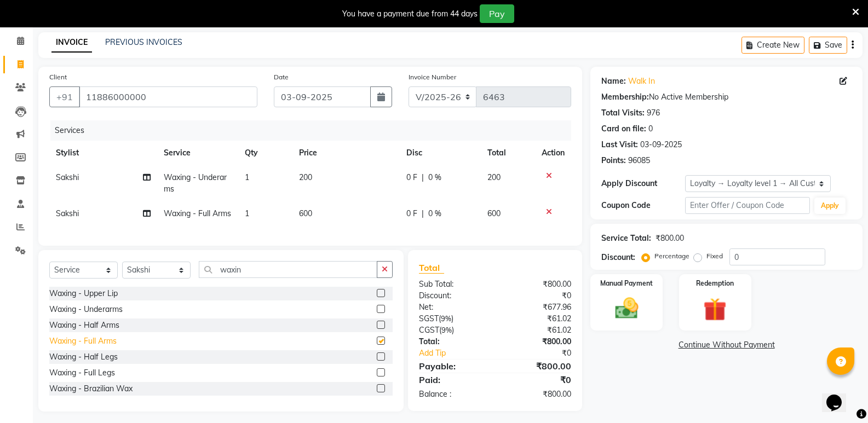
checkbox input "false"
click at [110, 379] on div "Waxing - Full Legs" at bounding box center [82, 372] width 66 height 11
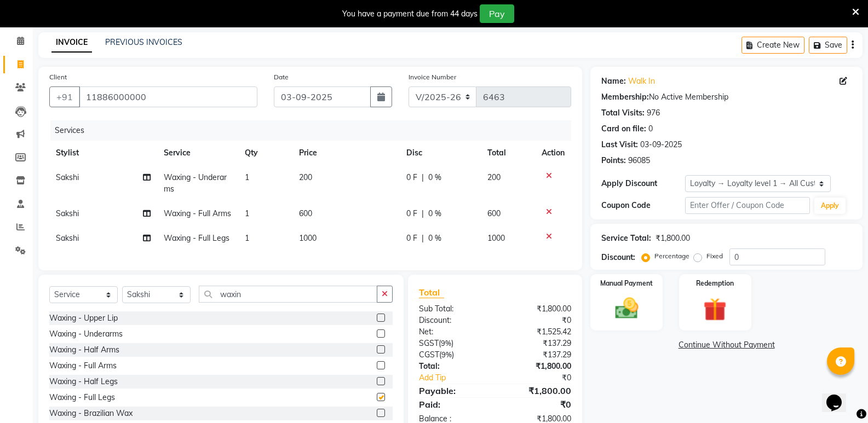
checkbox input "false"
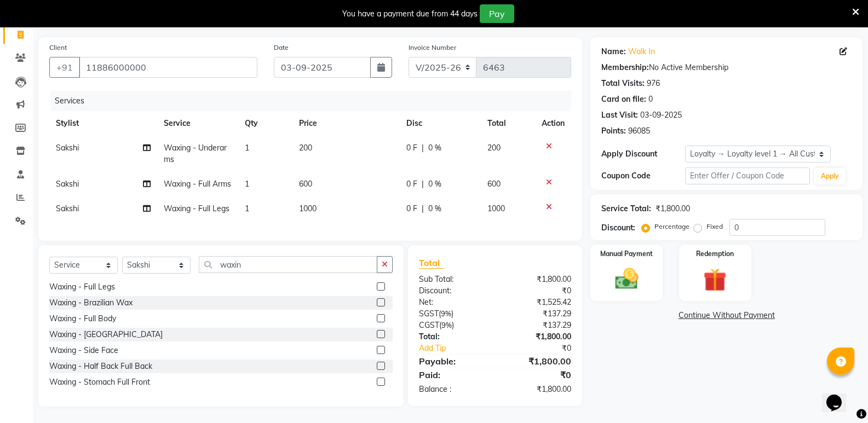
scroll to position [92, 0]
click at [547, 203] on icon at bounding box center [549, 207] width 6 height 8
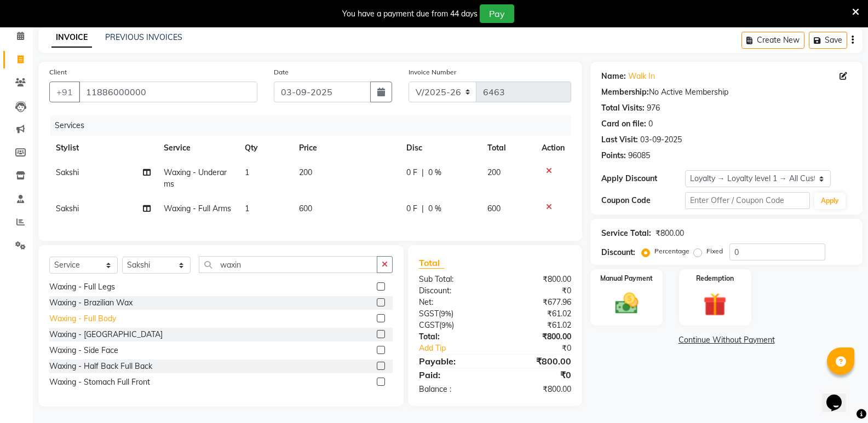
scroll to position [26, 0]
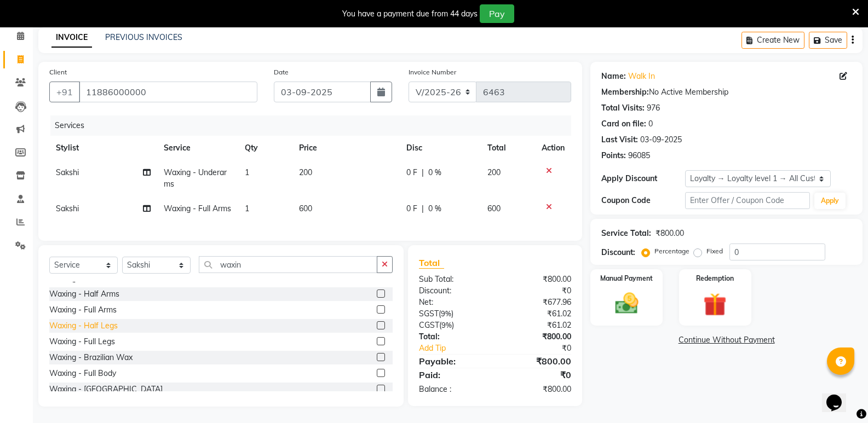
click at [106, 325] on div "Waxing - Half Legs" at bounding box center [83, 325] width 68 height 11
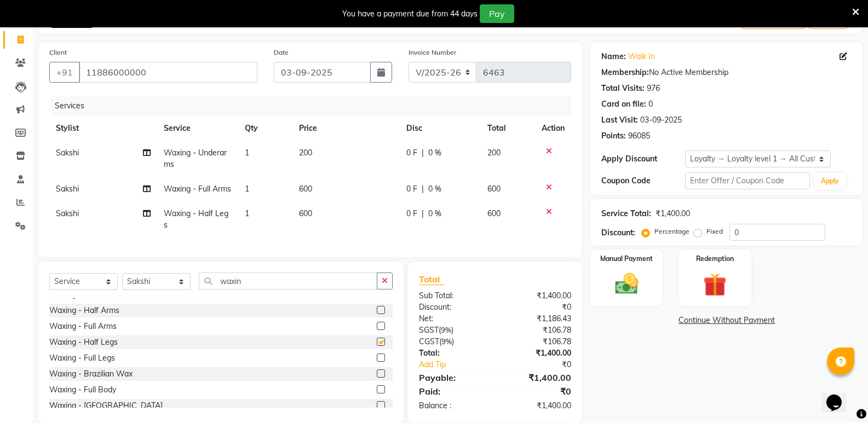
checkbox input "false"
drag, startPoint x: 260, startPoint y: 306, endPoint x: 172, endPoint y: 320, distance: 88.9
click at [172, 320] on div "Select Service Product Membership Package Voucher Prepaid Gift Card Select Styl…" at bounding box center [220, 343] width 365 height 162
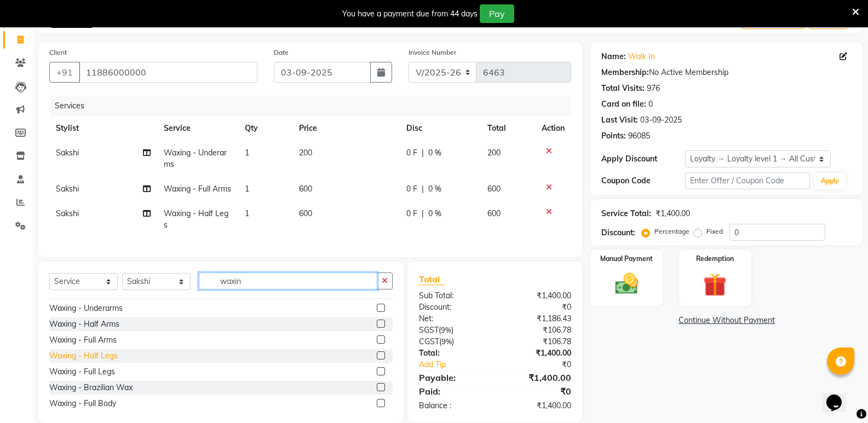
scroll to position [0, 0]
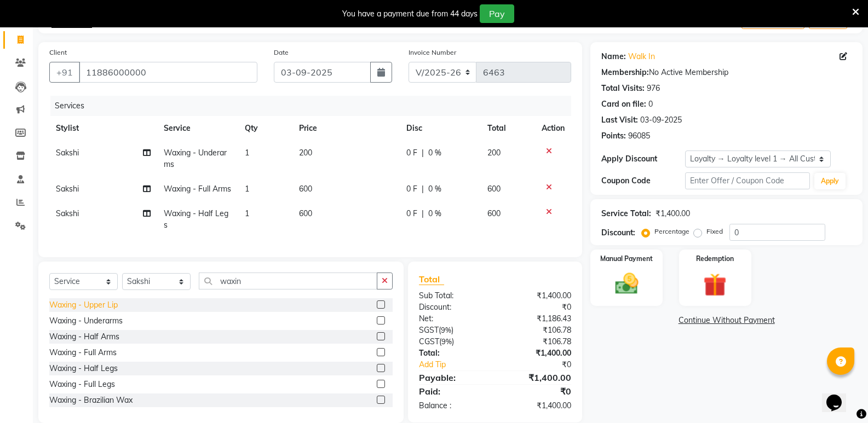
click at [106, 311] on div "Waxing - Upper Lip" at bounding box center [83, 305] width 68 height 11
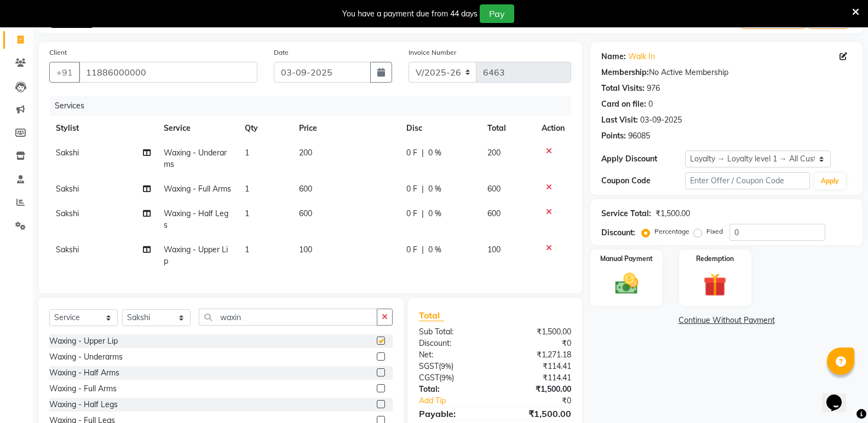
checkbox input "false"
drag, startPoint x: 255, startPoint y: 338, endPoint x: 193, endPoint y: 348, distance: 62.7
click at [193, 335] on div "Select Service Product Membership Package Voucher Prepaid Gift Card Select Styl…" at bounding box center [220, 322] width 343 height 26
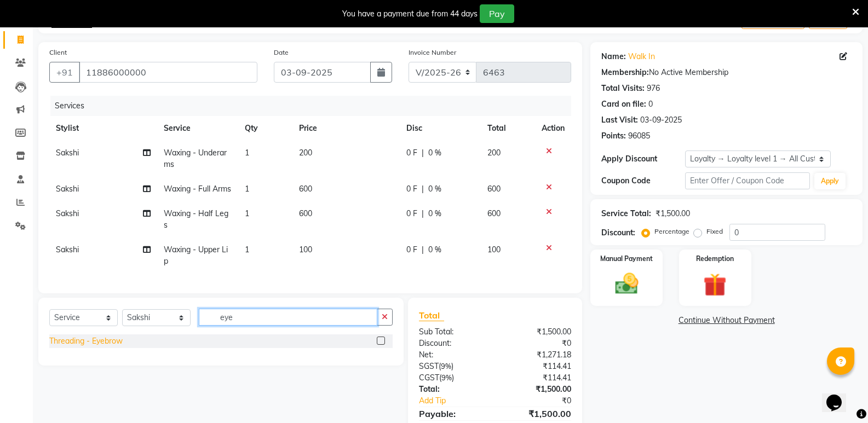
type input "eye"
click at [90, 347] on div "Threading - Eyebrow" at bounding box center [85, 341] width 73 height 11
checkbox input "false"
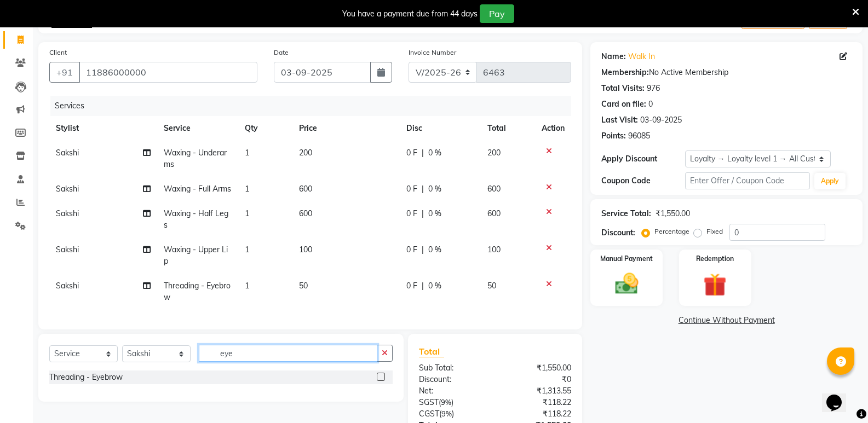
drag, startPoint x: 248, startPoint y: 368, endPoint x: 165, endPoint y: 379, distance: 83.4
click at [165, 371] on div "Select Service Product Membership Package Voucher Prepaid Gift Card Select Styl…" at bounding box center [220, 358] width 343 height 26
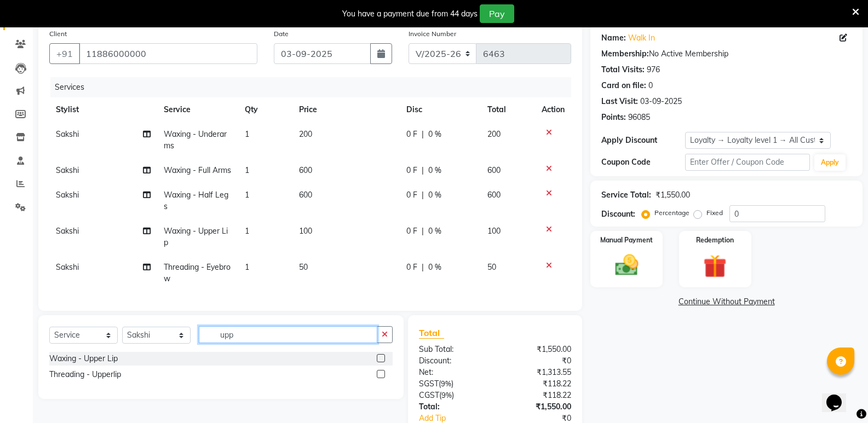
scroll to position [175, 0]
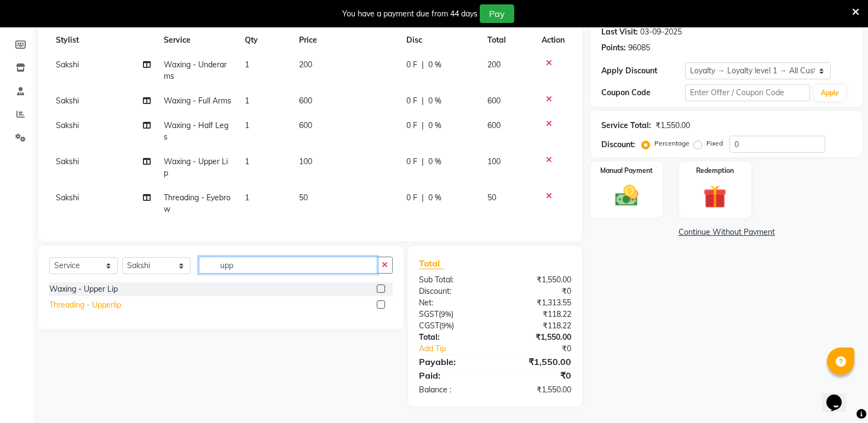
type input "upp"
click at [85, 305] on div "Threading - Upperlip" at bounding box center [85, 305] width 72 height 11
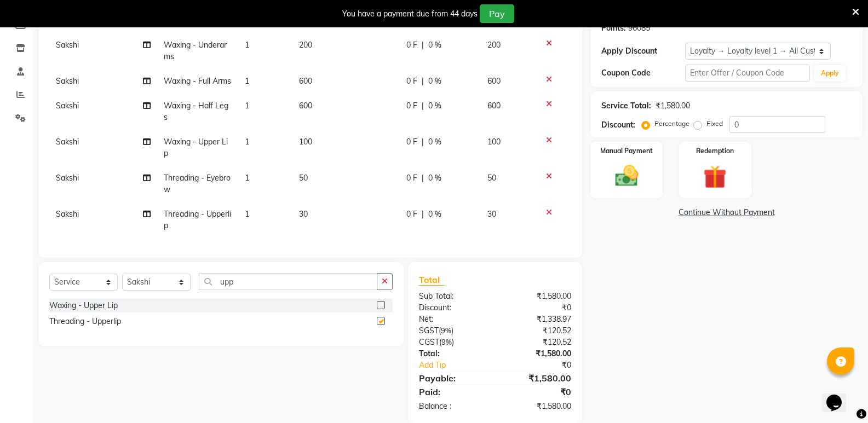
checkbox input "false"
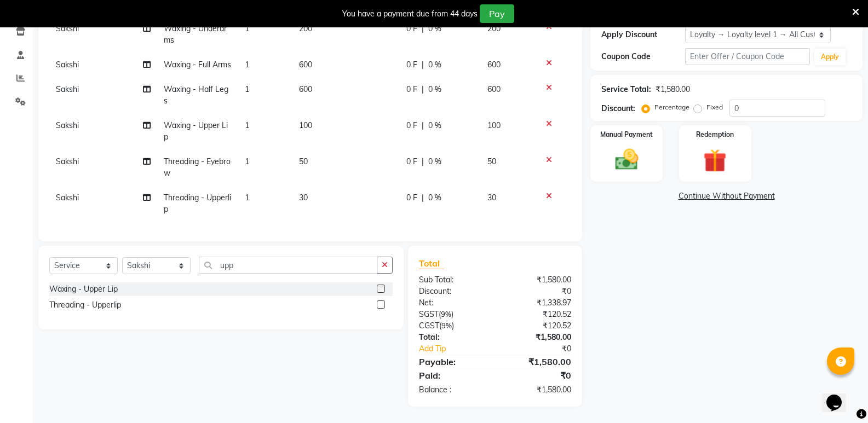
scroll to position [206, 0]
click at [603, 154] on div "Manual Payment" at bounding box center [626, 153] width 75 height 59
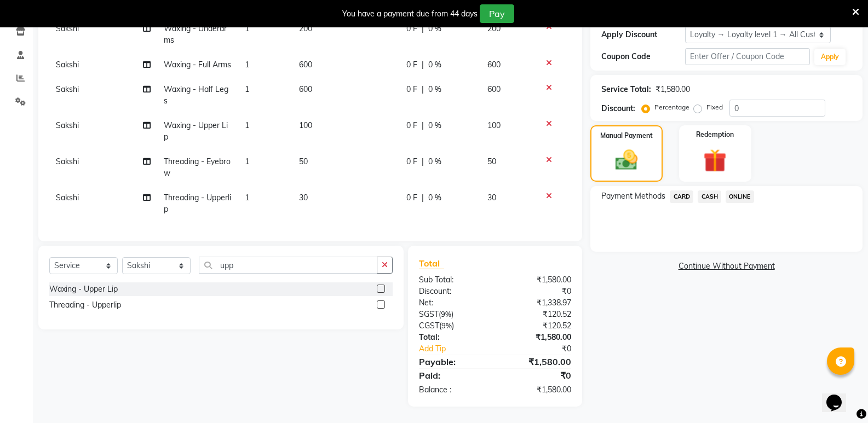
click at [711, 191] on span "CASH" at bounding box center [710, 197] width 24 height 13
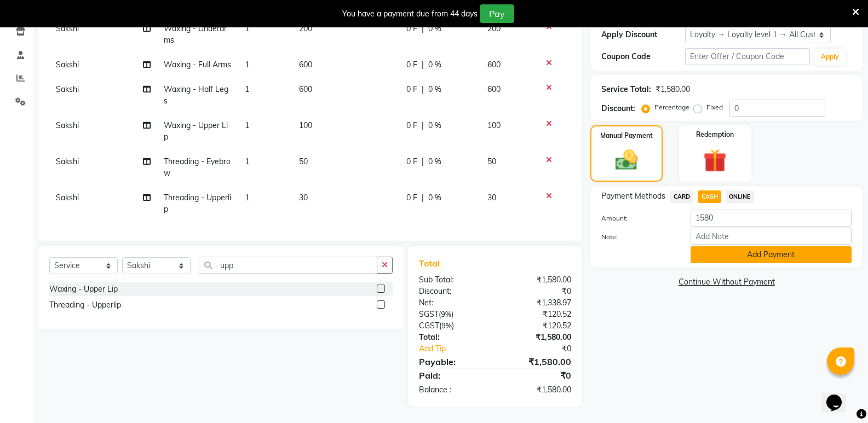
click at [725, 246] on button "Add Payment" at bounding box center [771, 254] width 161 height 17
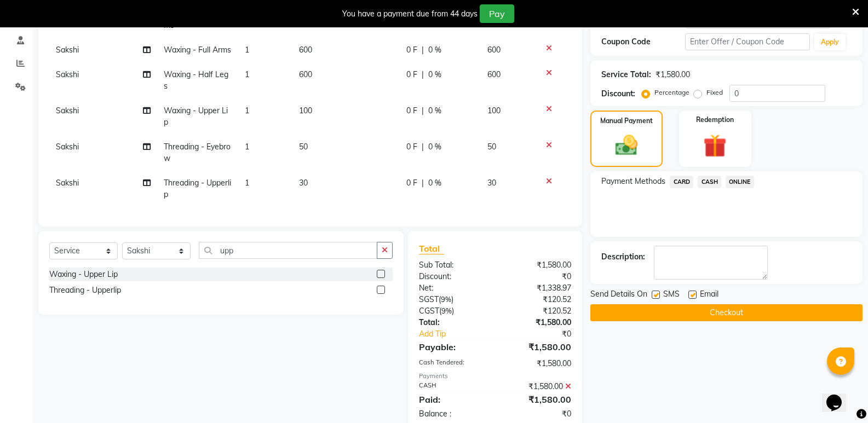
click at [745, 316] on button "Checkout" at bounding box center [726, 312] width 272 height 17
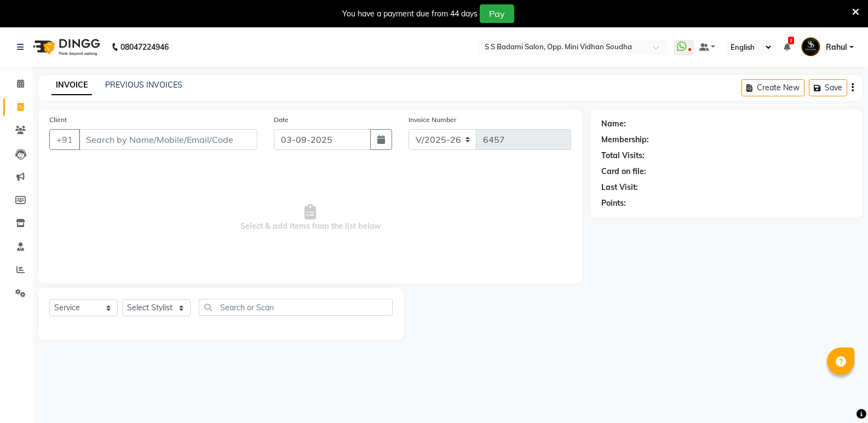
select select "4533"
select select "service"
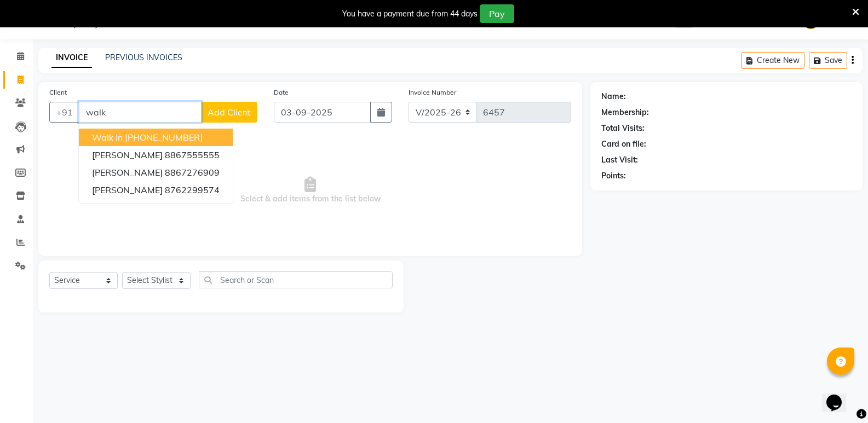
click at [115, 136] on span "Walk In" at bounding box center [107, 137] width 31 height 11
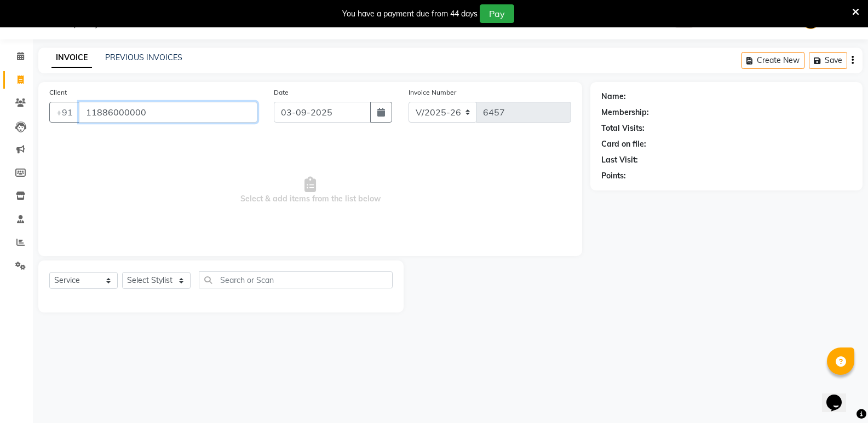
type input "11886000000"
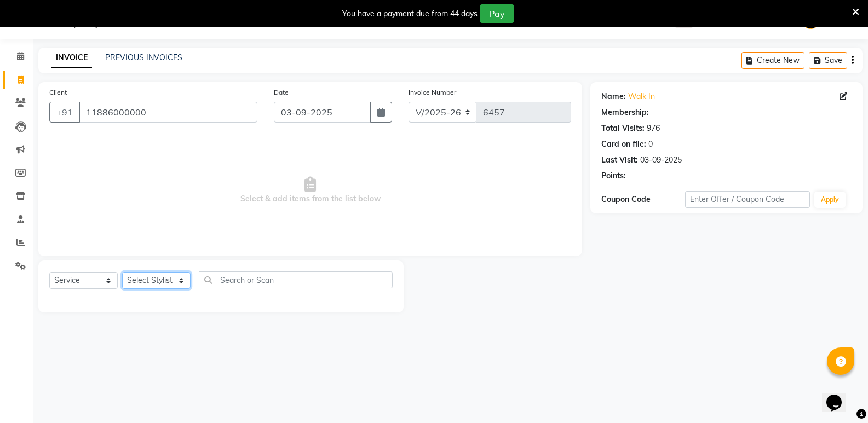
select select "1: Object"
click at [167, 277] on select "Select Stylist [PERSON_NAME] [PERSON_NAME] Mallu Manjunath Marmma [PERSON_NAME]…" at bounding box center [156, 280] width 68 height 17
select select "43648"
click at [122, 272] on select "Select Stylist [PERSON_NAME] [PERSON_NAME] Mallu Manjunath Marmma [PERSON_NAME]…" at bounding box center [156, 280] width 68 height 17
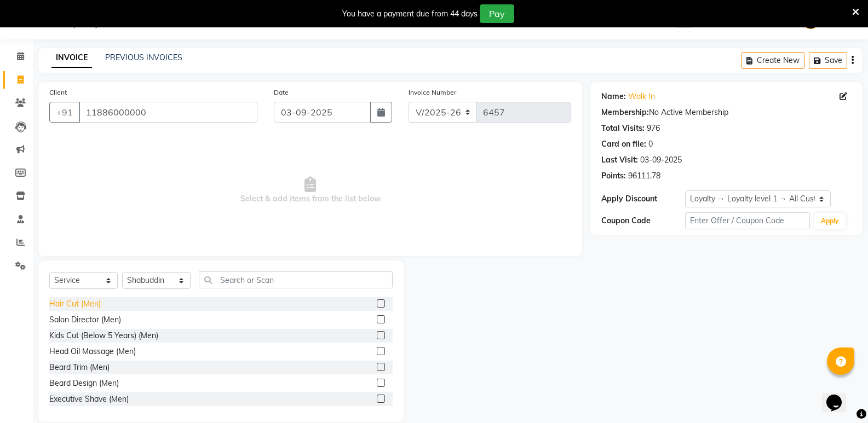
click at [79, 305] on div "Hair Cut (Men)" at bounding box center [74, 303] width 51 height 11
checkbox input "false"
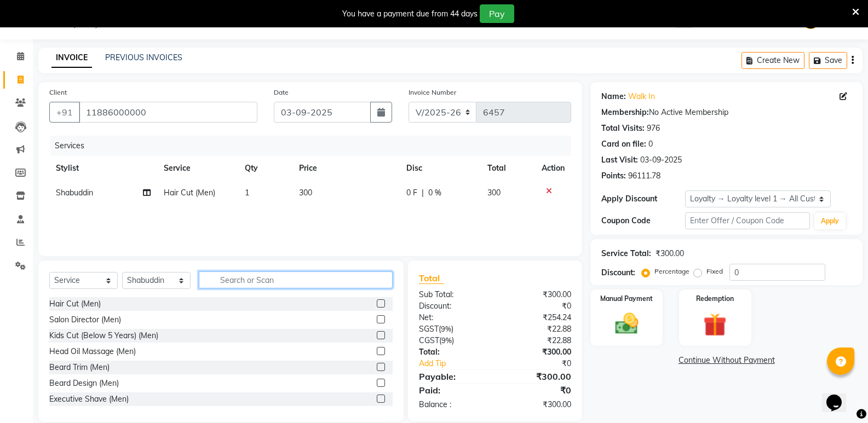
click at [250, 284] on input "text" at bounding box center [296, 280] width 194 height 17
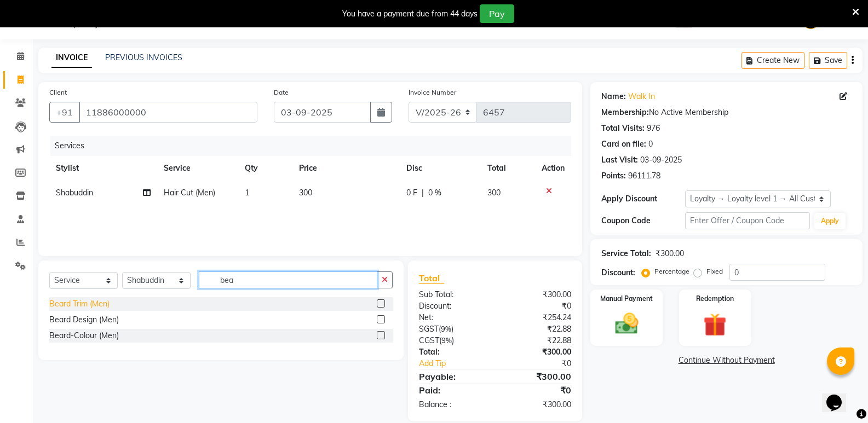
type input "bea"
click at [88, 307] on div "Beard Trim (Men)" at bounding box center [79, 303] width 60 height 11
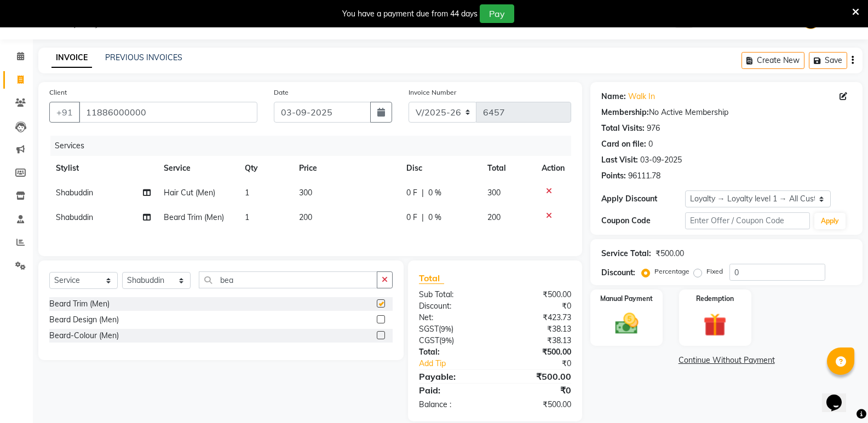
checkbox input "false"
drag, startPoint x: 247, startPoint y: 287, endPoint x: 187, endPoint y: 294, distance: 60.6
click at [187, 294] on div "Select Service Product Membership Package Voucher Prepaid Gift Card Select Styl…" at bounding box center [220, 285] width 343 height 26
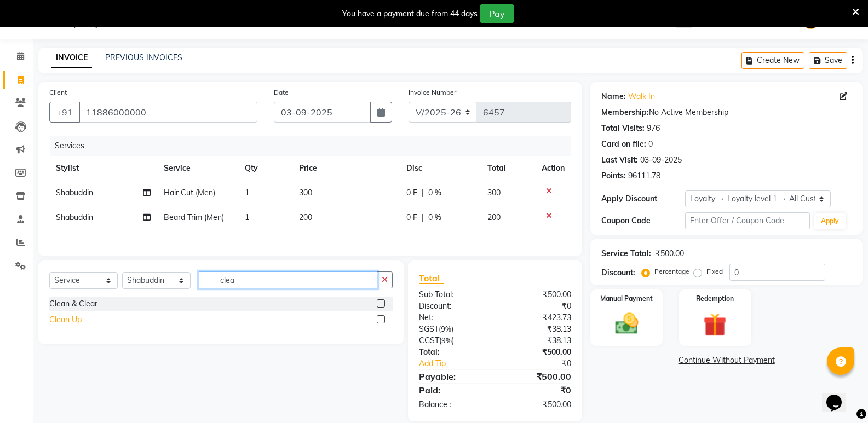
type input "clea"
click at [74, 324] on div "Clean Up" at bounding box center [65, 319] width 32 height 11
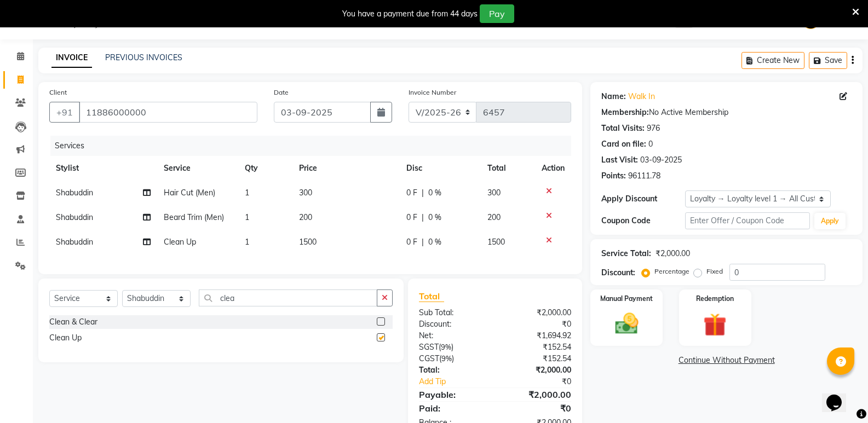
checkbox input "false"
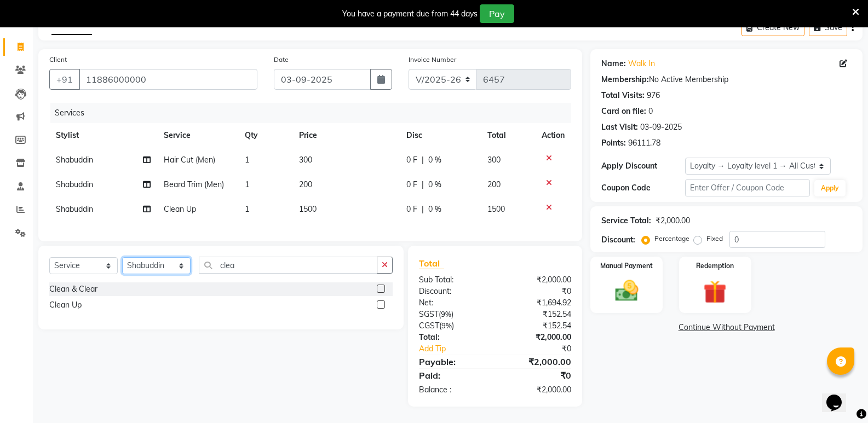
click at [150, 271] on select "Select Stylist [PERSON_NAME] [PERSON_NAME] Mallu Manjunath Marmma [PERSON_NAME]…" at bounding box center [156, 265] width 68 height 17
click at [122, 257] on select "Select Stylist [PERSON_NAME] [PERSON_NAME] Mallu Manjunath Marmma [PERSON_NAME]…" at bounding box center [156, 265] width 68 height 17
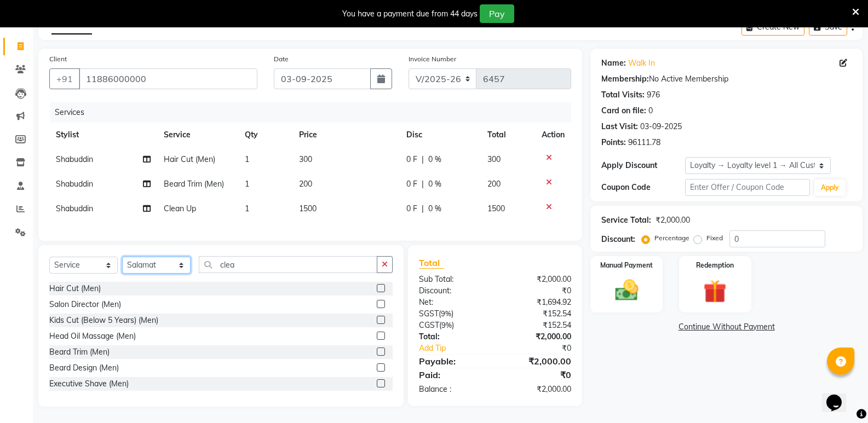
click at [142, 267] on select "Select Stylist [PERSON_NAME] [PERSON_NAME] Mallu Manjunath Marmma [PERSON_NAME]…" at bounding box center [156, 265] width 68 height 17
click at [158, 266] on select "Select Stylist [PERSON_NAME] [PERSON_NAME] Mallu Manjunath Marmma [PERSON_NAME]…" at bounding box center [156, 265] width 68 height 17
select select "25906"
click at [122, 257] on select "Select Stylist [PERSON_NAME] [PERSON_NAME] Mallu Manjunath Marmma [PERSON_NAME]…" at bounding box center [156, 265] width 68 height 17
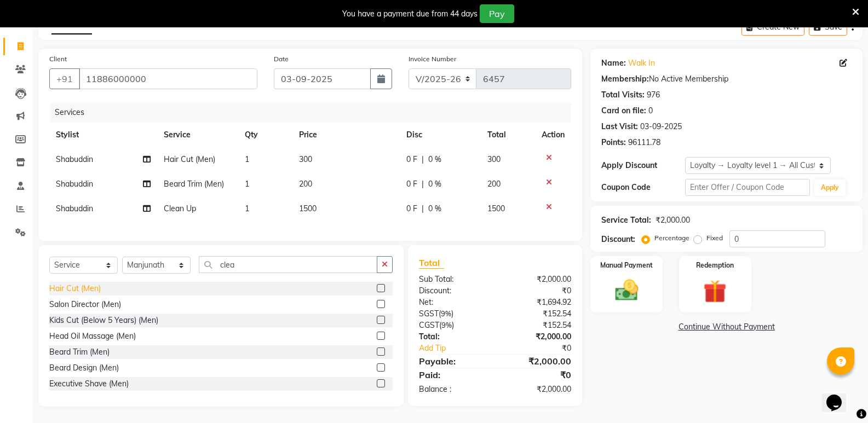
click at [92, 285] on div "Hair Cut (Men)" at bounding box center [74, 288] width 51 height 11
checkbox input "false"
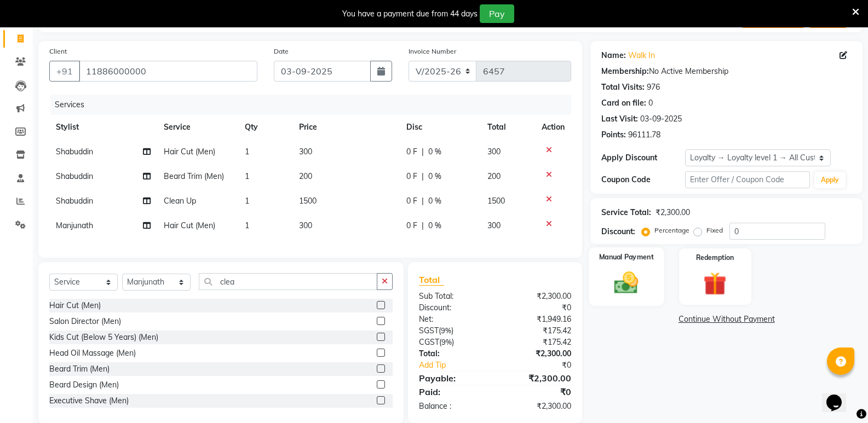
scroll to position [94, 0]
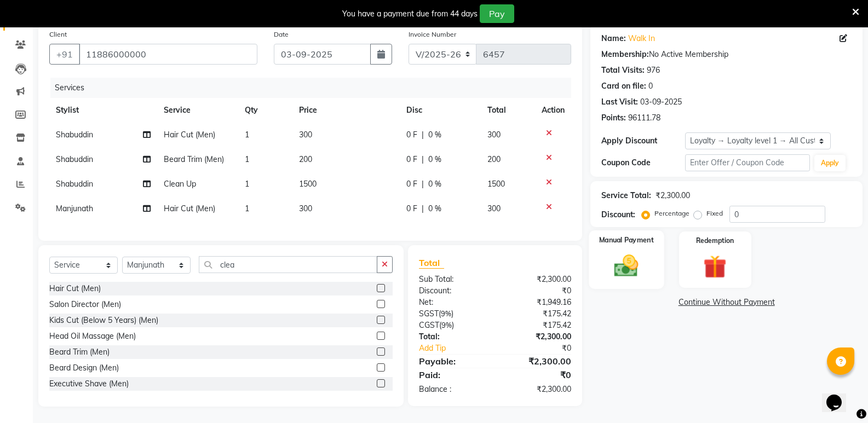
click at [617, 257] on img at bounding box center [626, 266] width 39 height 28
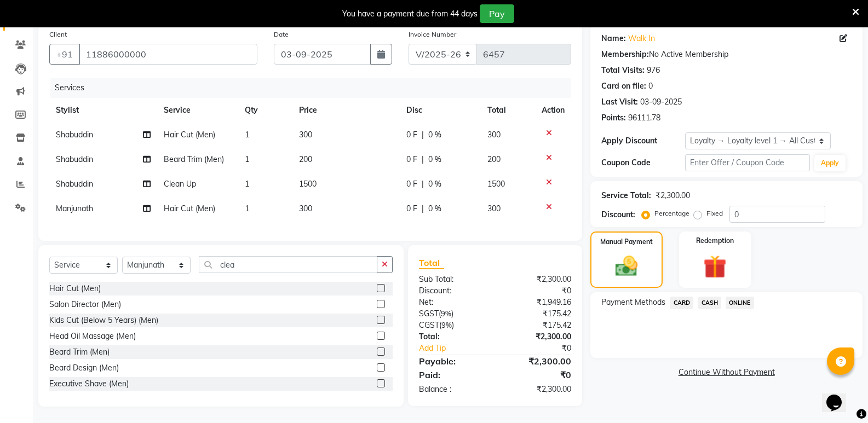
drag, startPoint x: 715, startPoint y: 293, endPoint x: 715, endPoint y: 301, distance: 7.7
click at [715, 301] on span "CASH" at bounding box center [710, 303] width 24 height 13
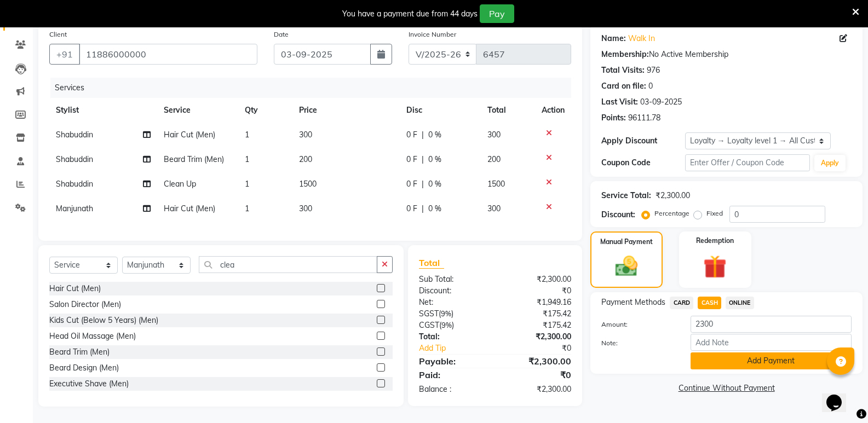
click at [720, 355] on button "Add Payment" at bounding box center [771, 361] width 161 height 17
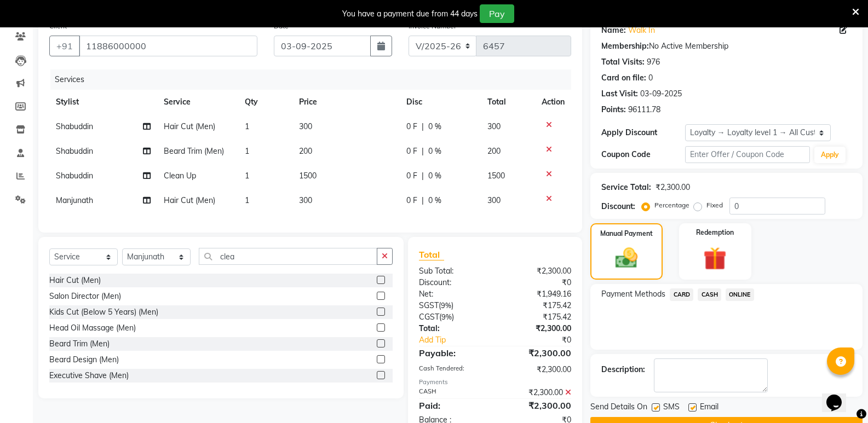
scroll to position [186, 0]
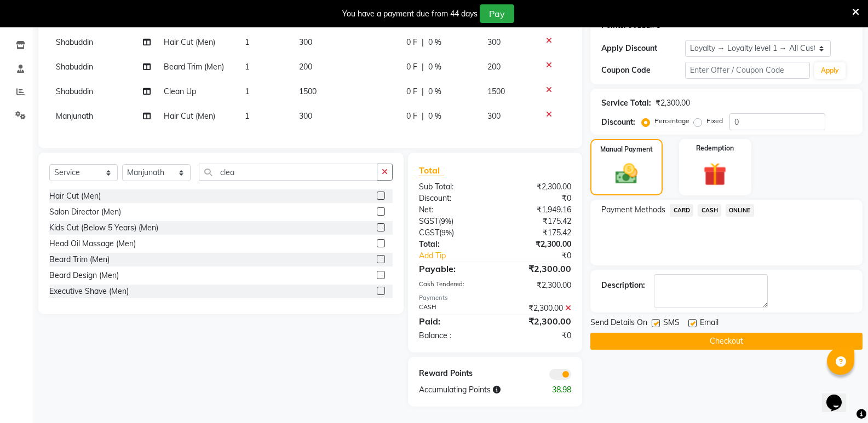
click at [716, 333] on button "Checkout" at bounding box center [726, 341] width 272 height 17
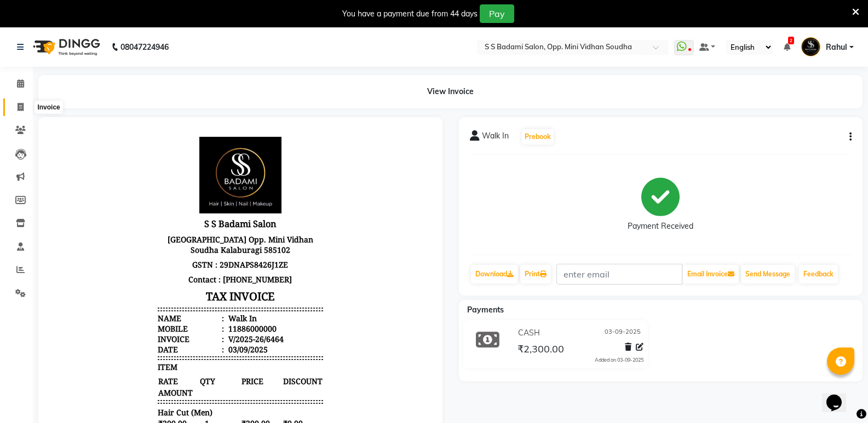
drag, startPoint x: 15, startPoint y: 106, endPoint x: 30, endPoint y: 112, distance: 16.2
click at [15, 106] on span at bounding box center [20, 107] width 19 height 13
select select "service"
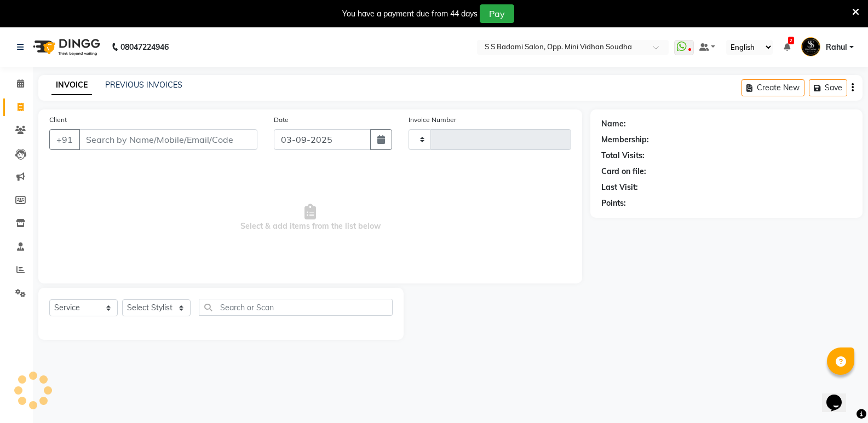
scroll to position [27, 0]
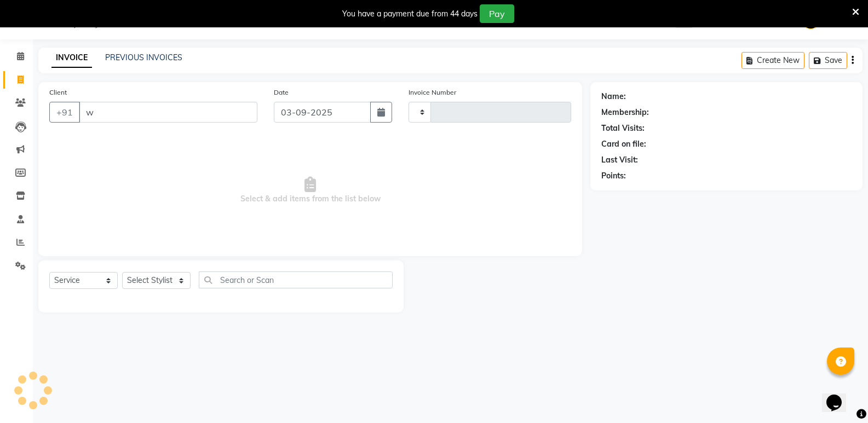
type input "wa"
type input "6465"
select select "4533"
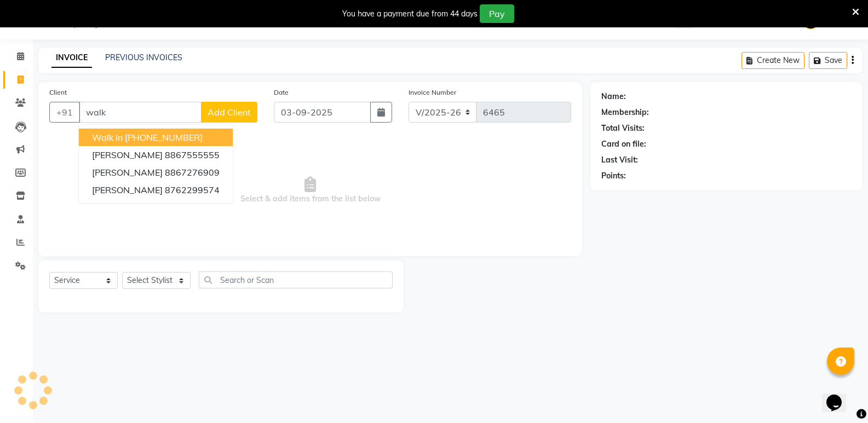
click at [130, 134] on ngb-highlight "[PHONE_NUMBER]" at bounding box center [164, 137] width 78 height 11
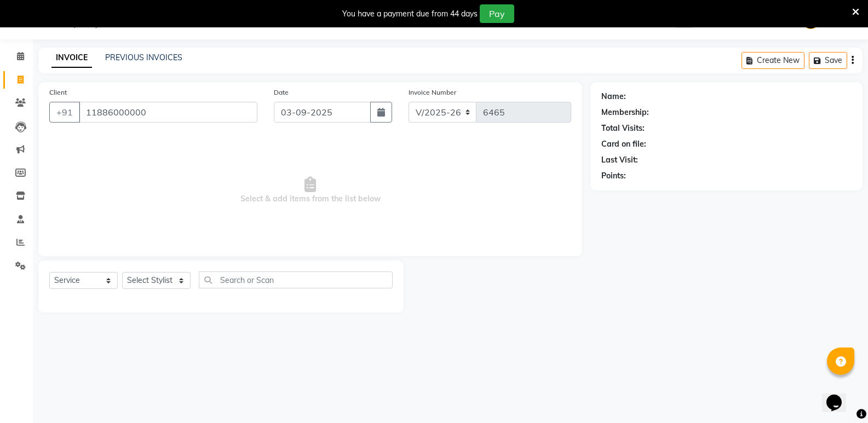
type input "11886000000"
click at [154, 275] on select "Select Stylist [PERSON_NAME] [PERSON_NAME] Mallu Manjunath Marmma [PERSON_NAME]…" at bounding box center [156, 280] width 68 height 17
select select "1: Object"
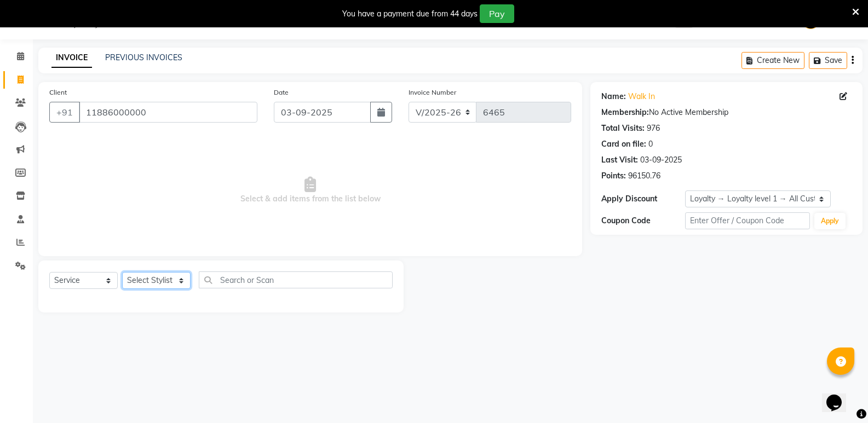
select select "28117"
click at [122, 272] on select "Select Stylist [PERSON_NAME] [PERSON_NAME] Mallu Manjunath Marmma [PERSON_NAME]…" at bounding box center [156, 280] width 68 height 17
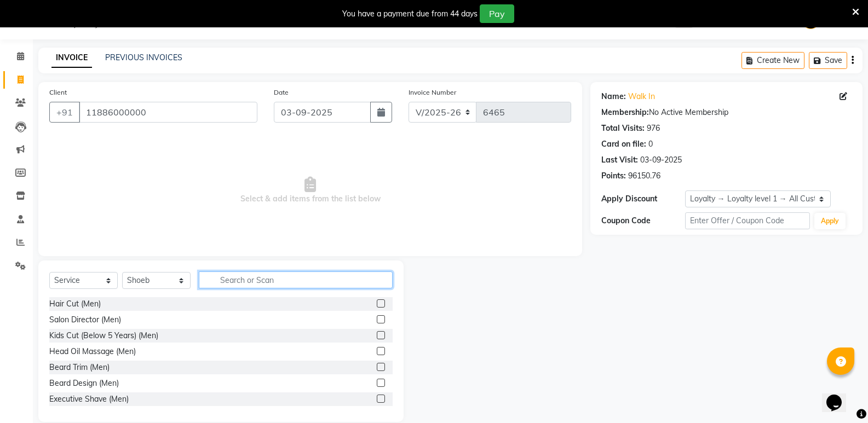
click at [290, 283] on input "text" at bounding box center [296, 280] width 194 height 17
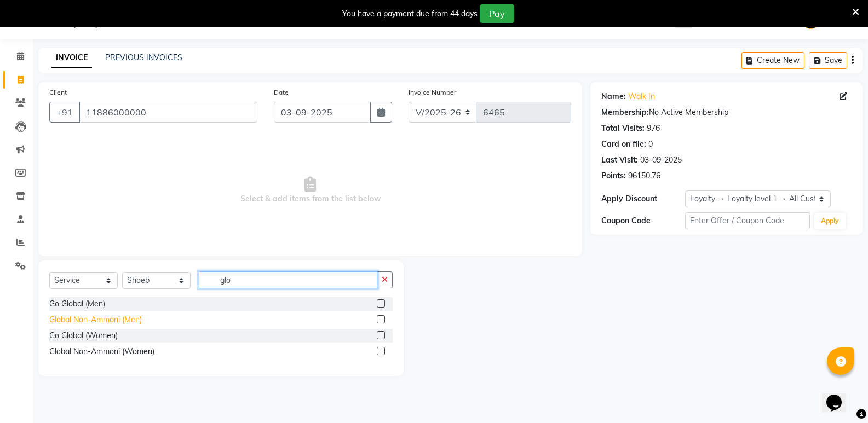
type input "glo"
click at [100, 318] on div "Global Non-Ammoni (Men)" at bounding box center [95, 319] width 93 height 11
checkbox input "false"
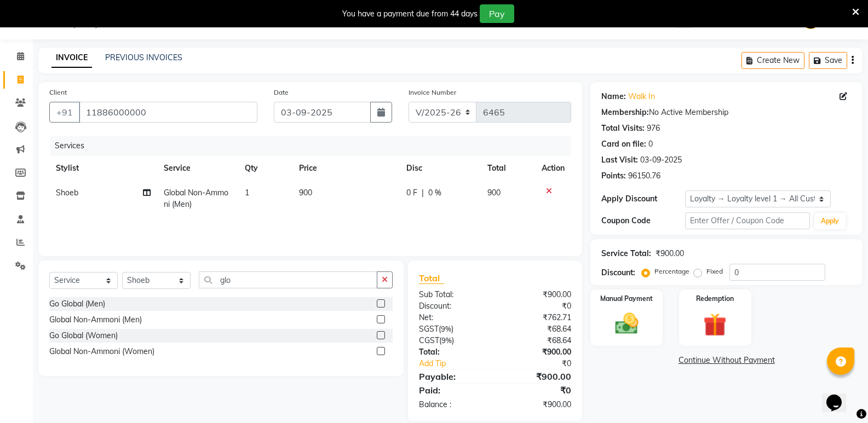
drag, startPoint x: 307, startPoint y: 190, endPoint x: 323, endPoint y: 206, distance: 22.8
click at [316, 200] on td "900" at bounding box center [346, 199] width 108 height 36
select select "28117"
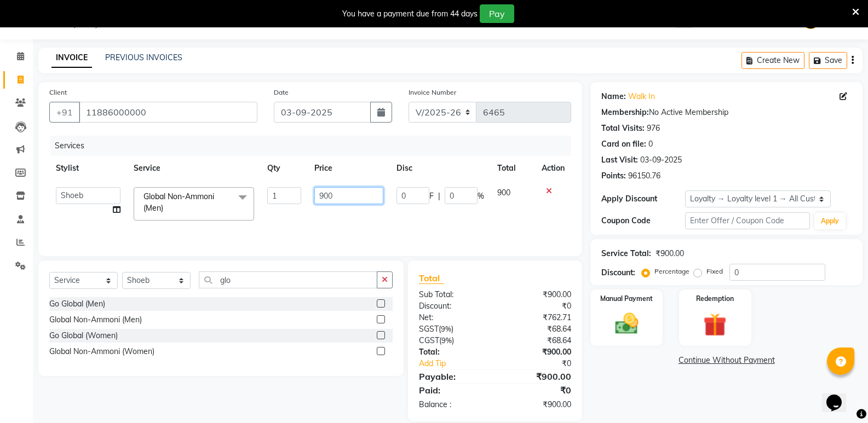
click at [323, 203] on input "900" at bounding box center [348, 195] width 68 height 17
type input "1500"
click at [384, 282] on icon "button" at bounding box center [385, 280] width 6 height 8
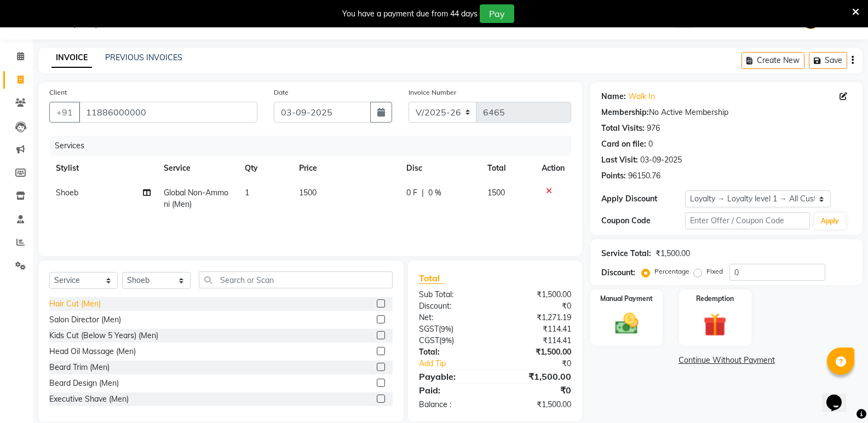
click at [80, 301] on div "Hair Cut (Men)" at bounding box center [74, 303] width 51 height 11
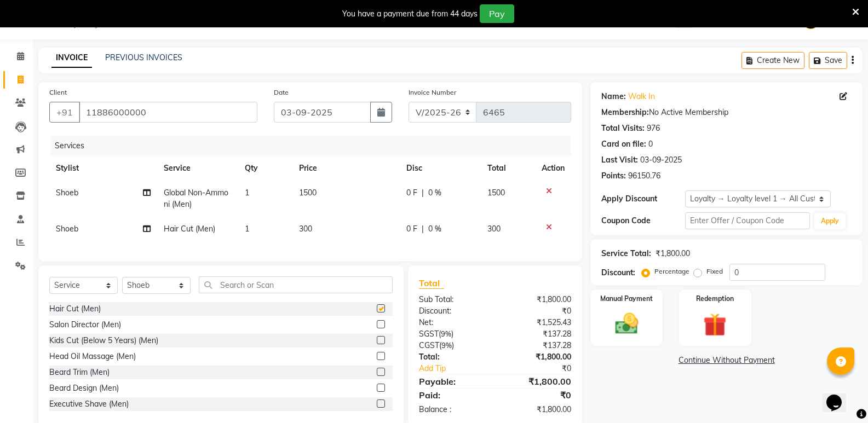
checkbox input "false"
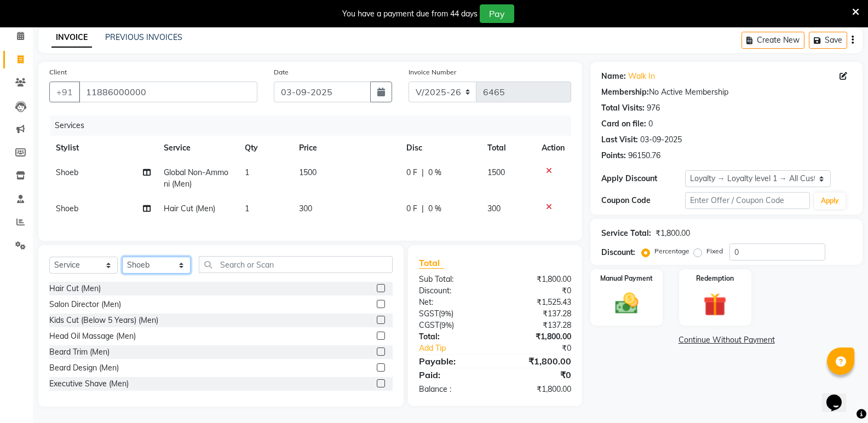
click at [139, 271] on select "Select Stylist [PERSON_NAME] [PERSON_NAME] Mallu Manjunath Marmma [PERSON_NAME]…" at bounding box center [156, 265] width 68 height 17
select select "25908"
click at [122, 257] on select "Select Stylist [PERSON_NAME] [PERSON_NAME] Mallu Manjunath Marmma [PERSON_NAME]…" at bounding box center [156, 265] width 68 height 17
click at [58, 285] on div "Hair Cut (Men)" at bounding box center [74, 288] width 51 height 11
checkbox input "false"
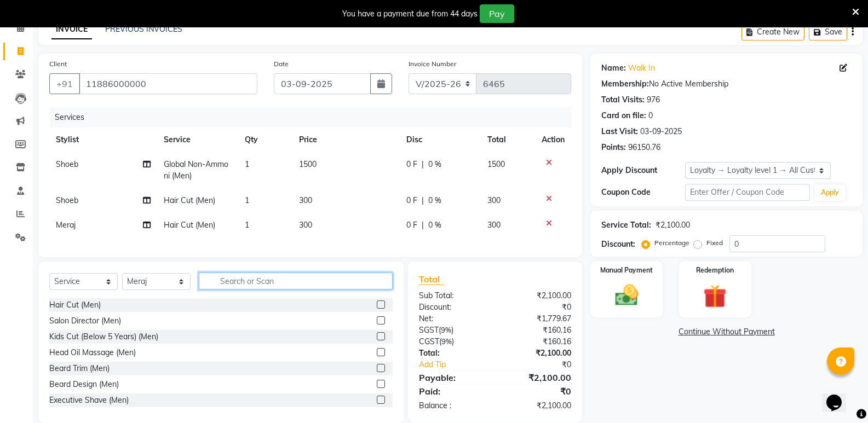
click at [262, 290] on input "text" at bounding box center [296, 281] width 194 height 17
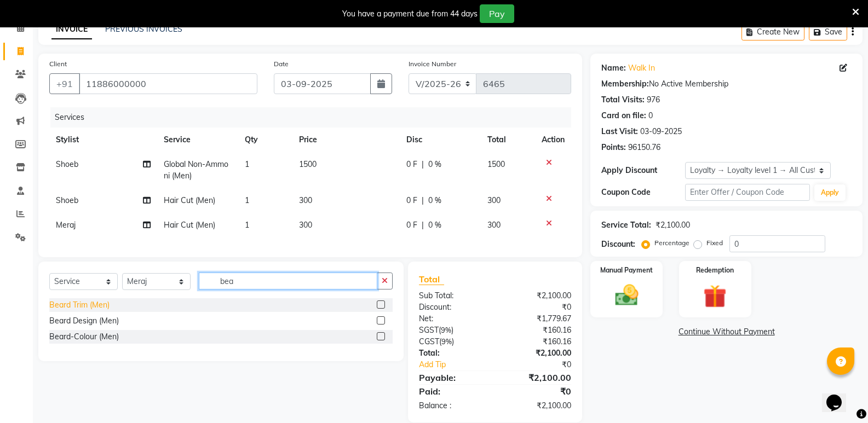
type input "bea"
click at [87, 310] on div "Beard Trim (Men)" at bounding box center [79, 305] width 60 height 11
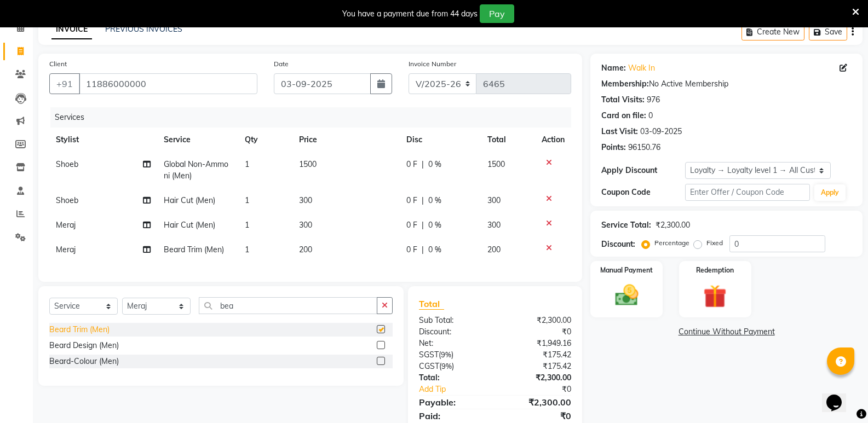
checkbox input "false"
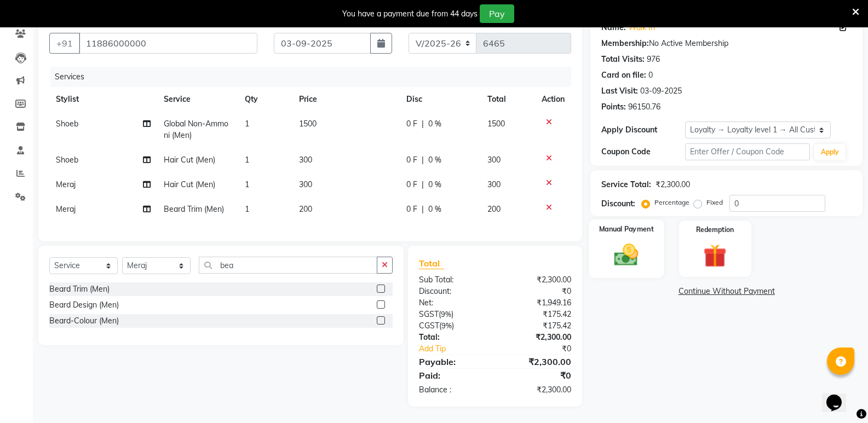
click at [626, 251] on img at bounding box center [626, 255] width 39 height 28
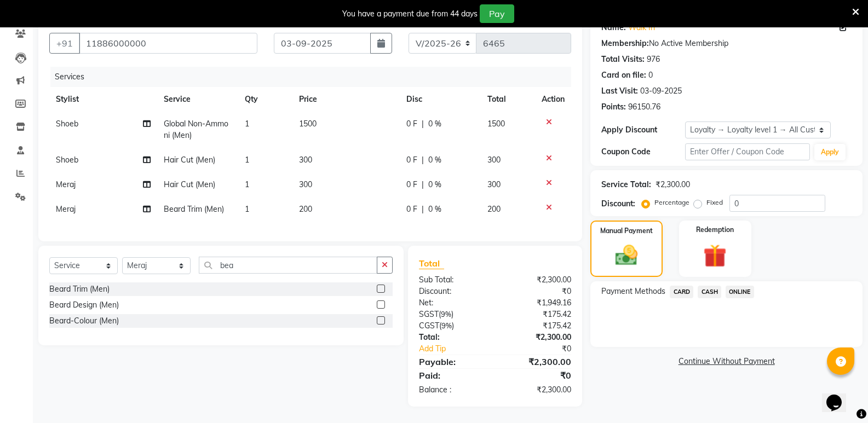
click at [703, 286] on span "CASH" at bounding box center [710, 292] width 24 height 13
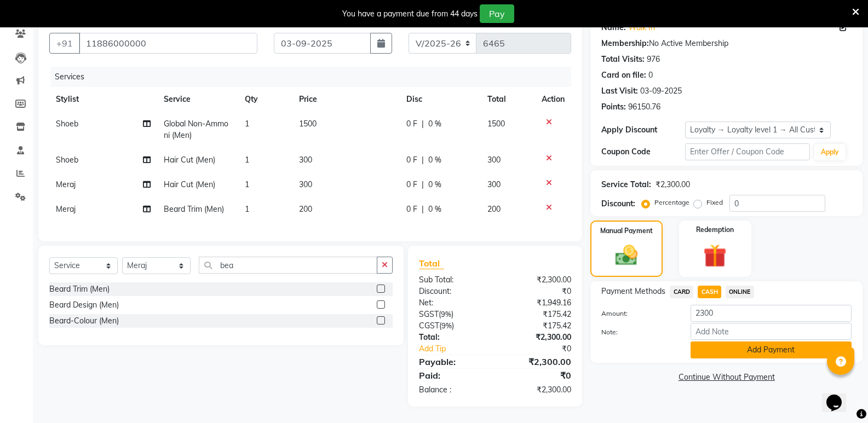
click at [722, 346] on button "Add Payment" at bounding box center [771, 350] width 161 height 17
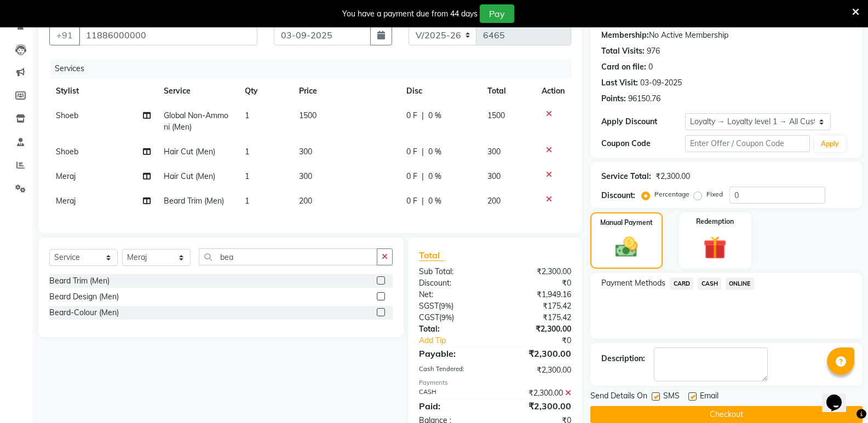
scroll to position [198, 0]
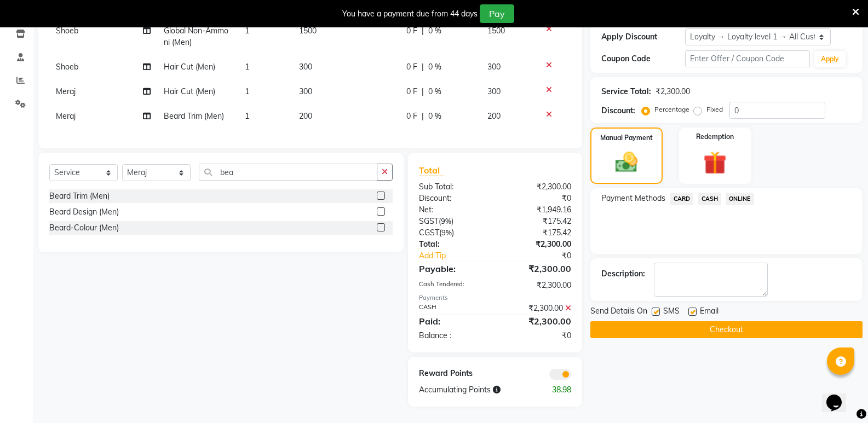
click at [720, 325] on button "Checkout" at bounding box center [726, 329] width 272 height 17
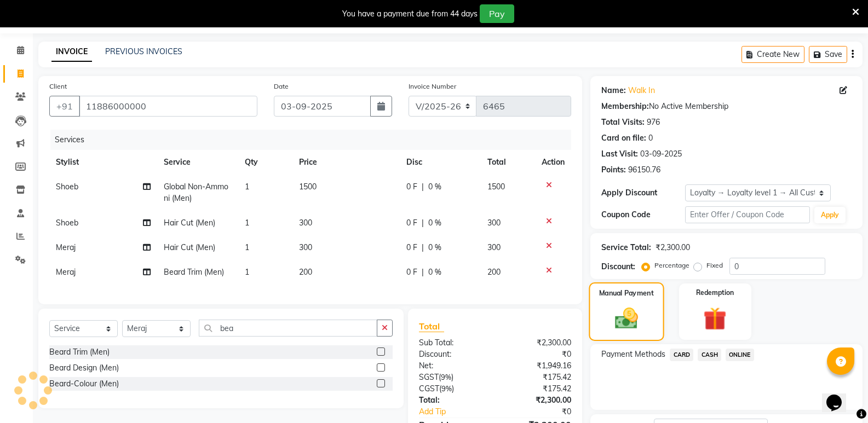
scroll to position [0, 0]
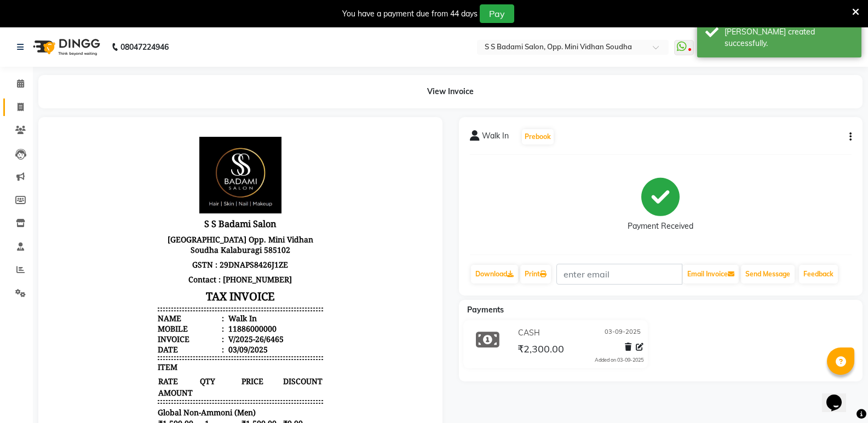
click at [8, 109] on link "Invoice" at bounding box center [16, 108] width 26 height 18
select select "service"
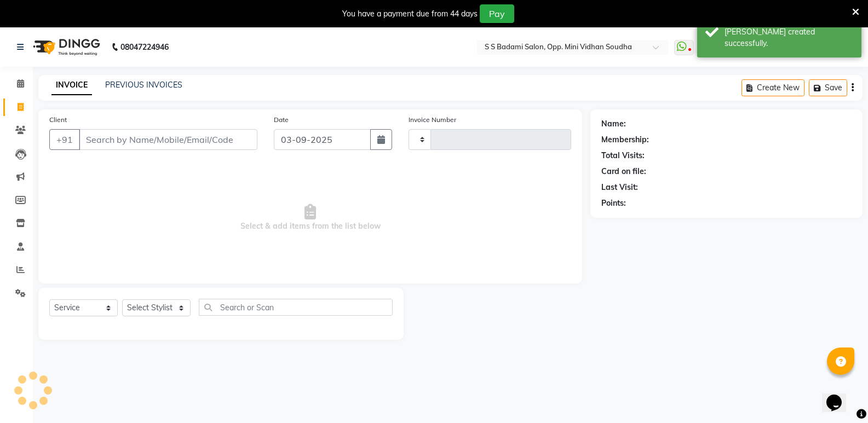
scroll to position [27, 0]
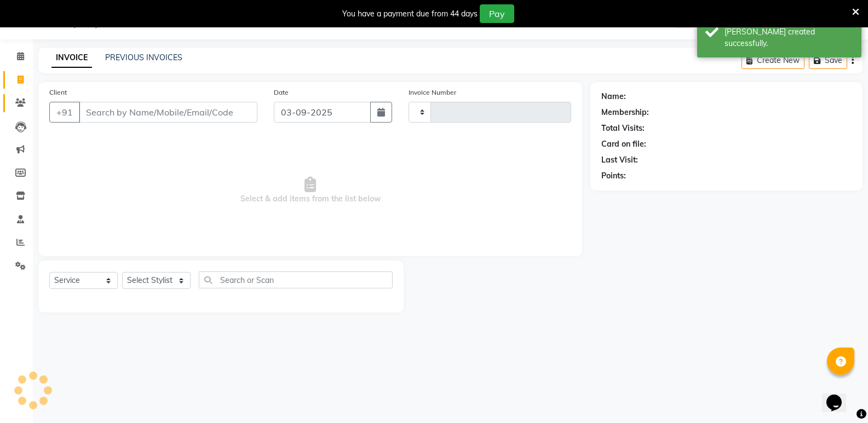
type input "6466"
select select "4533"
